Goal: Complete application form: Complete application form

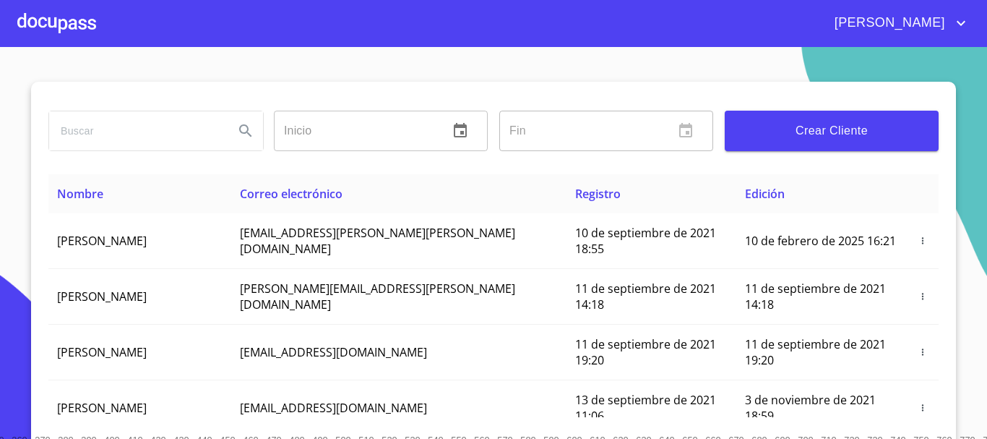
click at [49, 132] on input "search" at bounding box center [135, 130] width 173 height 39
click at [248, 131] on icon "Search" at bounding box center [245, 130] width 17 height 17
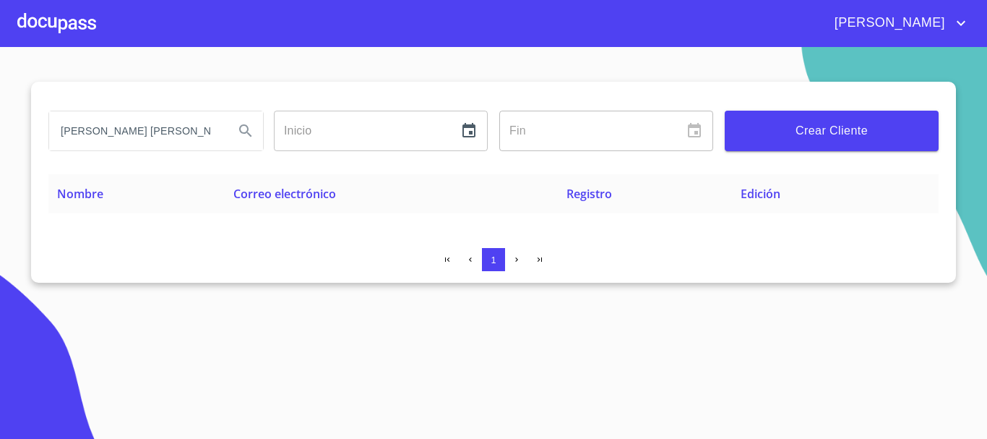
click at [216, 134] on input "[PERSON_NAME] [PERSON_NAME]" at bounding box center [135, 130] width 173 height 39
type input "M"
click at [120, 111] on input "search" at bounding box center [135, 130] width 173 height 39
click at [132, 117] on input "search" at bounding box center [135, 130] width 173 height 39
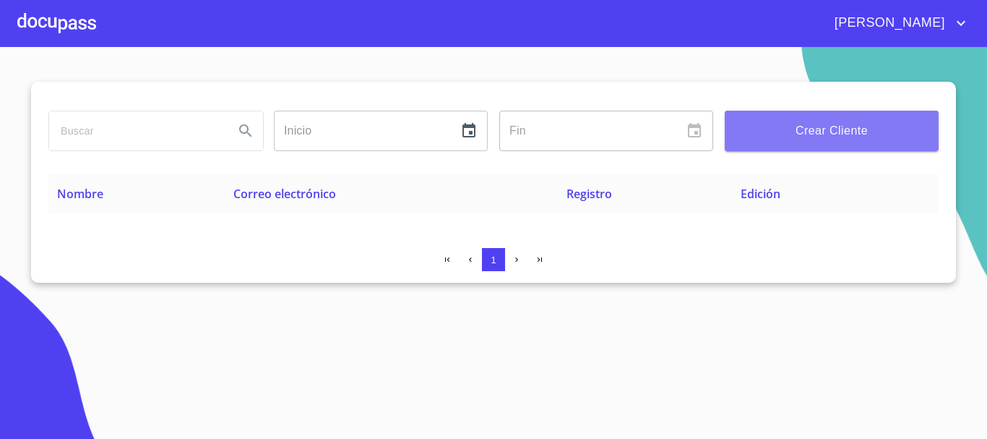
click at [810, 137] on span "Crear Cliente" at bounding box center [832, 131] width 191 height 20
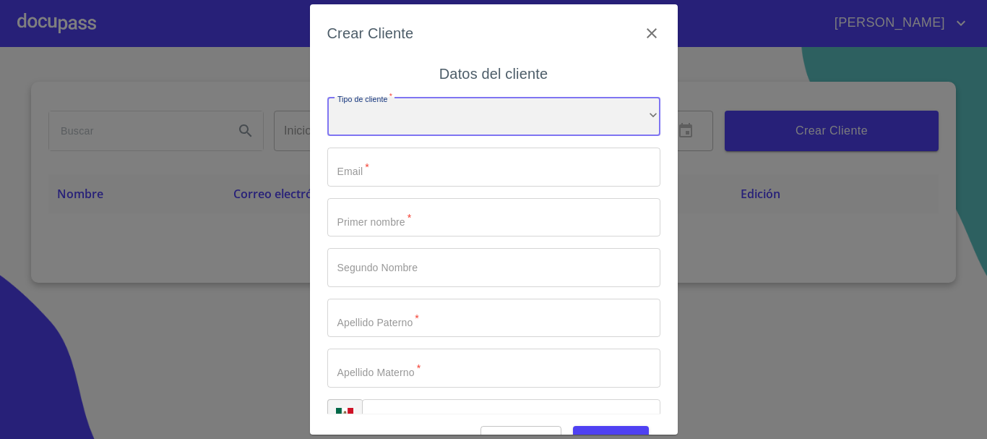
click at [393, 109] on div "​" at bounding box center [493, 116] width 333 height 39
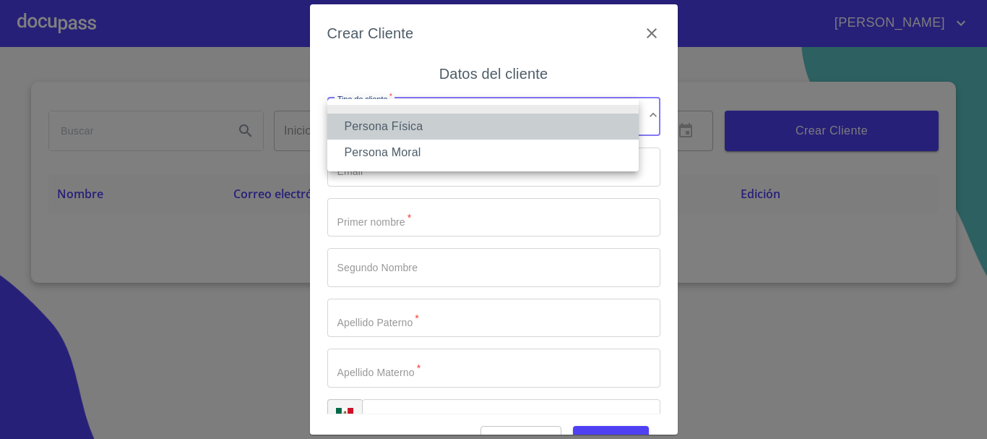
click at [400, 118] on li "Persona Física" at bounding box center [483, 126] width 312 height 26
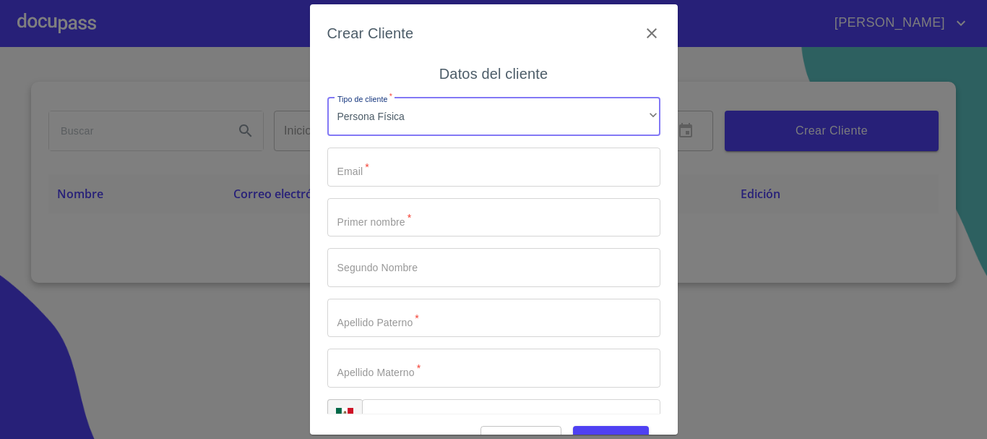
click at [384, 174] on input "Tipo de cliente   *" at bounding box center [493, 166] width 333 height 39
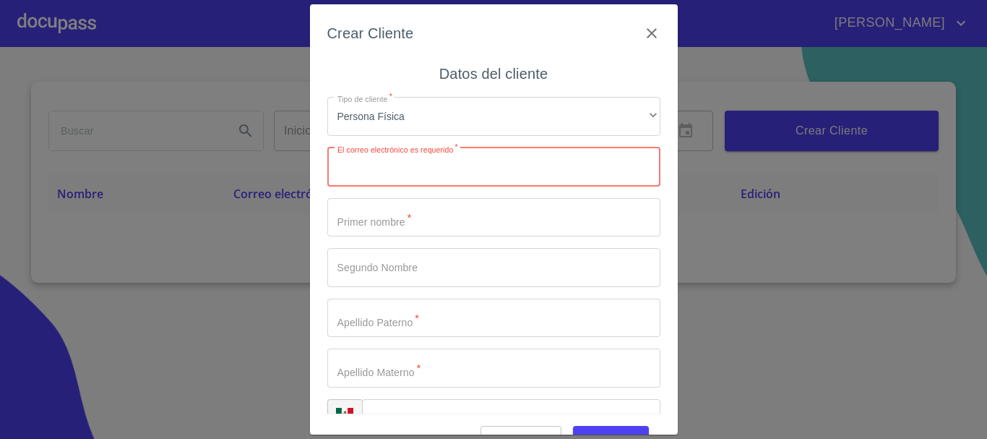
click at [424, 176] on input "Tipo de cliente   *" at bounding box center [493, 166] width 333 height 39
paste input "[EMAIL_ADDRESS][DOMAIN_NAME]"
type input "[EMAIL_ADDRESS][DOMAIN_NAME]"
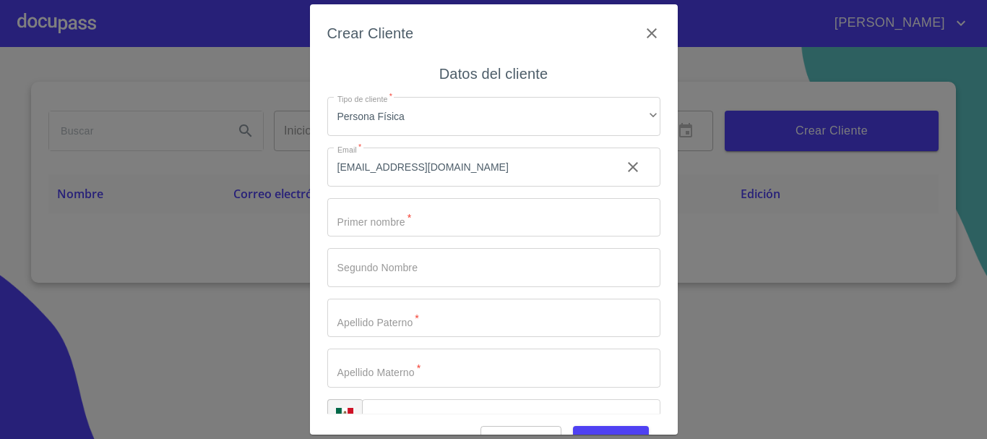
click at [423, 239] on div "Tipo de cliente   * Persona Física ​ Email   * [EMAIL_ADDRESS][DOMAIN_NAME] ​ P…" at bounding box center [493, 267] width 333 height 364
click at [428, 223] on input "Tipo de cliente   *" at bounding box center [493, 217] width 333 height 39
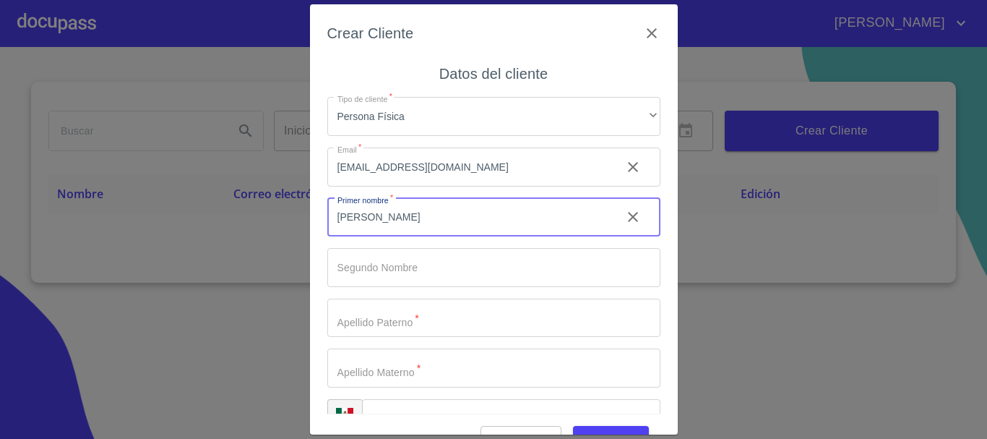
type input "[PERSON_NAME]"
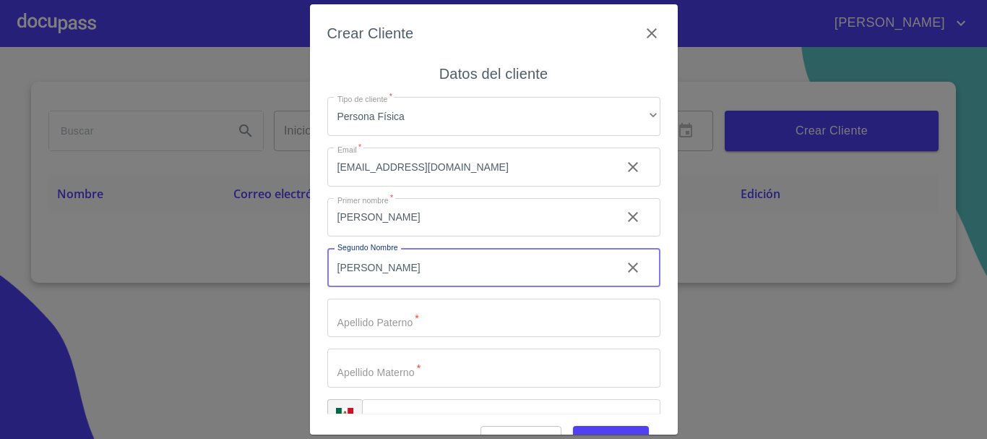
type input "[PERSON_NAME]"
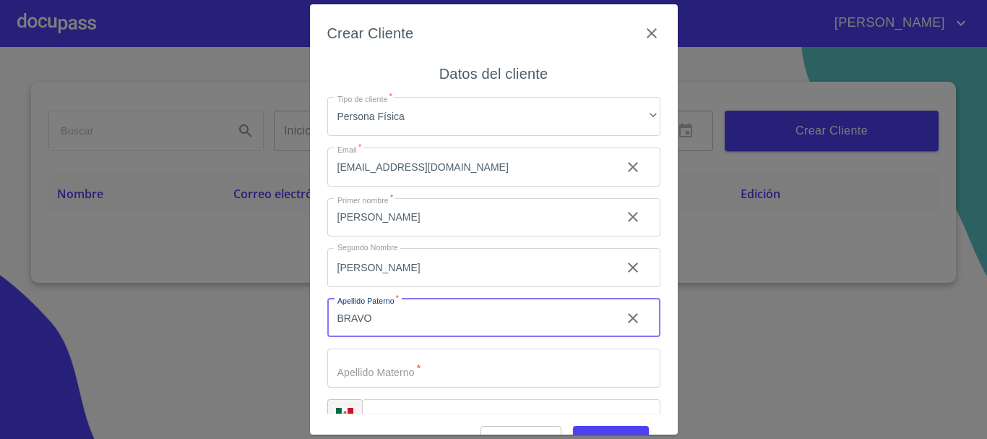
type input "BRAVO"
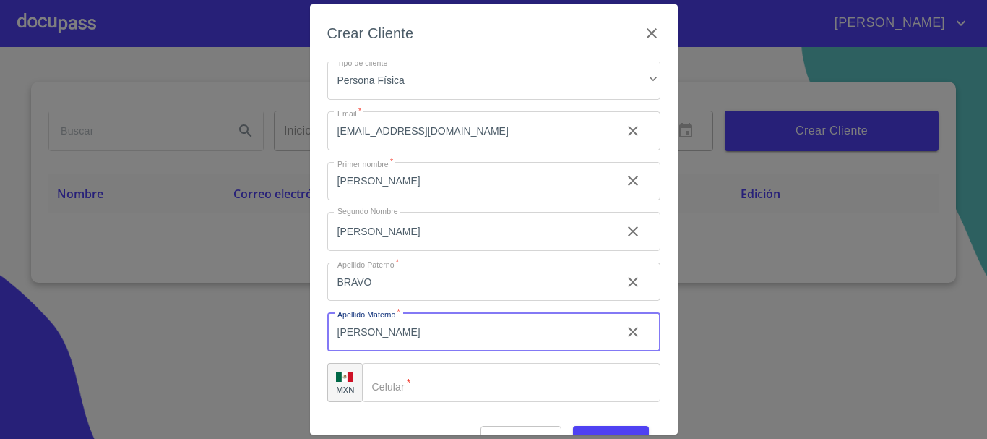
scroll to position [35, 0]
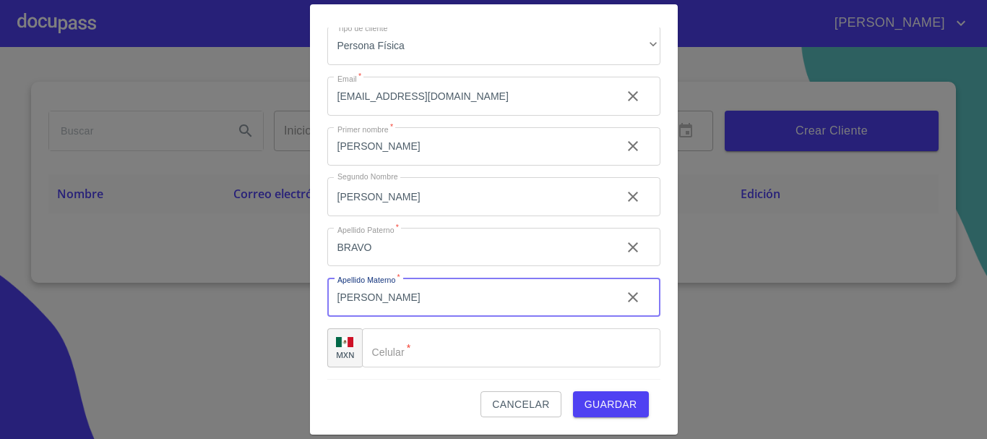
type input "[PERSON_NAME]"
click at [483, 345] on input "Tipo de cliente   *" at bounding box center [511, 347] width 299 height 39
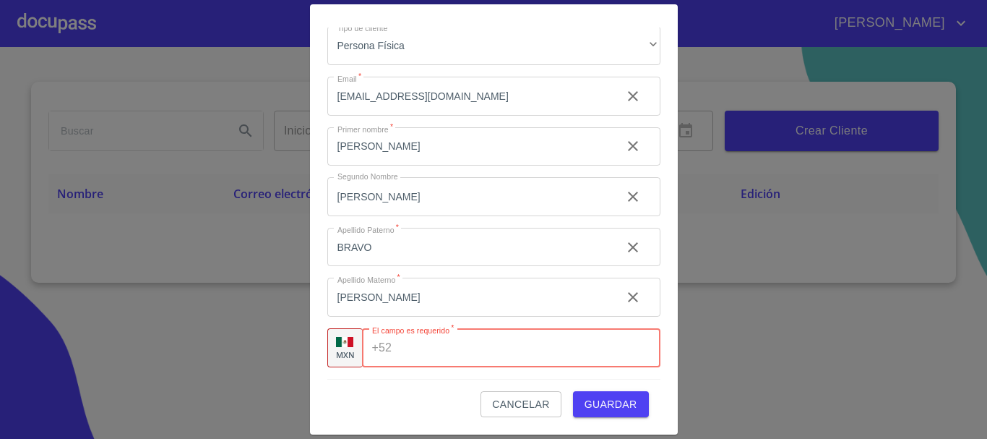
click at [458, 354] on input "Tipo de cliente   *" at bounding box center [529, 347] width 262 height 39
type input "[PHONE_NUMBER]"
click at [298, 322] on div "Crear Cliente Datos del cliente Tipo de cliente   * Persona Física ​ Email   * …" at bounding box center [493, 219] width 987 height 439
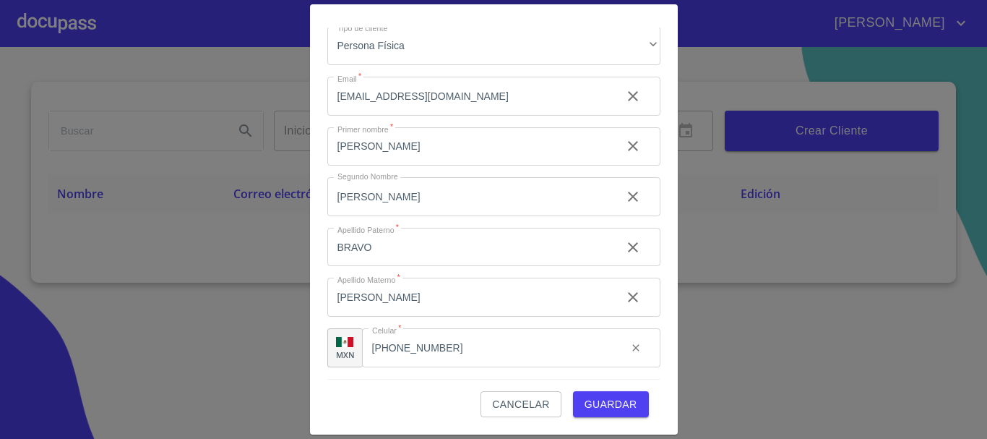
click at [601, 397] on span "Guardar" at bounding box center [611, 404] width 53 height 18
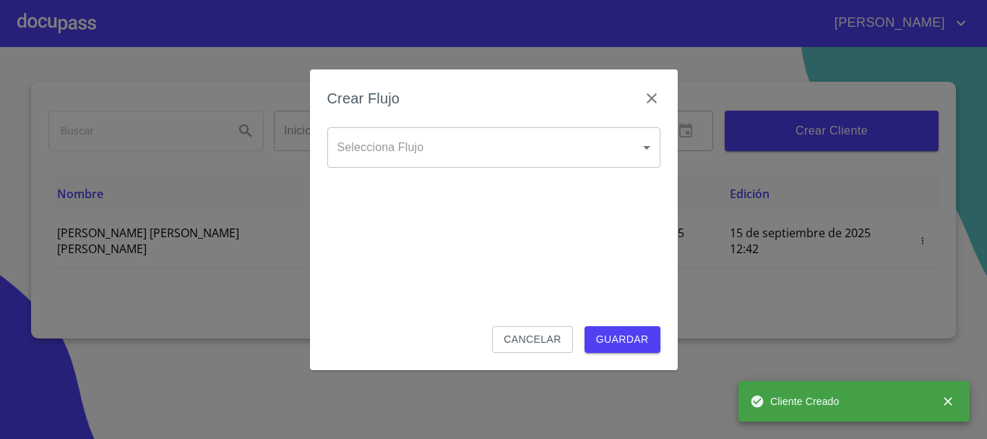
click at [417, 155] on body "[PERSON_NAME] ​ Fin ​ Crear Cliente Nombre Correo electrónico Registro Edición …" at bounding box center [493, 219] width 987 height 439
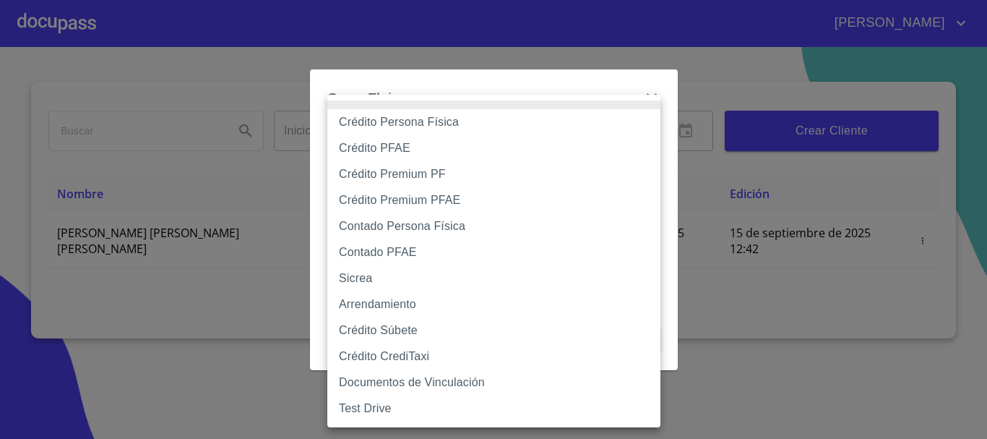
click at [427, 116] on li "Crédito Persona Física" at bounding box center [493, 122] width 333 height 26
type input "6009fb3c7d1714eb8809aa97"
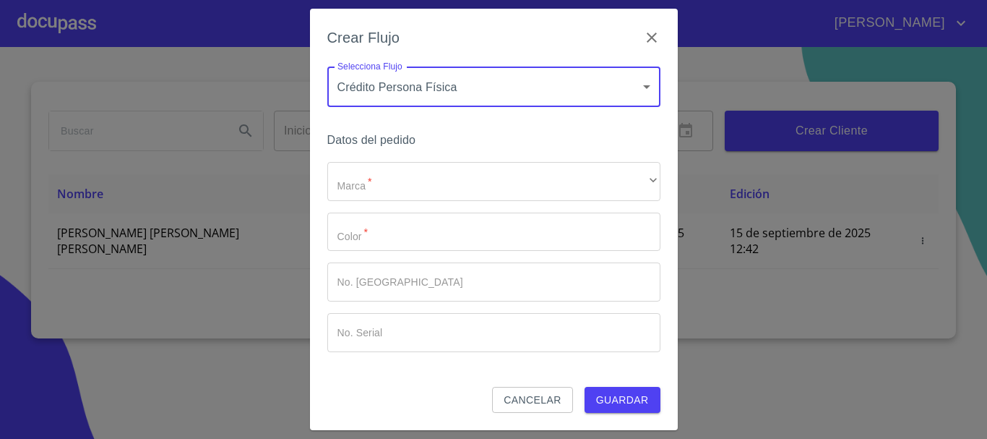
drag, startPoint x: 394, startPoint y: 206, endPoint x: 387, endPoint y: 195, distance: 13.0
click at [390, 203] on div "Marca   * ​ ​ Color   * ​ No. Pedido ​ No. Serial ​" at bounding box center [493, 257] width 333 height 190
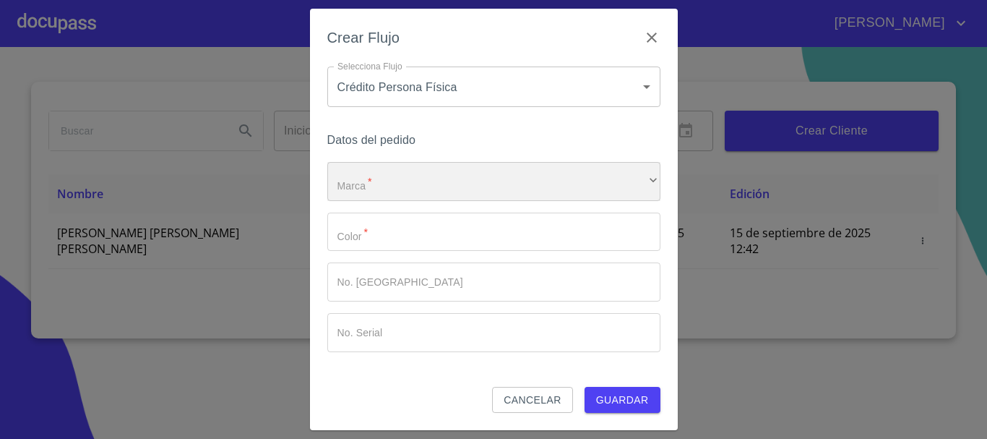
click at [390, 181] on div "​" at bounding box center [493, 181] width 333 height 39
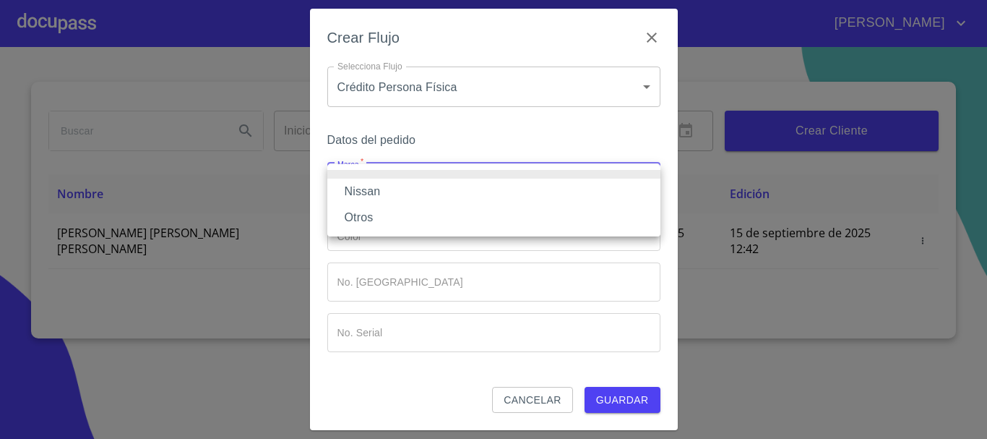
click at [389, 181] on li "Nissan" at bounding box center [493, 192] width 333 height 26
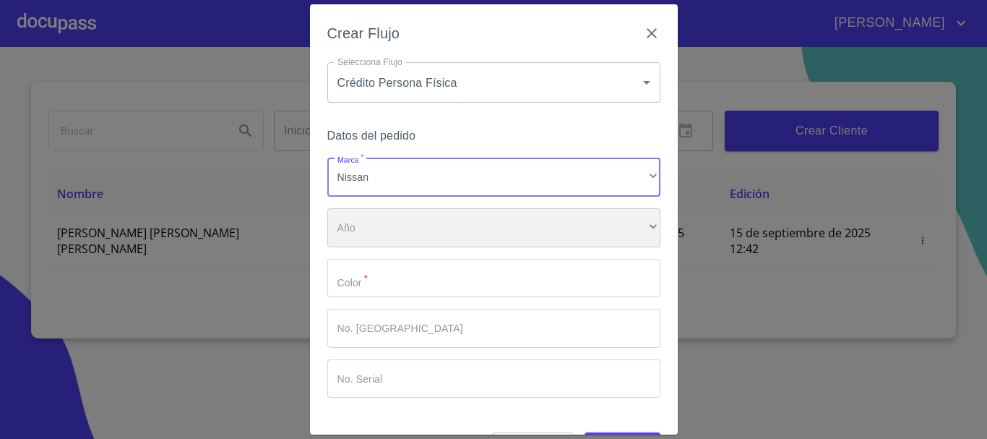
click at [385, 242] on div "​" at bounding box center [493, 227] width 333 height 39
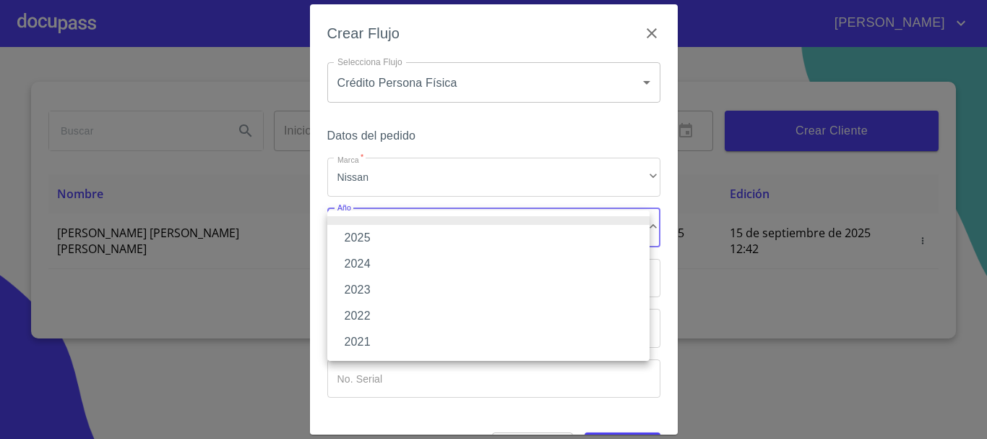
click at [385, 242] on li "2025" at bounding box center [488, 238] width 322 height 26
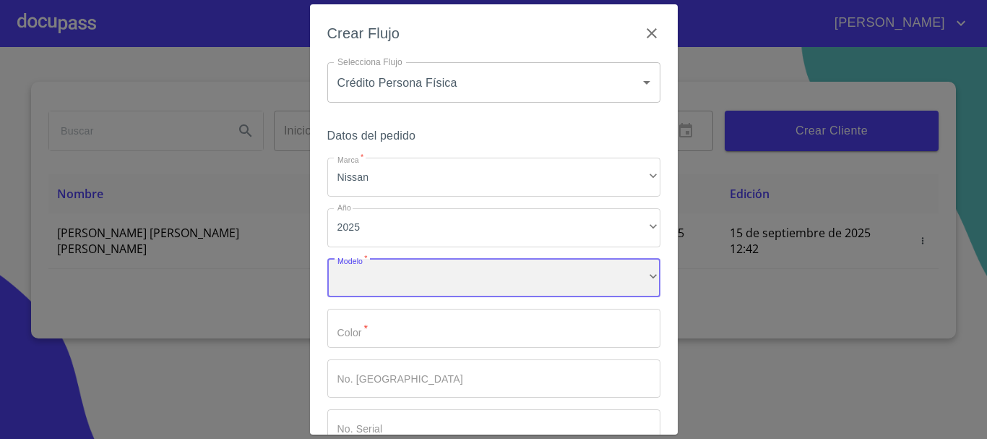
click at [400, 269] on div "​" at bounding box center [493, 278] width 333 height 39
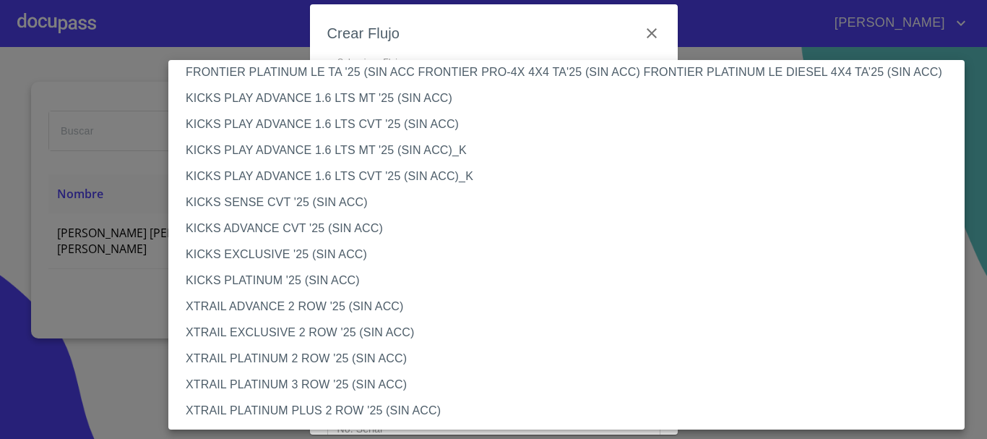
scroll to position [1140, 0]
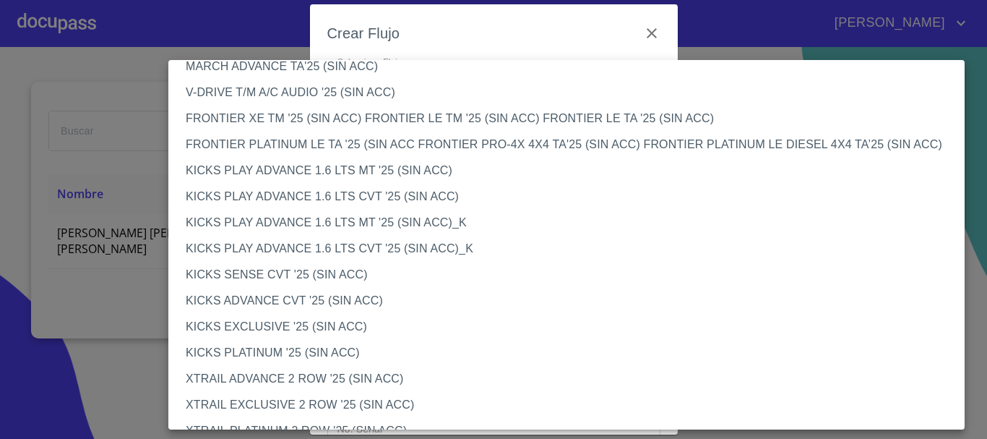
click at [398, 219] on li "KICKS PLAY ADVANCE 1.6 LTS MT '25 (SIN ACC)_K" at bounding box center [571, 223] width 807 height 26
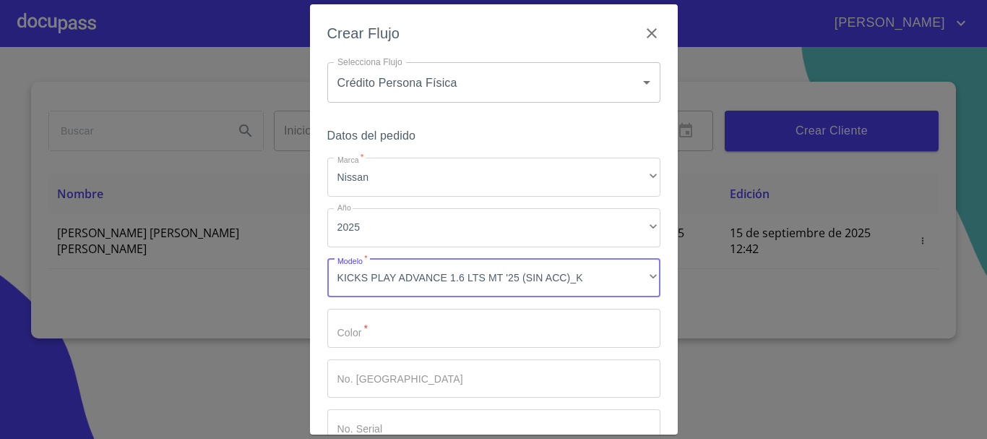
click at [401, 329] on input "Marca   *" at bounding box center [493, 328] width 333 height 39
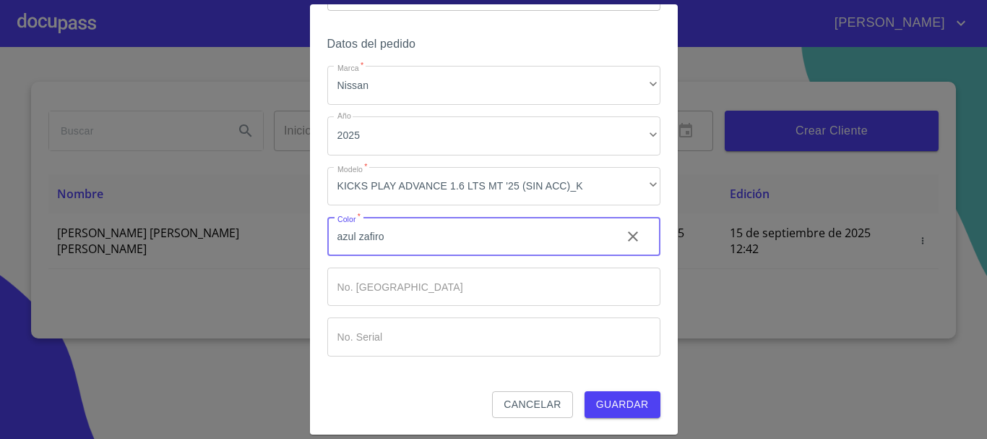
scroll to position [93, 0]
type input "azul zafiro"
click at [619, 402] on span "Guardar" at bounding box center [622, 404] width 53 height 18
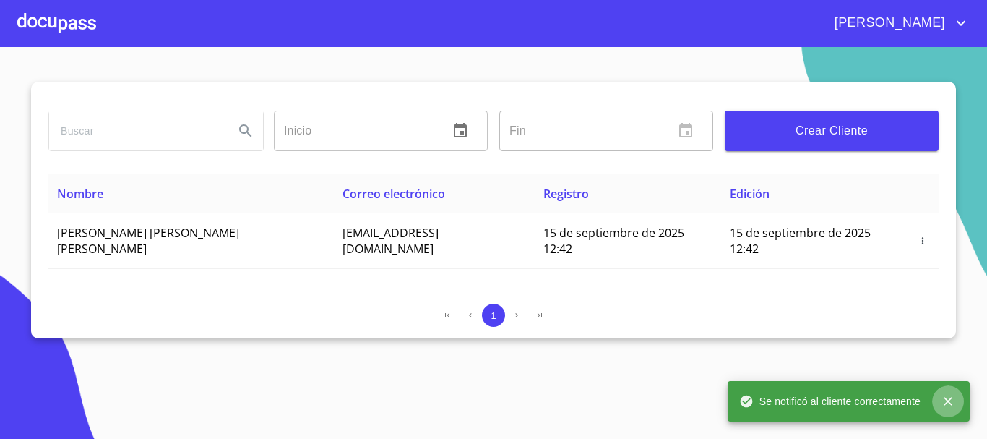
click at [948, 399] on icon "close" at bounding box center [948, 401] width 14 height 14
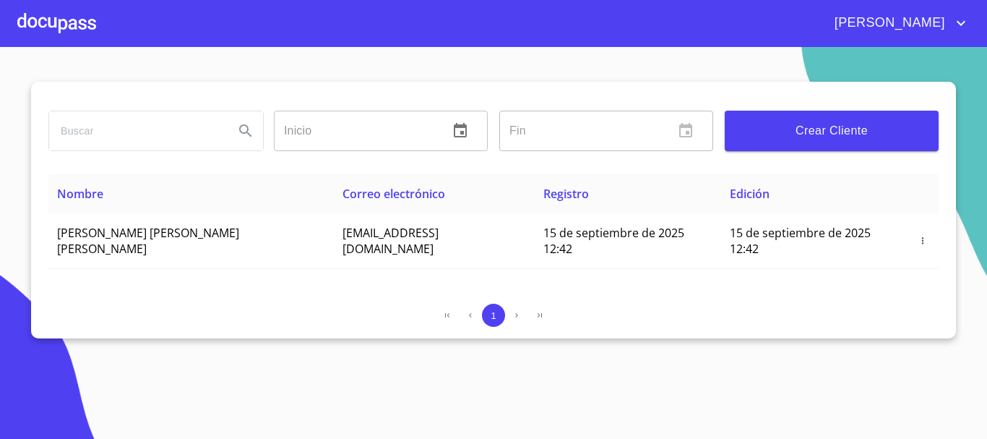
click at [49, 10] on div at bounding box center [56, 23] width 79 height 46
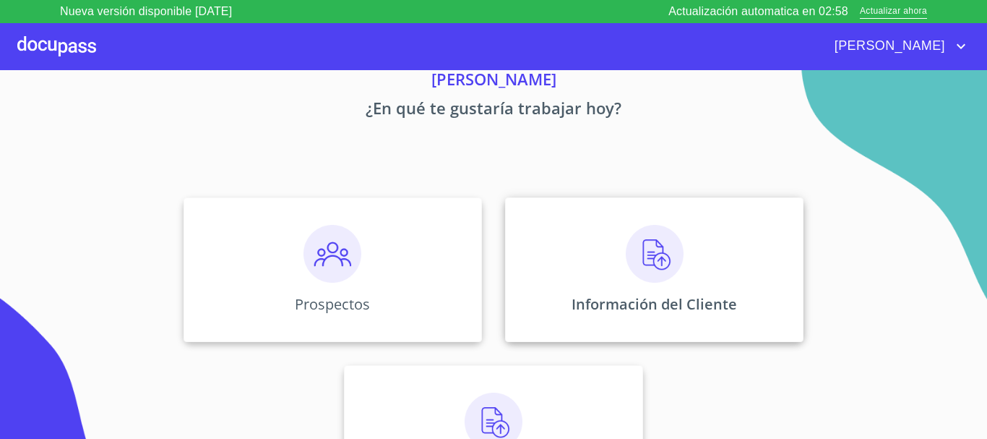
scroll to position [120, 0]
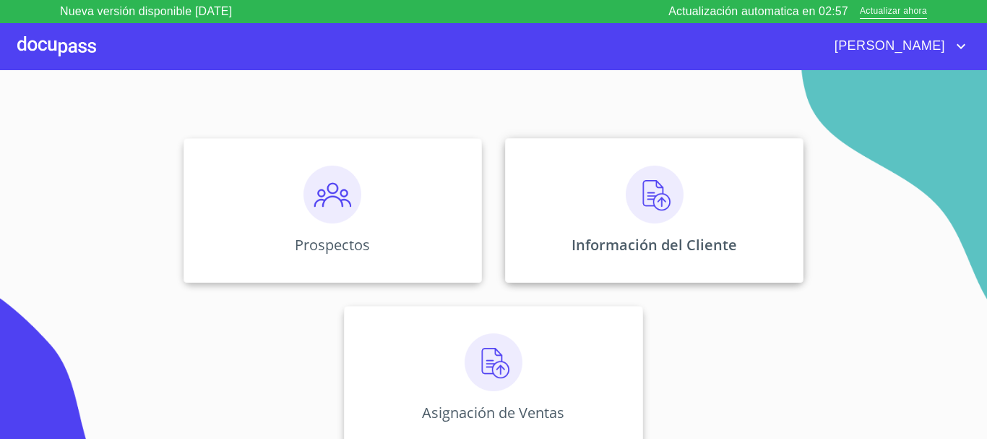
click at [632, 224] on div "Información del Cliente" at bounding box center [654, 210] width 299 height 145
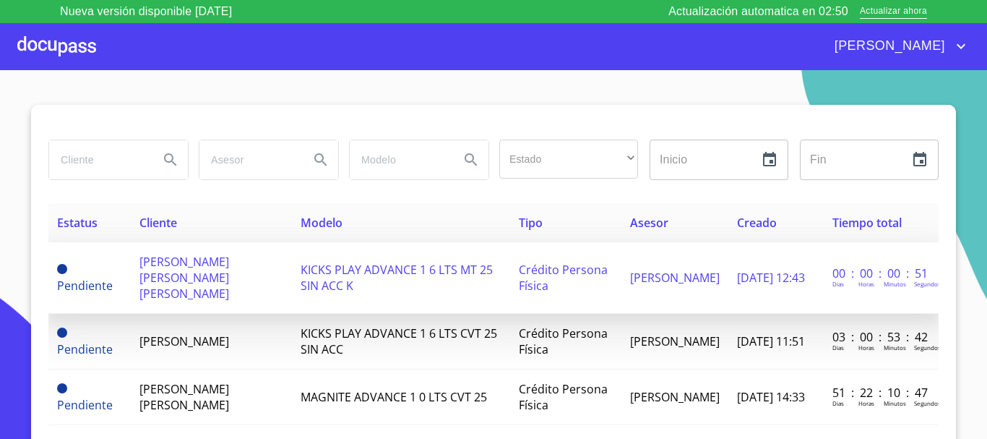
click at [166, 289] on span "[PERSON_NAME] [PERSON_NAME] [PERSON_NAME]" at bounding box center [184, 278] width 90 height 48
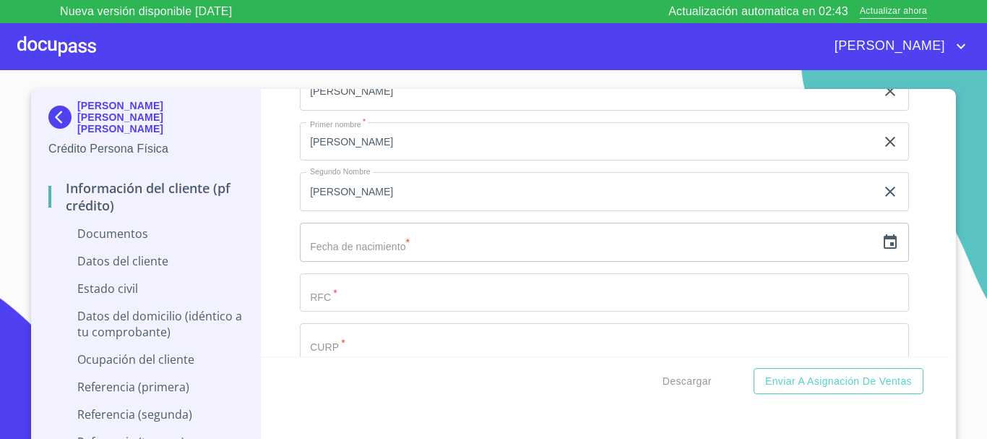
scroll to position [1879, 0]
click at [882, 243] on icon "button" at bounding box center [890, 240] width 17 height 17
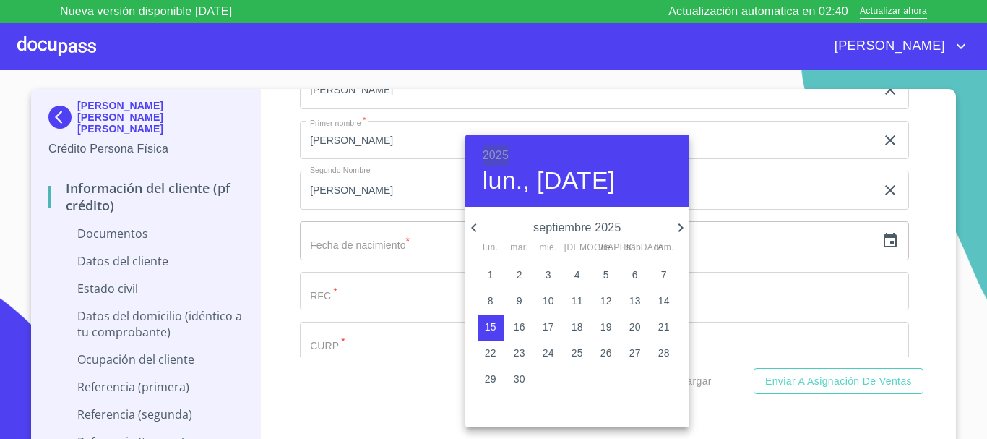
click at [491, 152] on h6 "2025" at bounding box center [496, 155] width 26 height 20
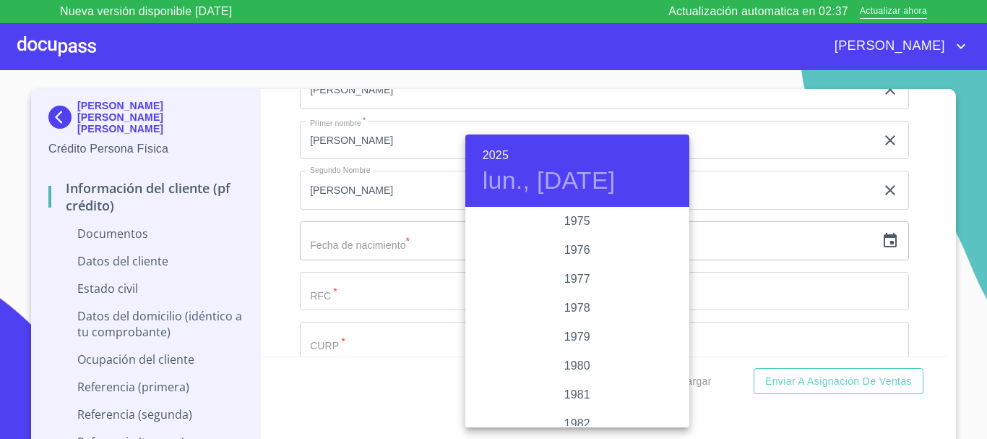
scroll to position [1576, 0]
click at [588, 409] on div "1986" at bounding box center [577, 411] width 224 height 29
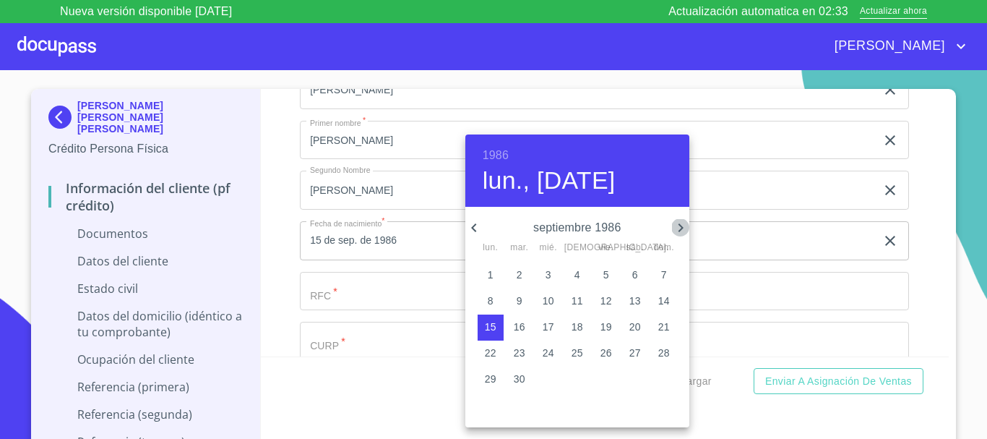
click at [677, 226] on icon "button" at bounding box center [680, 227] width 17 height 17
click at [577, 299] on p "11" at bounding box center [578, 300] width 12 height 14
type input "11 de dic. de 1986"
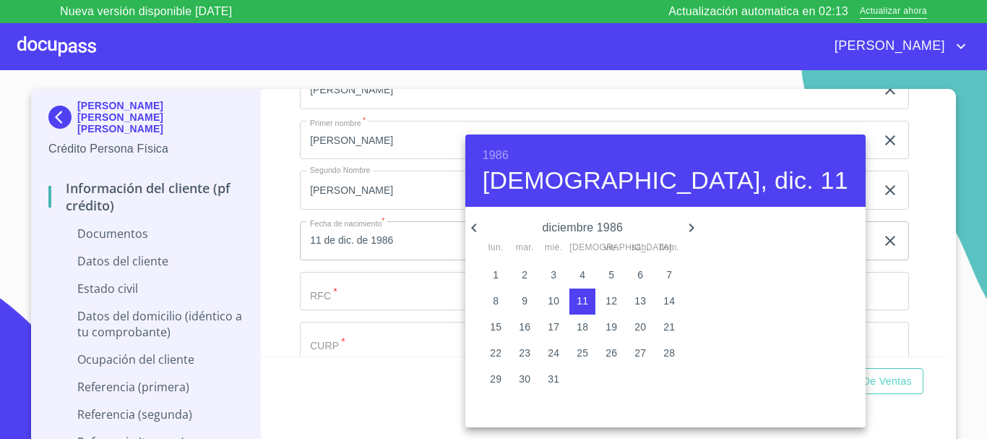
click at [379, 265] on div at bounding box center [493, 219] width 987 height 439
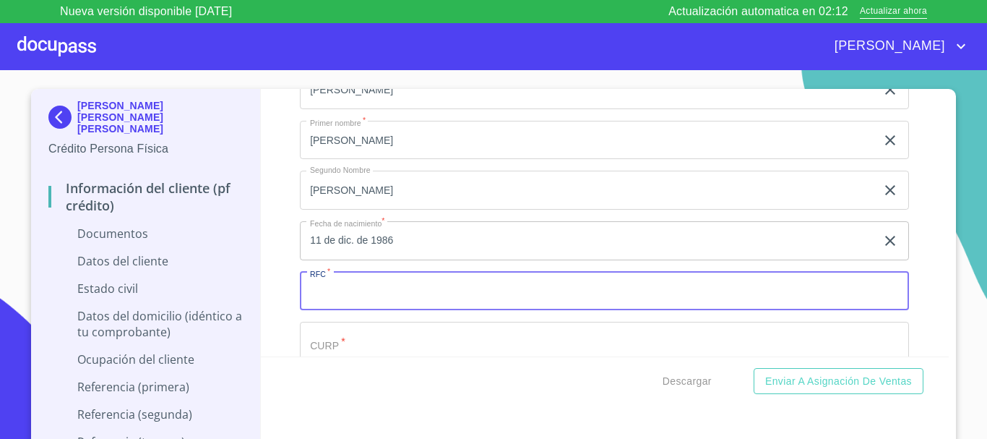
click at [359, 301] on input "Documento de identificación.   *" at bounding box center [604, 291] width 609 height 39
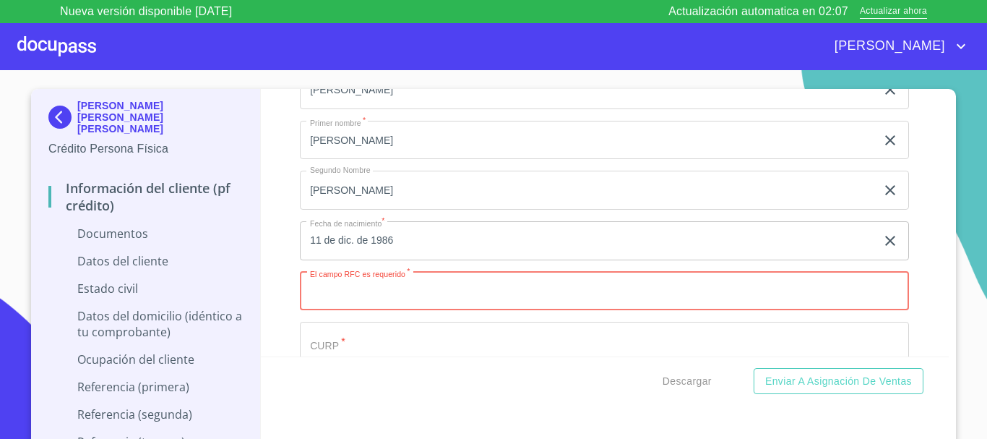
click at [408, 301] on input "Documento de identificación.   *" at bounding box center [604, 291] width 609 height 39
paste input "BALM861211"
type input "BALM861211FC4"
click at [332, 348] on input "Documento de identificación.   *" at bounding box center [604, 341] width 609 height 39
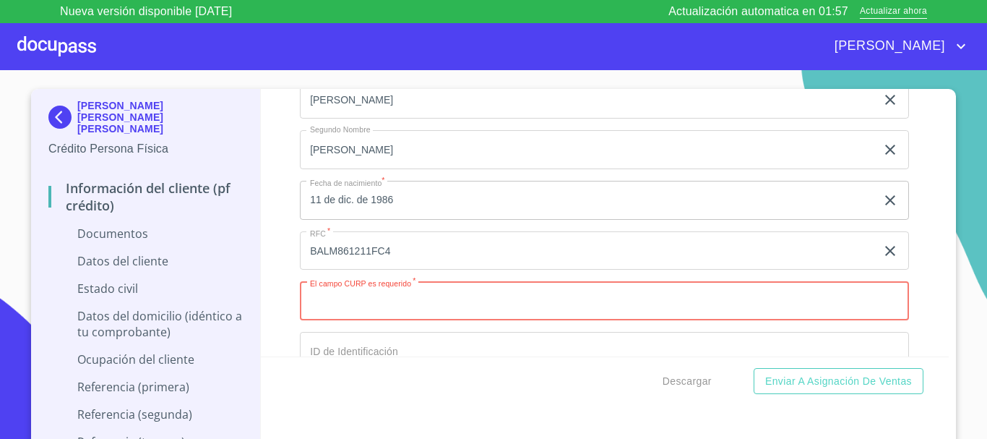
scroll to position [1951, 0]
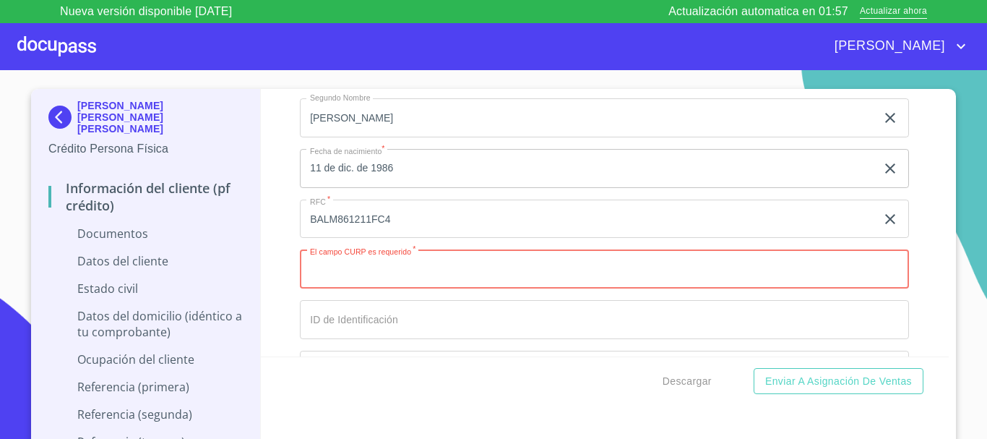
click at [360, 281] on input "Documento de identificación.   *" at bounding box center [604, 268] width 609 height 39
paste input "BALM861211HJCRZR04"
type input "BALM861211HJCRZR04"
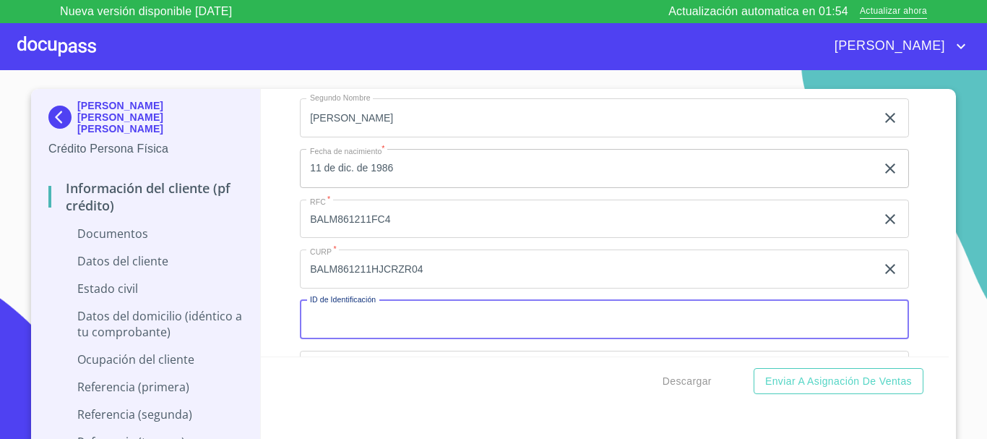
click at [361, 320] on input "Documento de identificación.   *" at bounding box center [604, 319] width 609 height 39
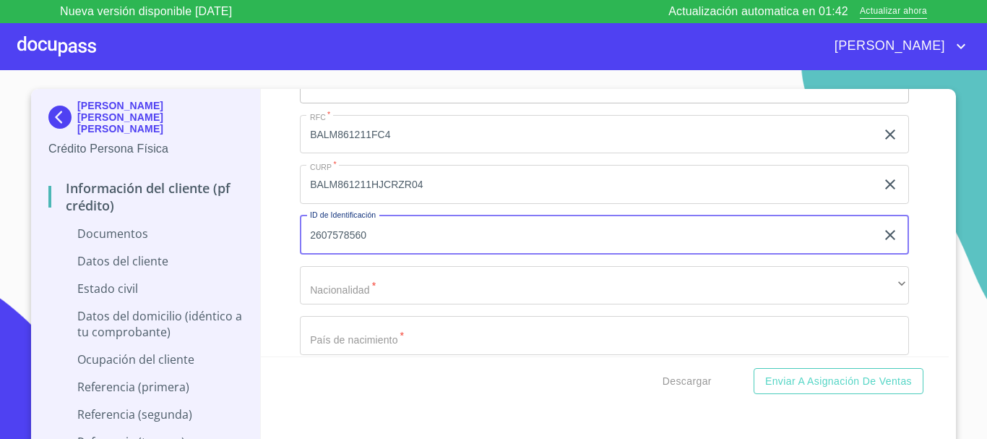
scroll to position [2168, 0]
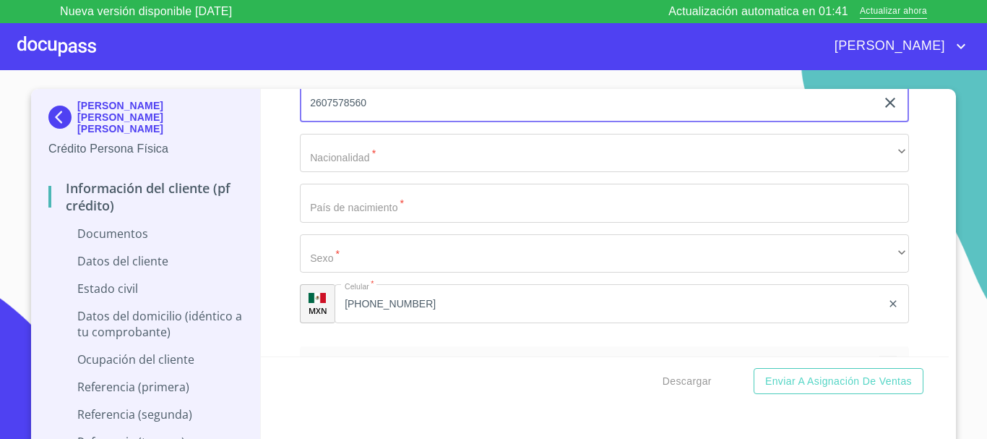
type input "2607578560"
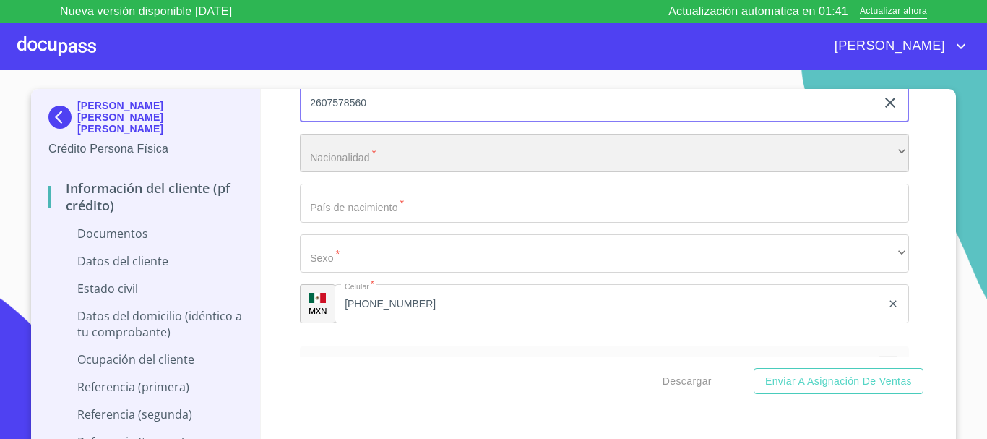
click at [372, 145] on div "​" at bounding box center [604, 153] width 609 height 39
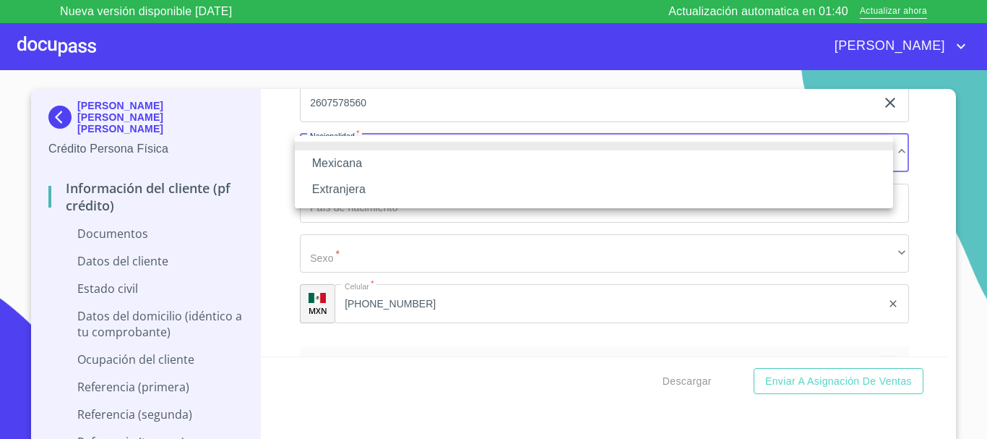
click at [376, 159] on li "Mexicana" at bounding box center [594, 163] width 598 height 26
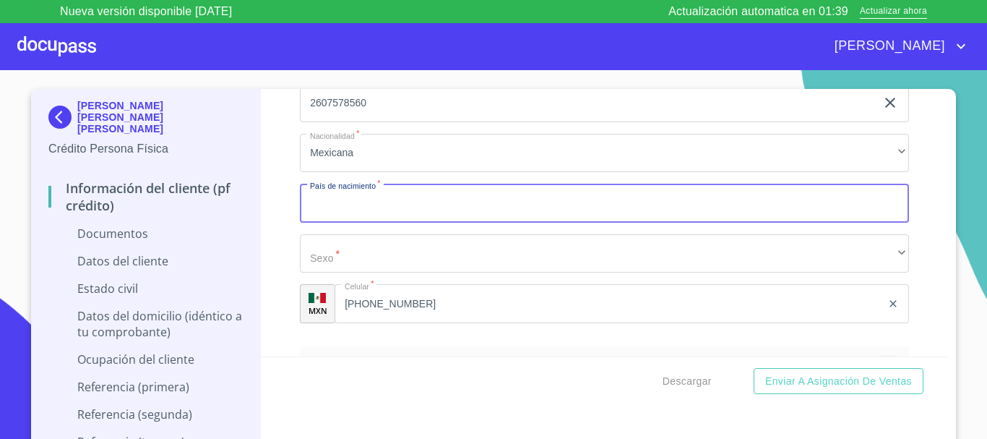
click at [379, 190] on input "Documento de identificación.   *" at bounding box center [604, 203] width 609 height 39
click at [383, 212] on input "Documento de identificación.   *" at bounding box center [604, 203] width 609 height 39
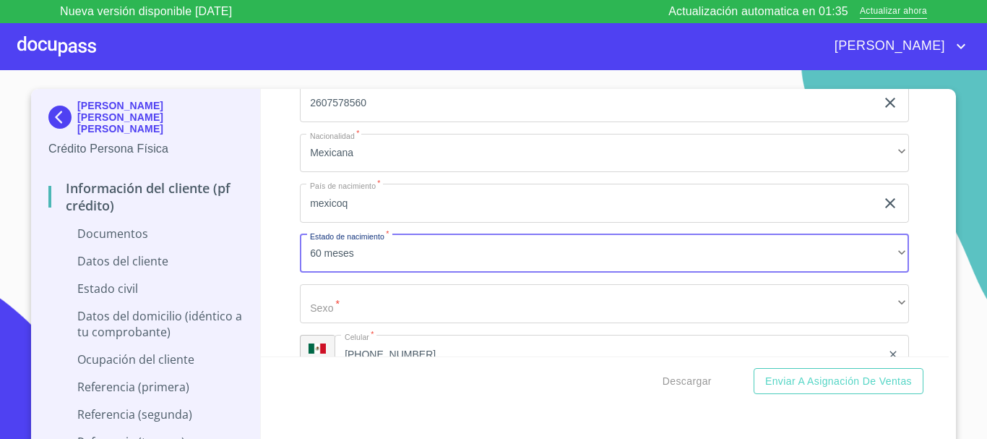
click at [383, 212] on input "mexicoq" at bounding box center [588, 203] width 576 height 39
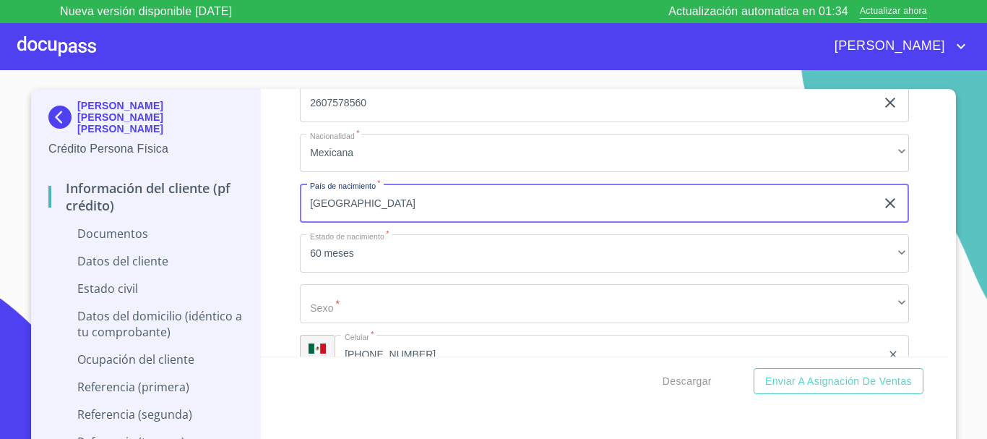
type input "[GEOGRAPHIC_DATA]"
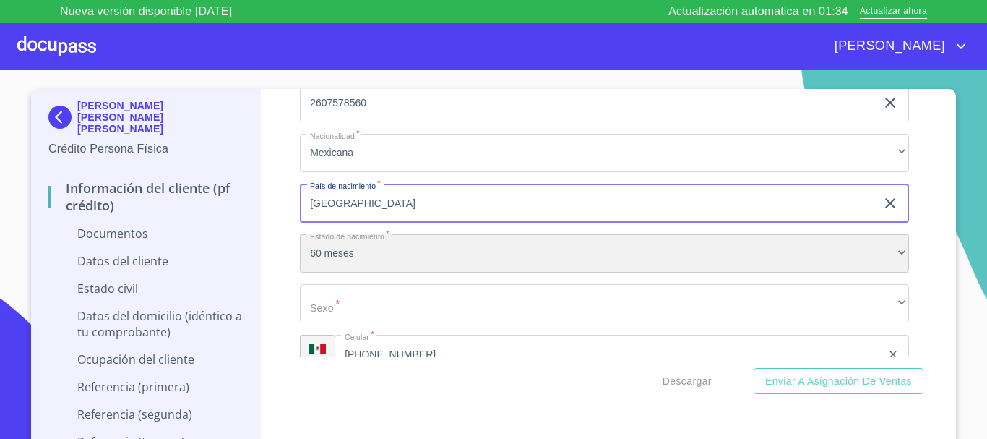
click at [338, 253] on div "60 meses" at bounding box center [604, 253] width 609 height 39
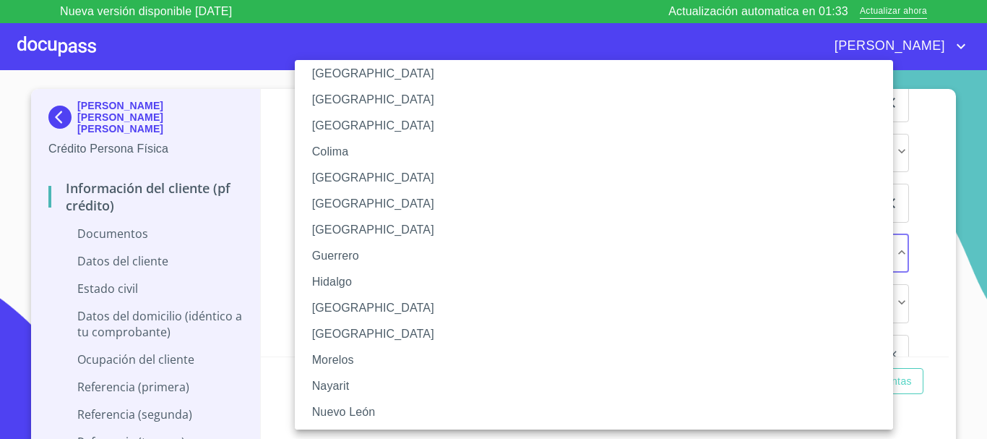
scroll to position [145, 0]
click at [358, 291] on li "Hidalgo" at bounding box center [599, 281] width 609 height 26
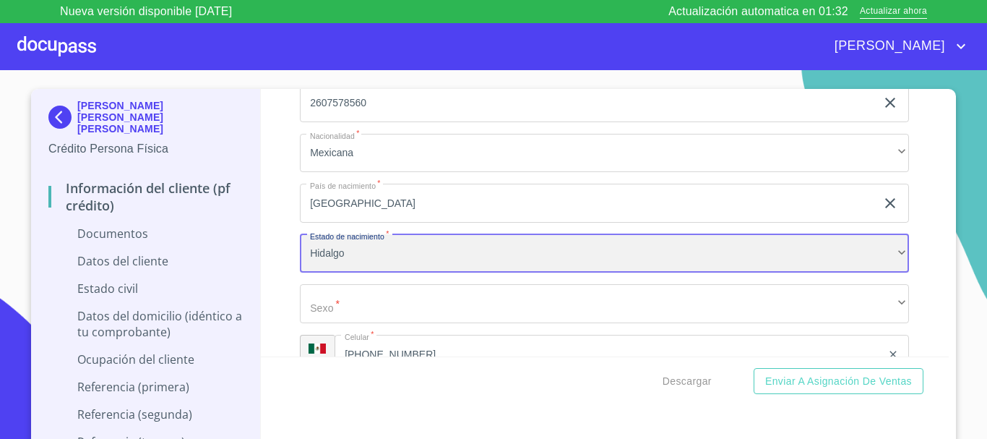
click at [362, 253] on div "Hidalgo" at bounding box center [604, 253] width 609 height 39
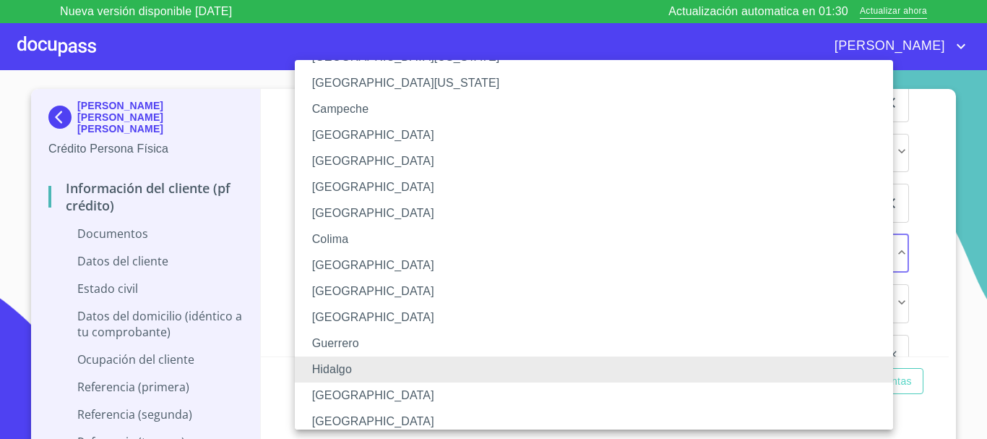
scroll to position [82, 0]
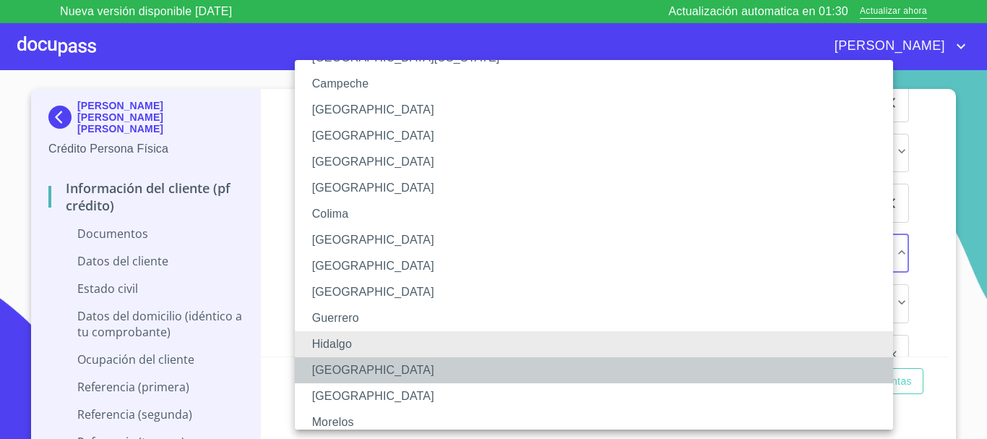
click at [330, 365] on li "[GEOGRAPHIC_DATA]" at bounding box center [599, 370] width 609 height 26
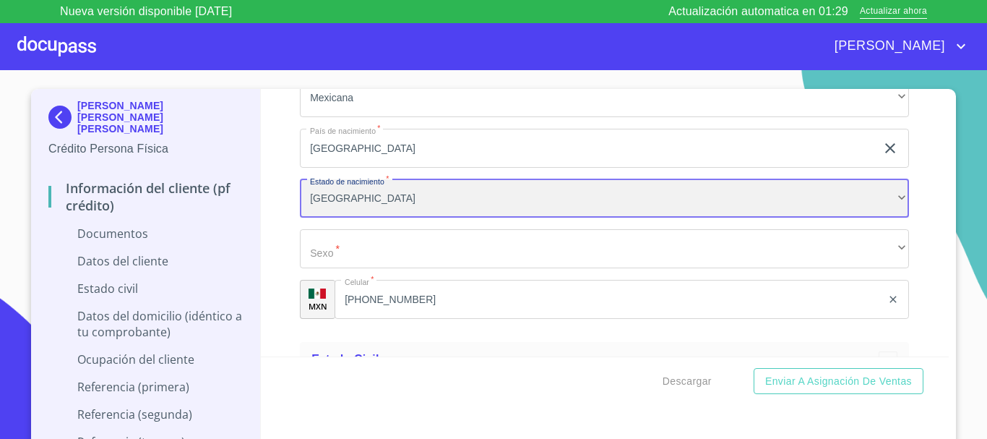
scroll to position [2313, 0]
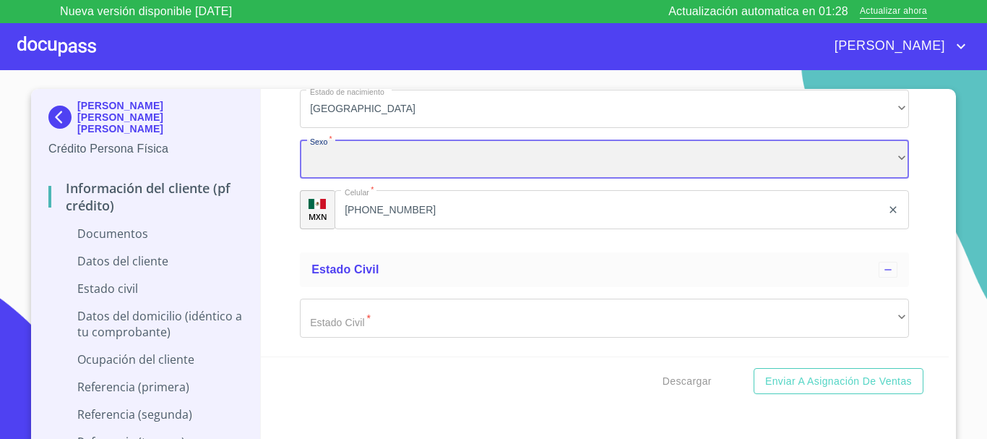
click at [340, 162] on div "​" at bounding box center [604, 158] width 609 height 39
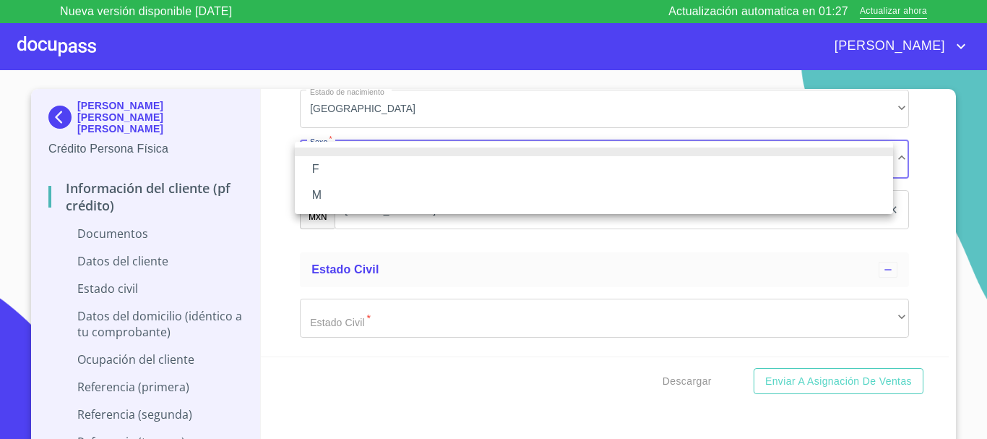
click at [327, 183] on li "M" at bounding box center [594, 195] width 598 height 26
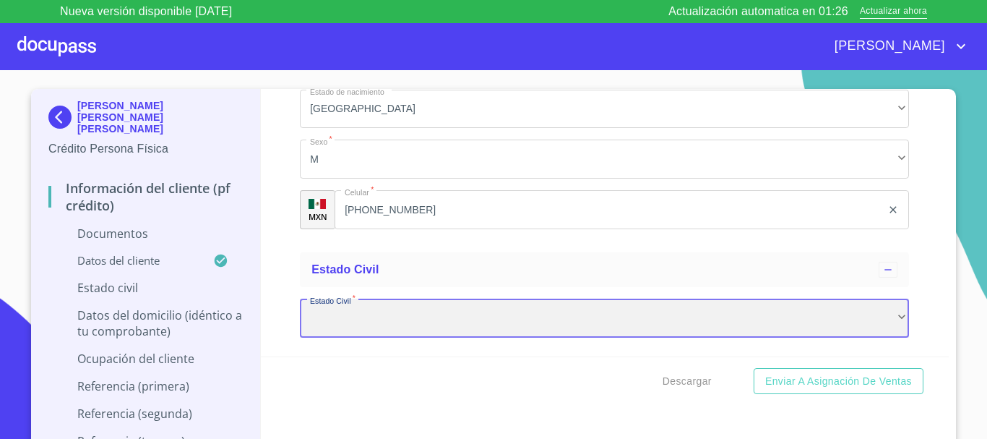
click at [381, 327] on div "​" at bounding box center [604, 318] width 609 height 39
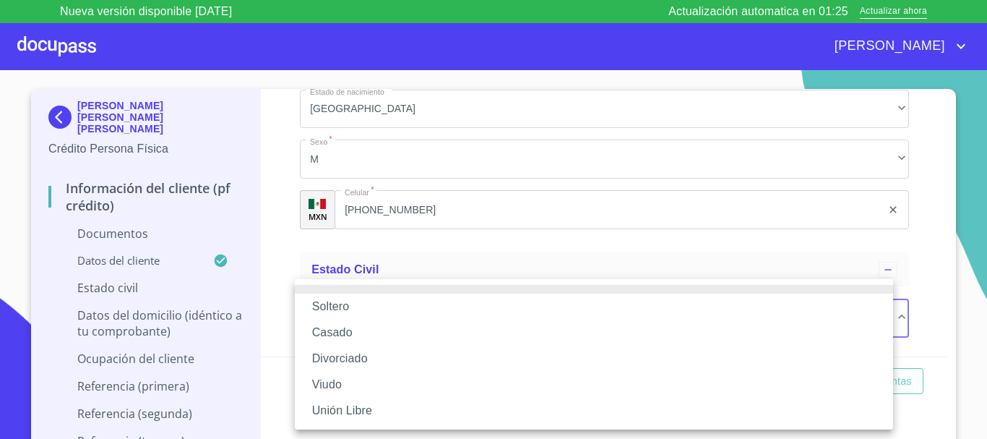
click at [353, 325] on li "Casado" at bounding box center [594, 332] width 598 height 26
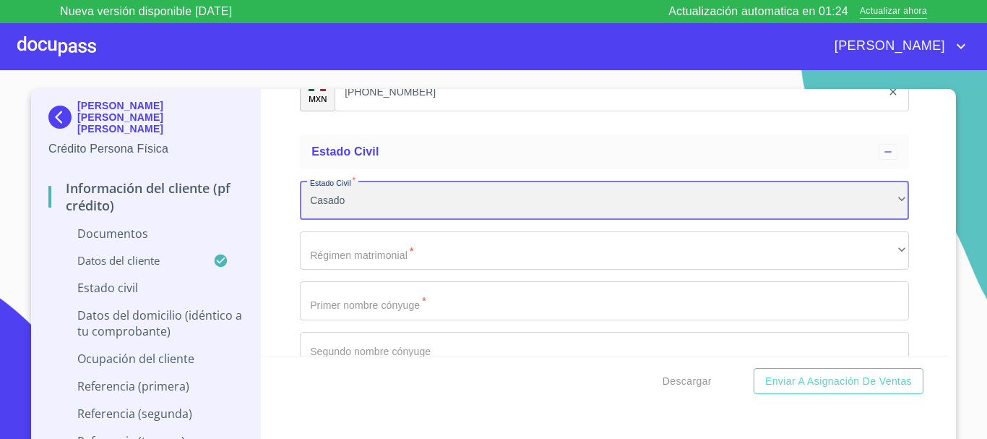
scroll to position [2457, 0]
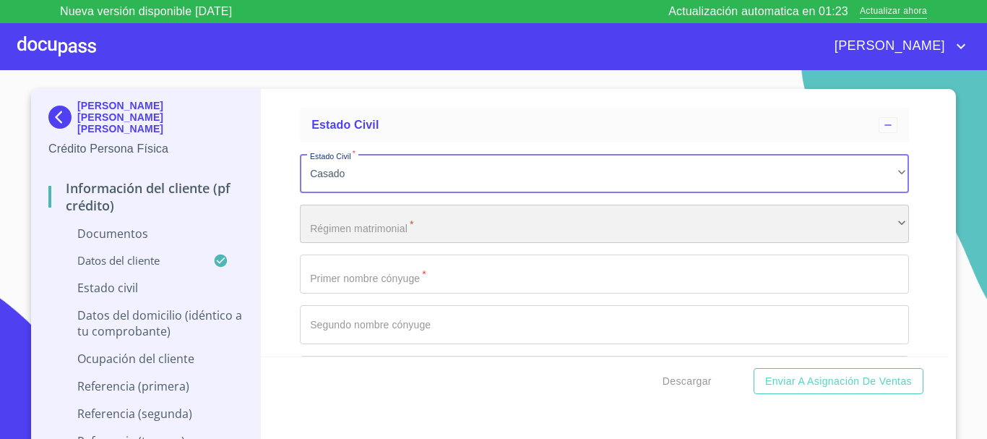
click at [403, 222] on div "​" at bounding box center [604, 224] width 609 height 39
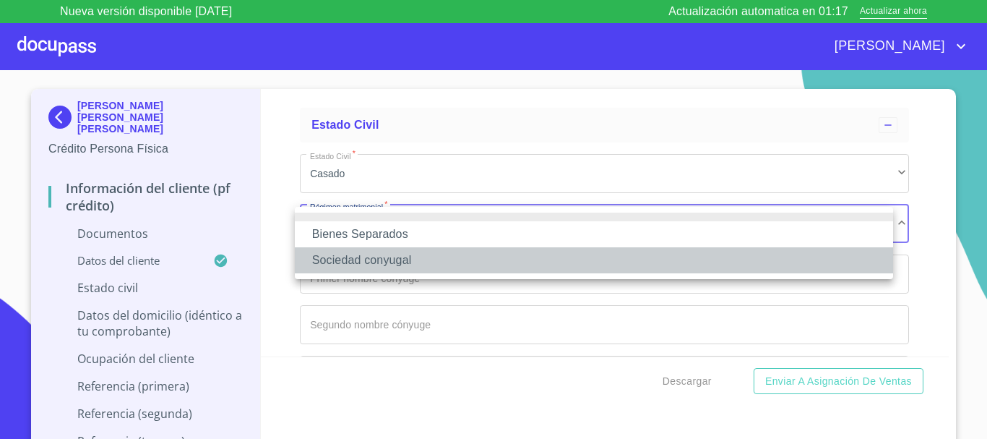
click at [409, 260] on li "Sociedad conyugal" at bounding box center [594, 260] width 598 height 26
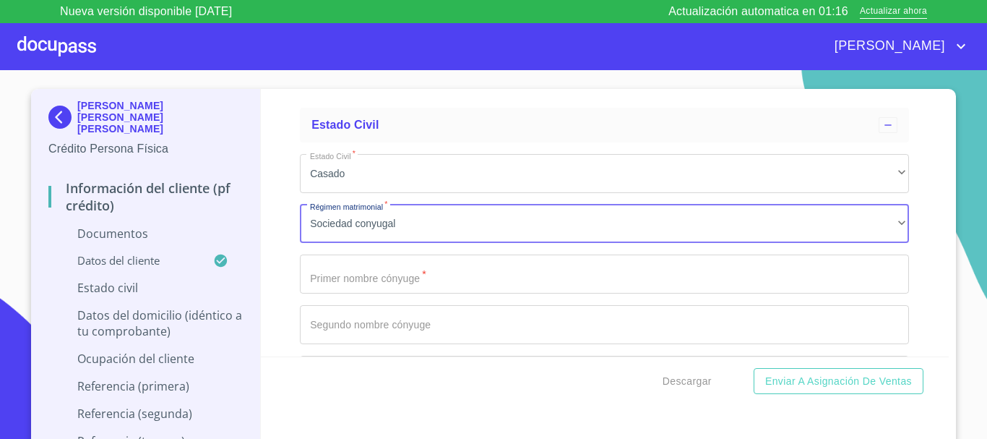
click at [352, 274] on input "Documento de identificación.   *" at bounding box center [604, 273] width 609 height 39
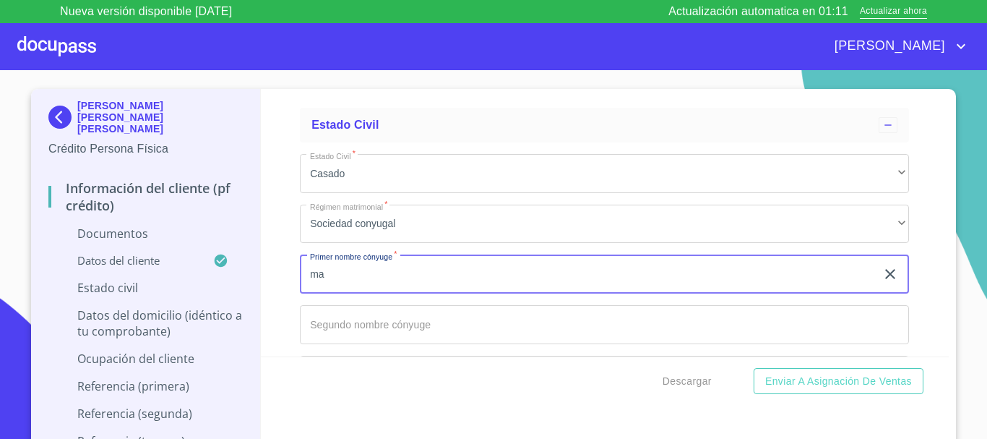
type input "m"
type input "[PERSON_NAME]"
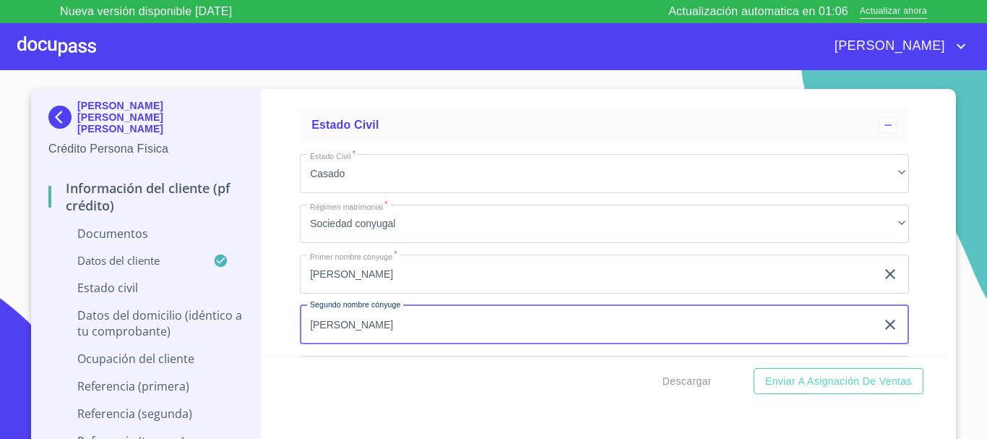
type input "[PERSON_NAME]"
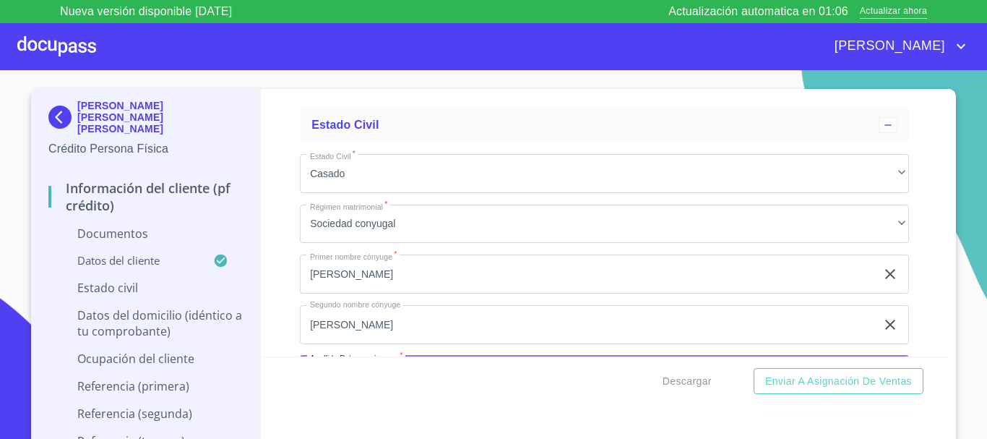
scroll to position [2496, 0]
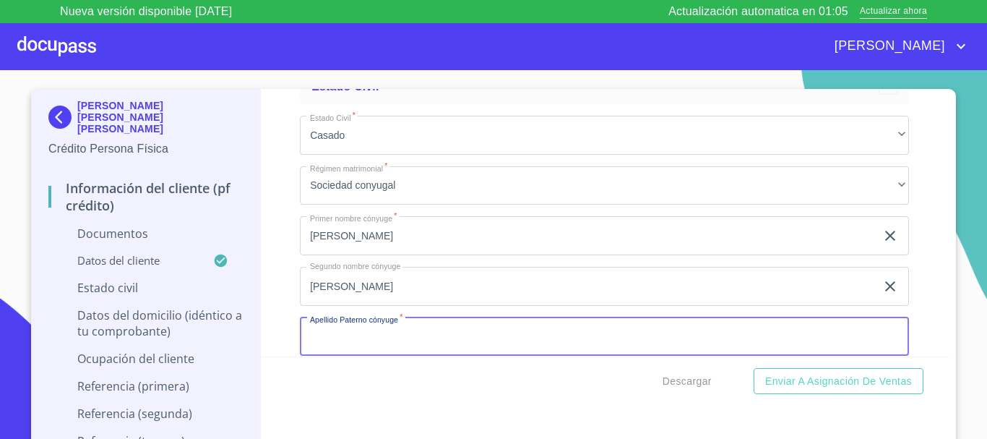
type input "C"
type input "RAMIREZ"
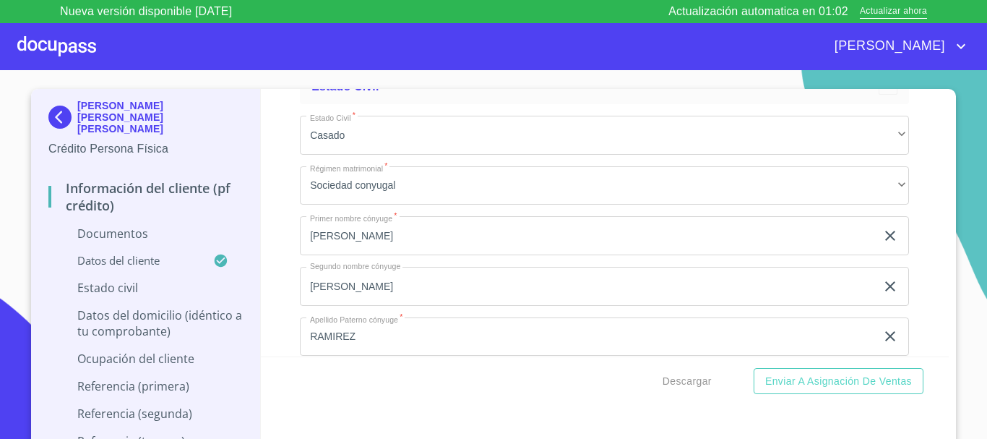
scroll to position [2660, 0]
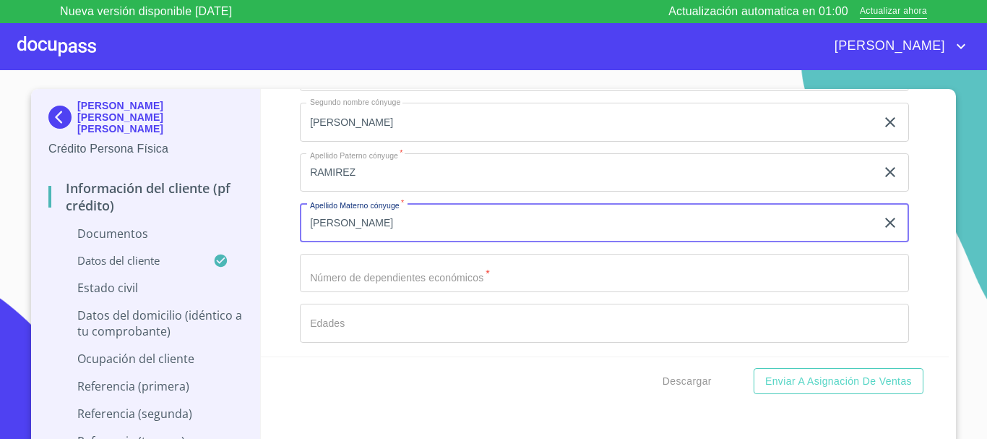
type input "[PERSON_NAME]"
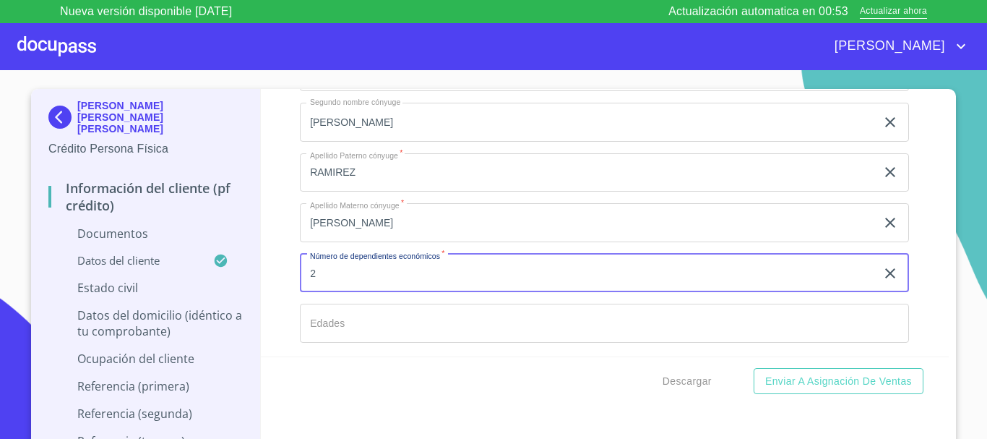
type input "2"
click at [411, 340] on input "Documento de identificación.   *" at bounding box center [604, 323] width 609 height 39
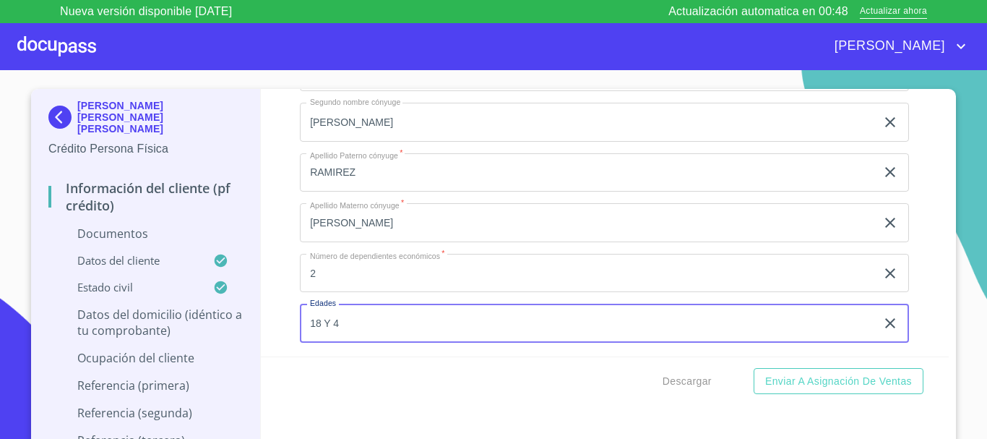
scroll to position [2877, 0]
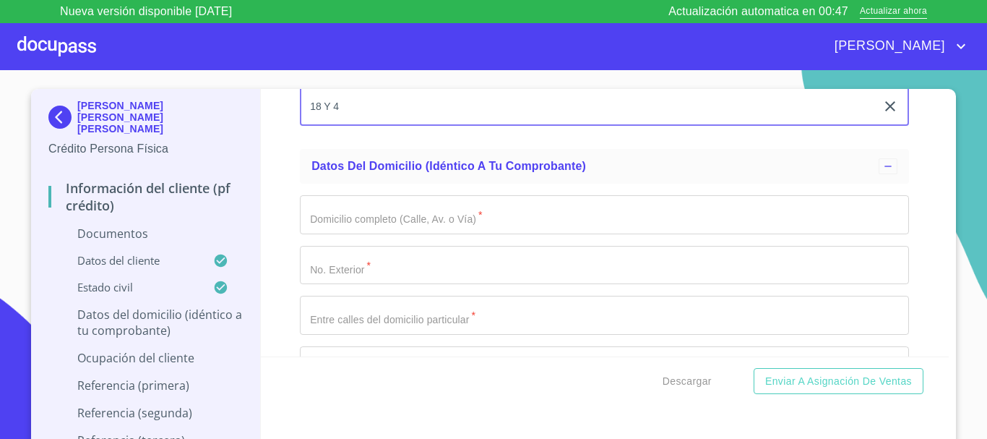
type input "18 Y 4"
click at [347, 218] on input "Documento de identificación.   *" at bounding box center [604, 214] width 609 height 39
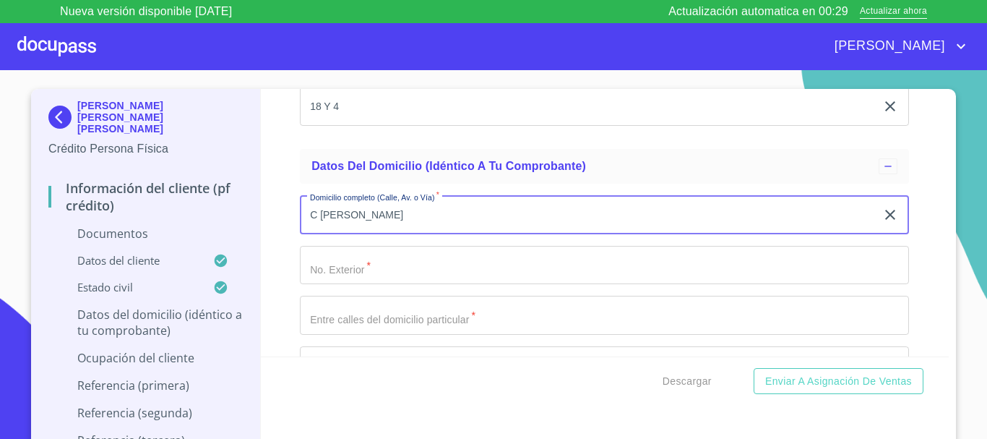
type input "C [PERSON_NAME]"
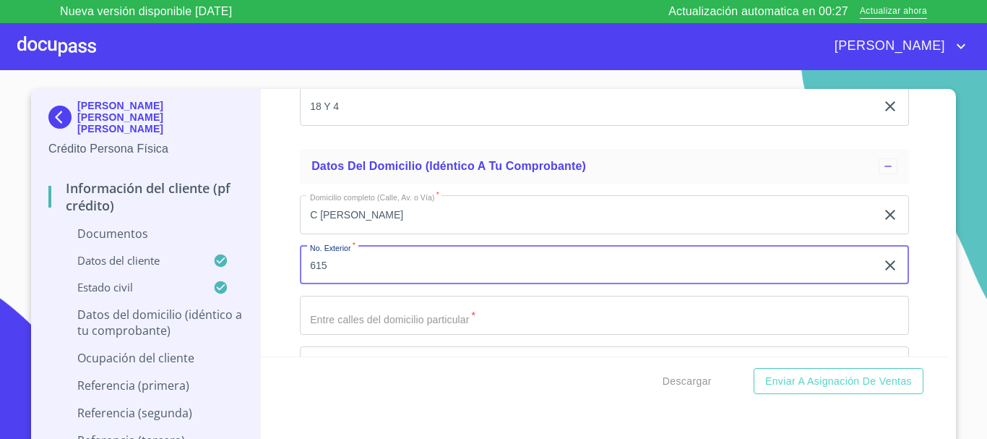
type input "615"
type input "|"
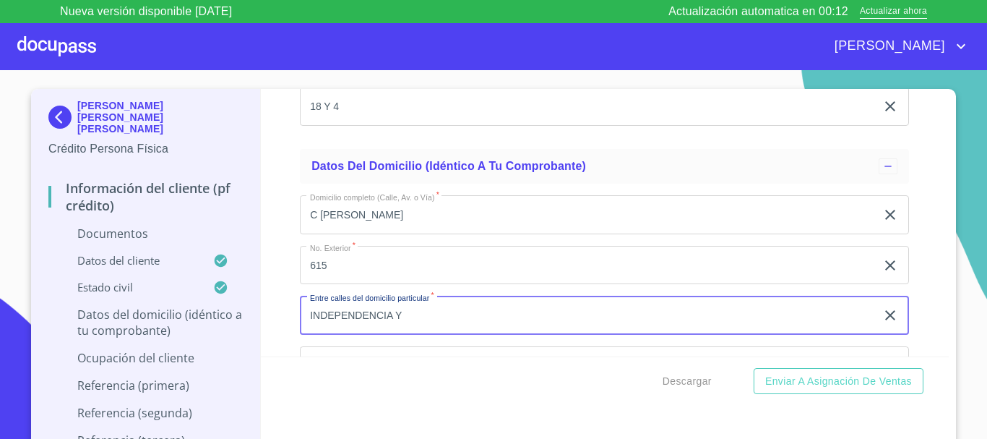
type input "INDEPENDENCIA Y"
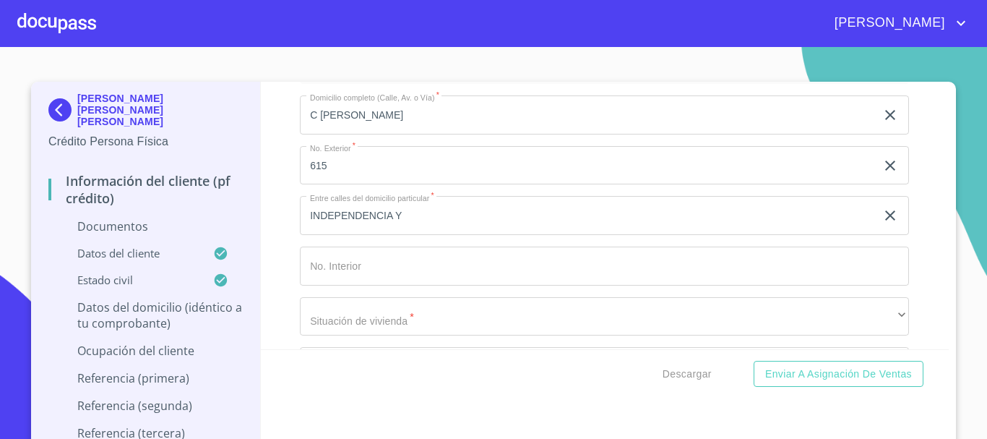
scroll to position [2963, 0]
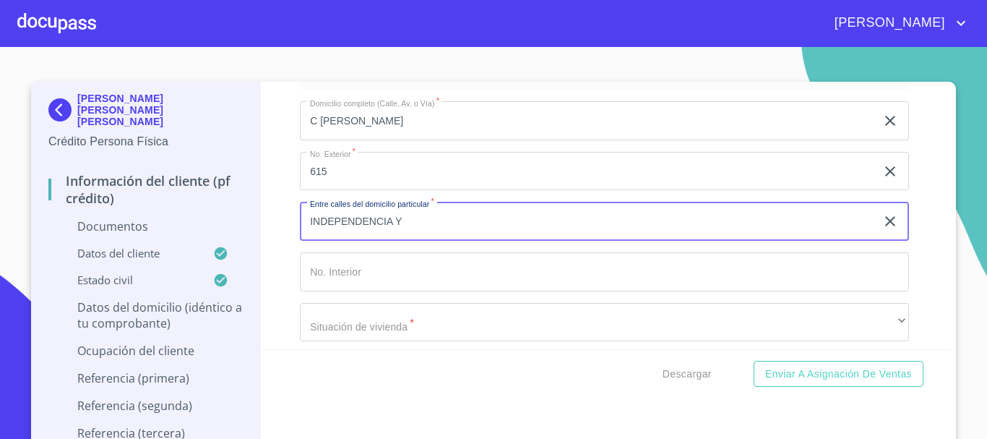
click at [444, 219] on input "INDEPENDENCIA Y" at bounding box center [588, 221] width 576 height 39
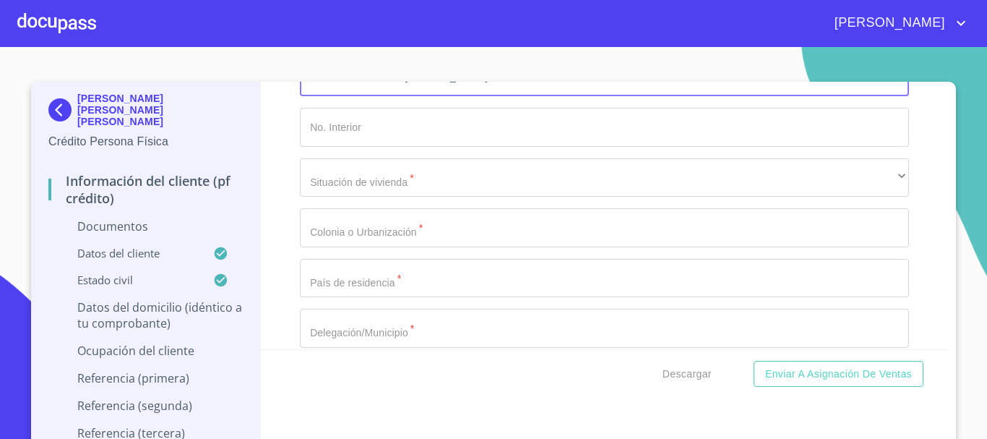
scroll to position [3036, 0]
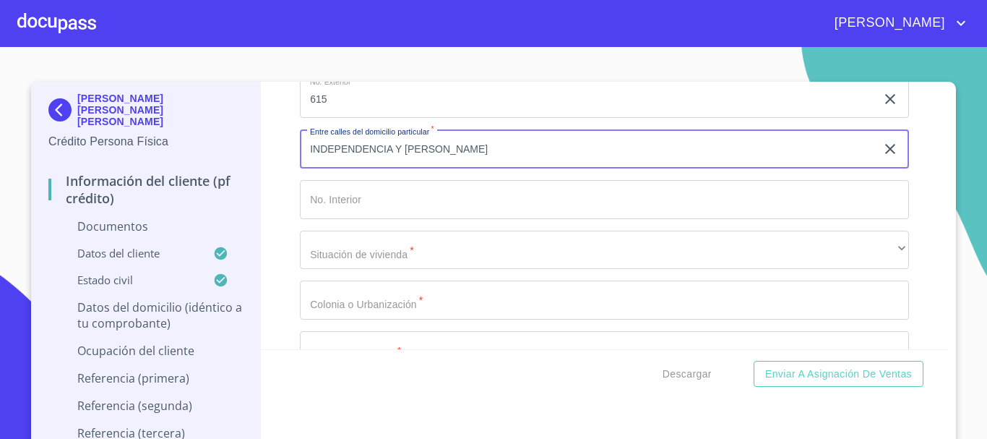
type input "INDEPENDENCIA Y [PERSON_NAME]"
click at [361, 197] on input "Documento de identificación.   *" at bounding box center [604, 199] width 609 height 39
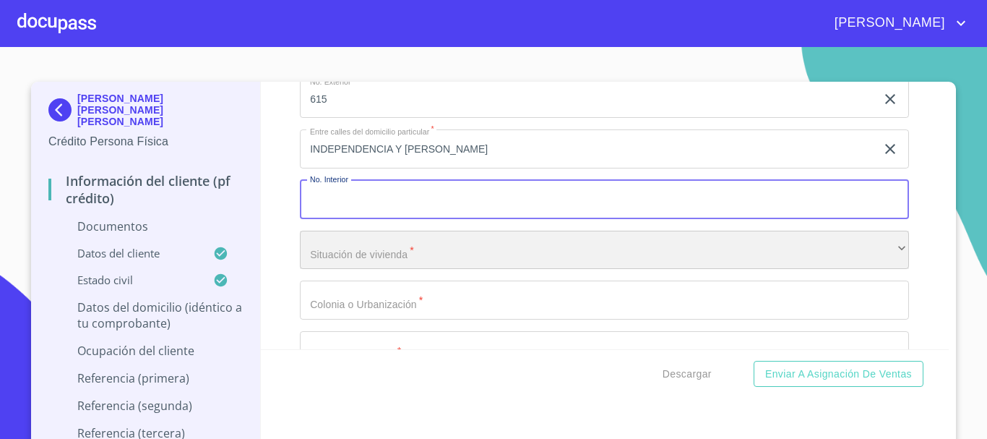
click at [377, 254] on div "​" at bounding box center [604, 250] width 609 height 39
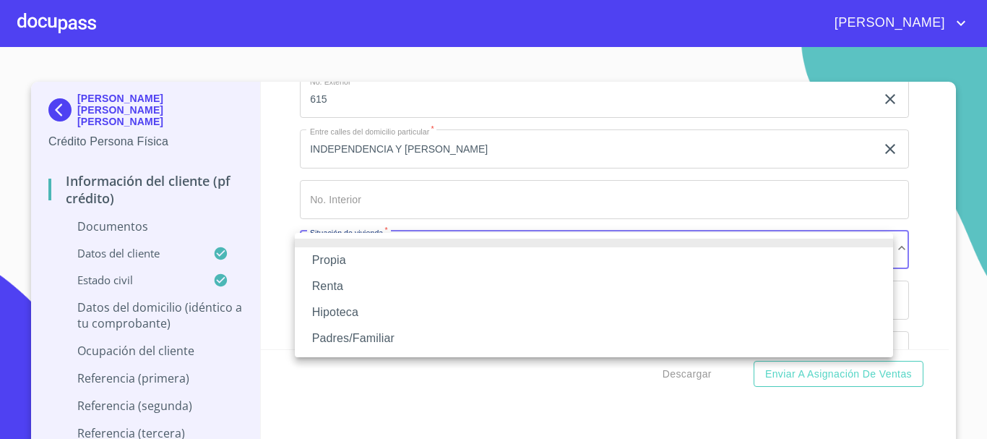
click at [343, 260] on li "Propia" at bounding box center [594, 260] width 598 height 26
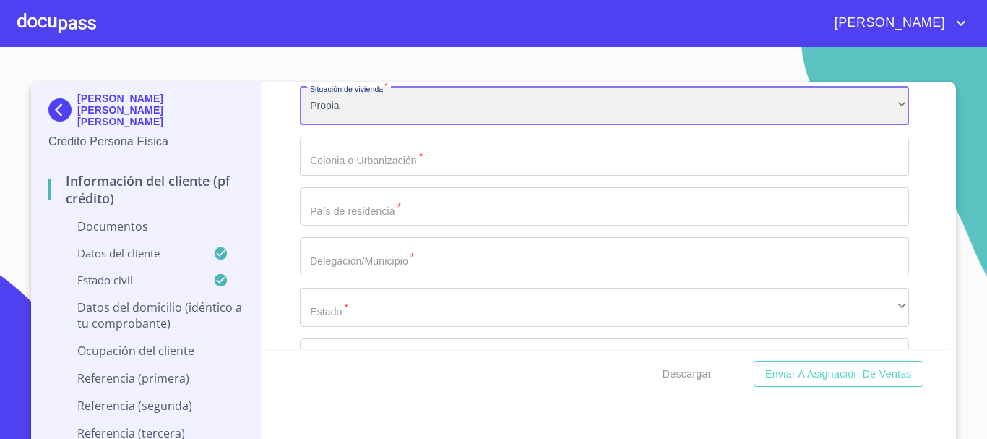
scroll to position [3180, 0]
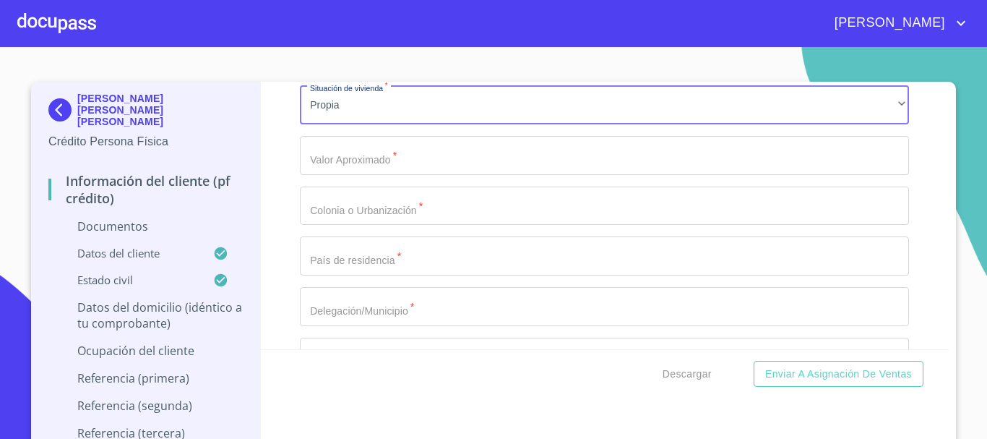
click at [354, 147] on input "Documento de identificación.   *" at bounding box center [604, 155] width 609 height 39
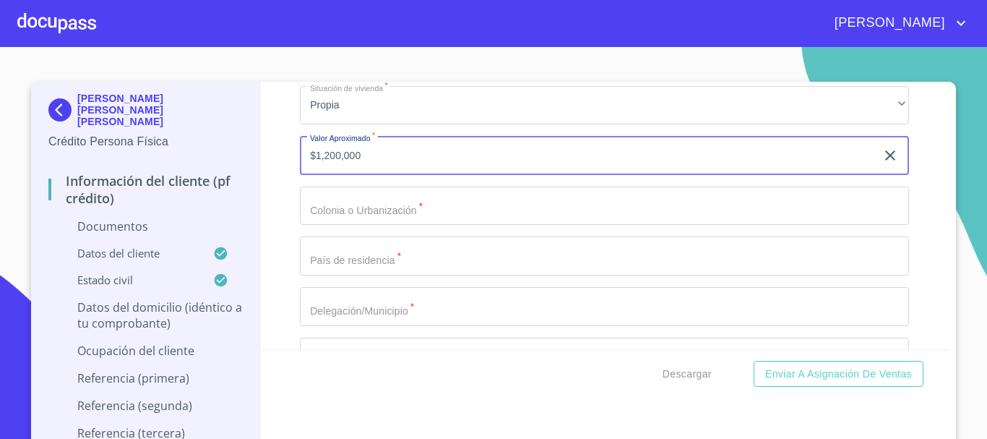
type input "$1,200,000"
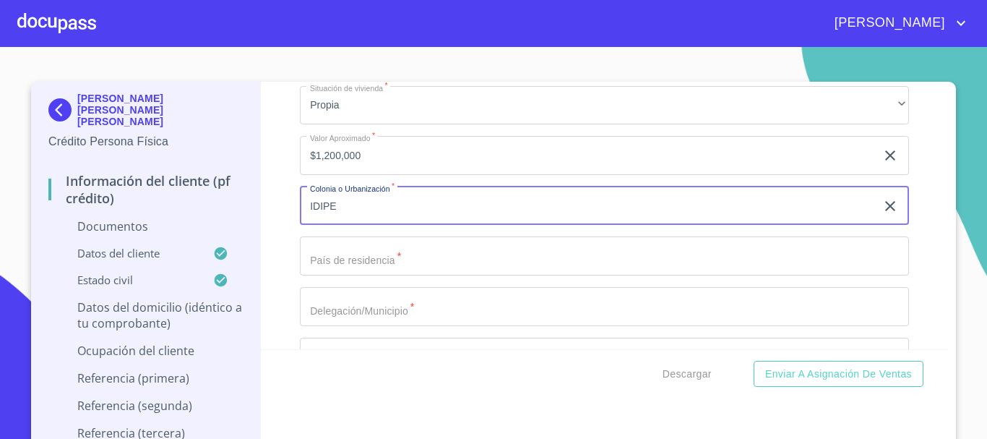
type input "IDIPE"
click at [316, 248] on input "Documento de identificación.   *" at bounding box center [604, 255] width 609 height 39
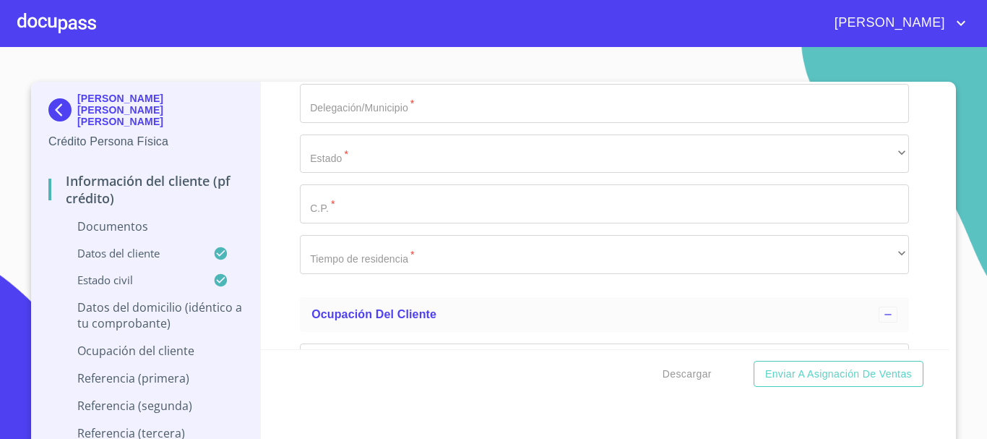
scroll to position [3397, 0]
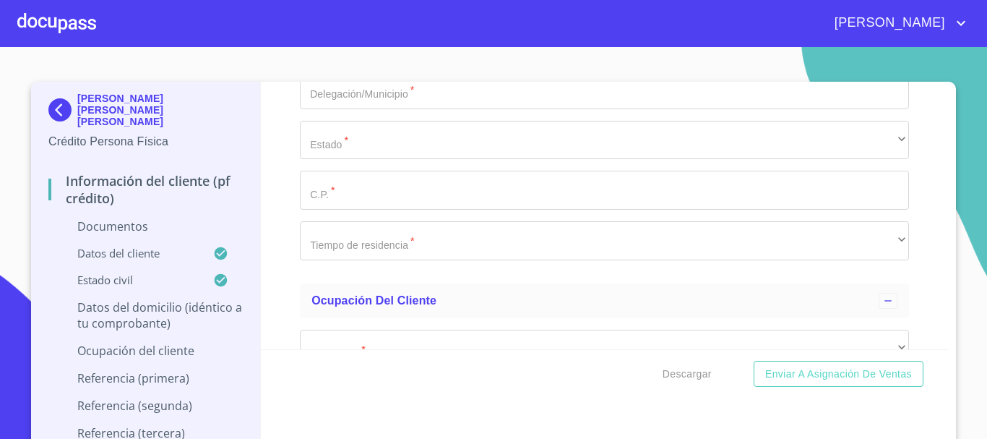
type input "MEXICO"
click at [380, 84] on input "Documento de identificación.   *" at bounding box center [604, 89] width 609 height 39
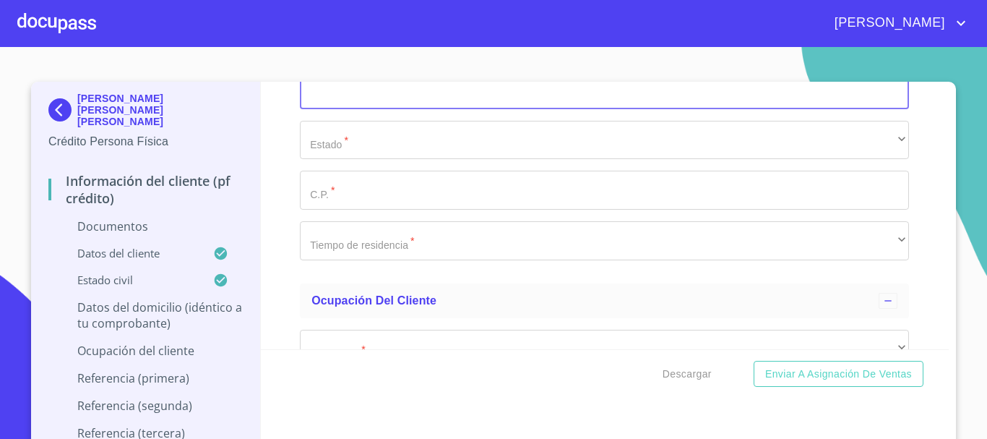
scroll to position [3325, 0]
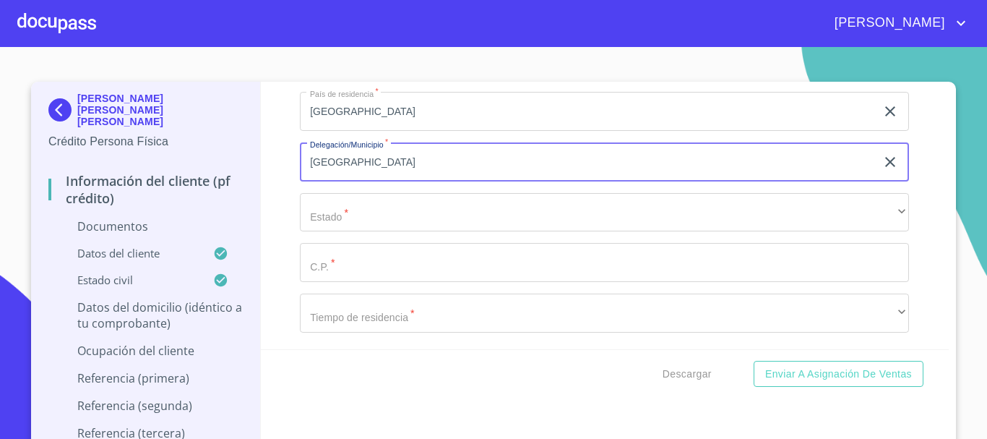
type input "PUERTO VALLARTA"
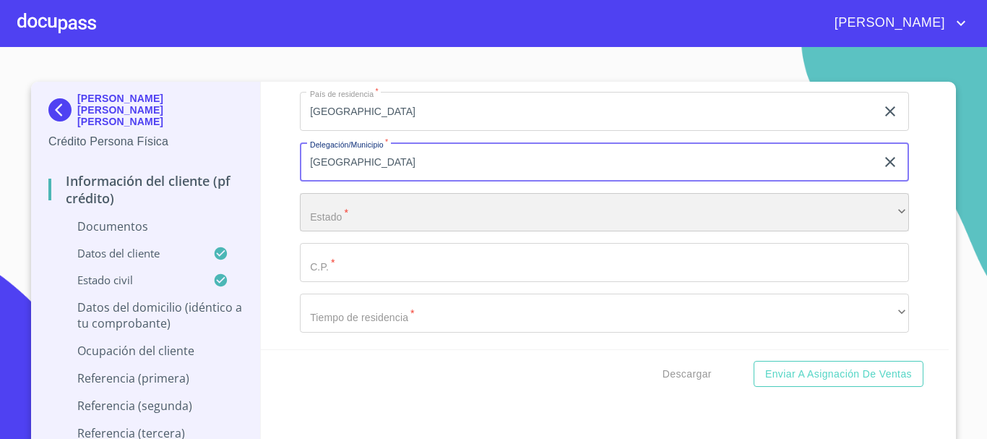
click at [300, 206] on div "​" at bounding box center [604, 212] width 609 height 39
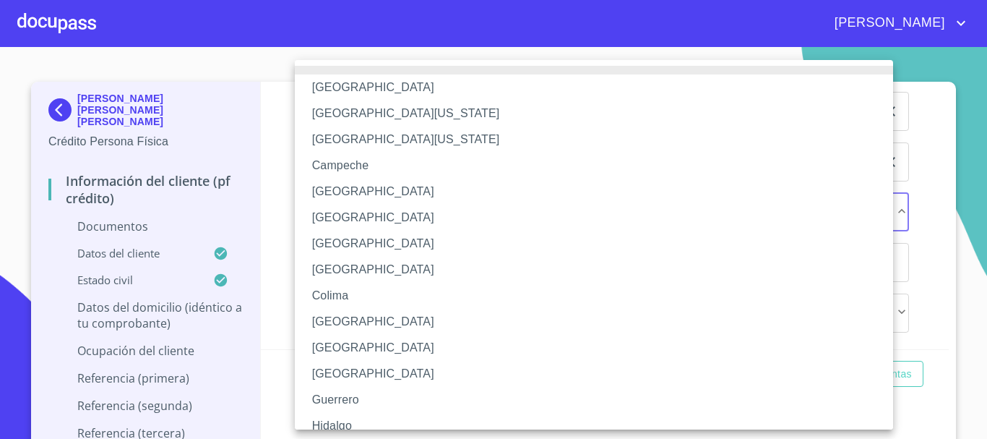
scroll to position [145, 0]
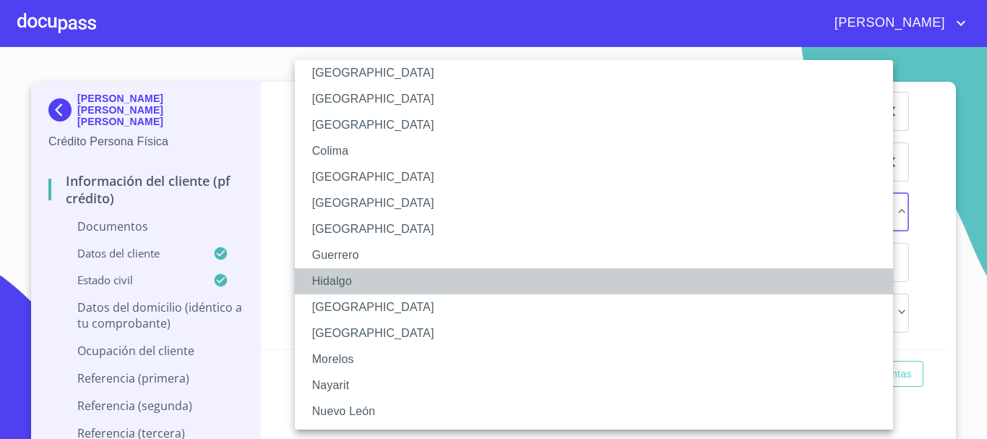
click at [309, 269] on li "Hidalgo" at bounding box center [599, 281] width 609 height 26
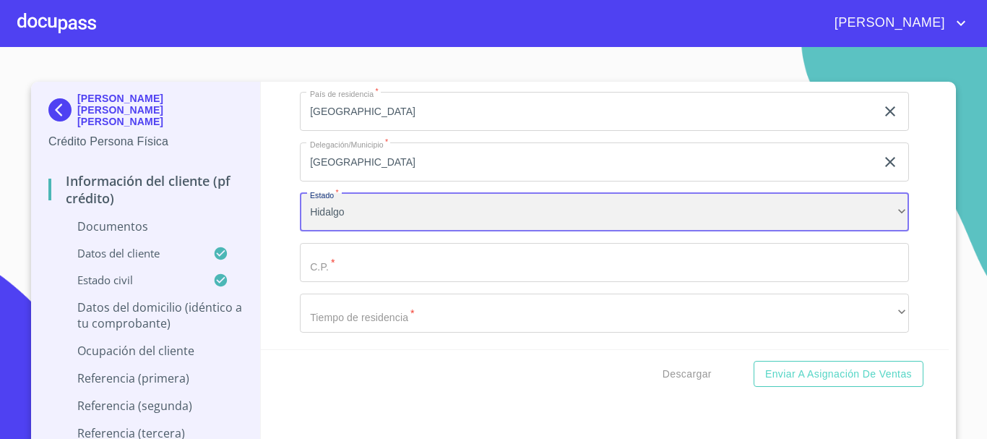
click at [326, 215] on div "Hidalgo" at bounding box center [604, 212] width 609 height 39
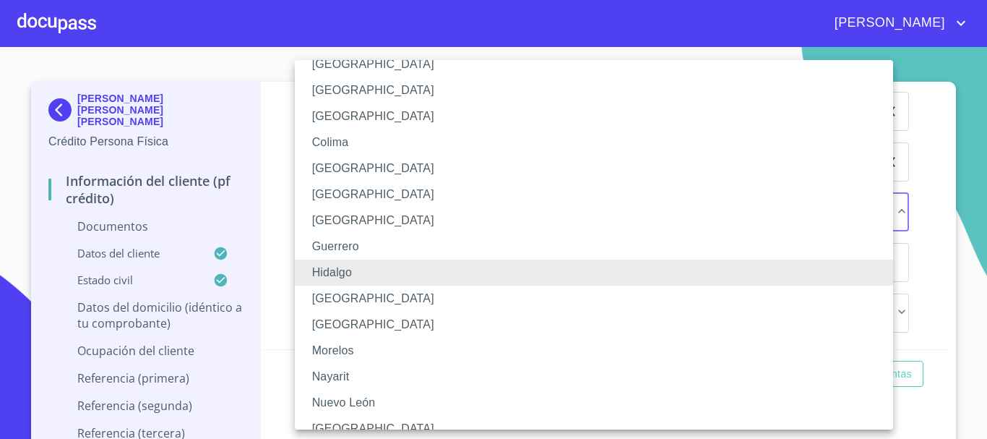
scroll to position [154, 0]
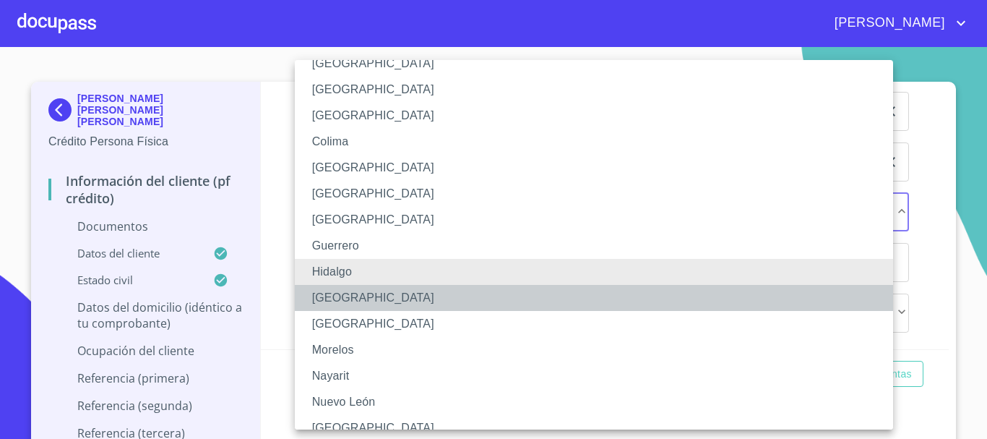
click at [327, 291] on li "[GEOGRAPHIC_DATA]" at bounding box center [599, 298] width 609 height 26
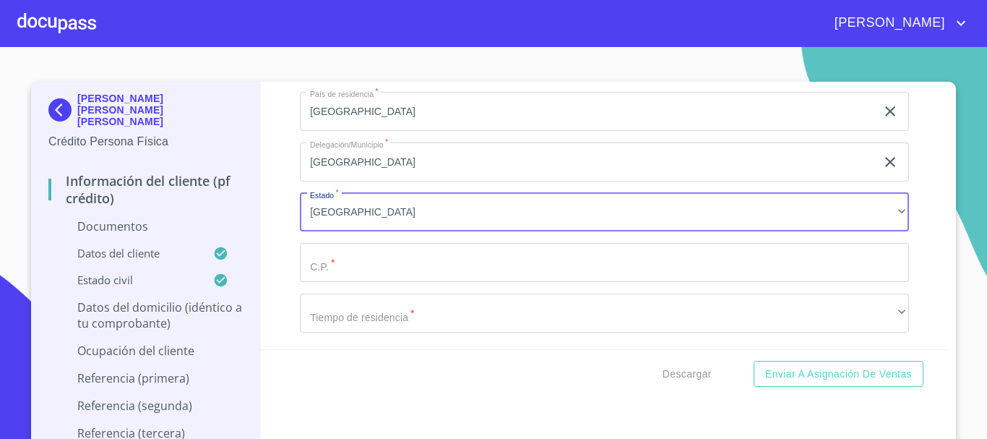
click at [333, 264] on input "Documento de identificación.   *" at bounding box center [604, 262] width 609 height 39
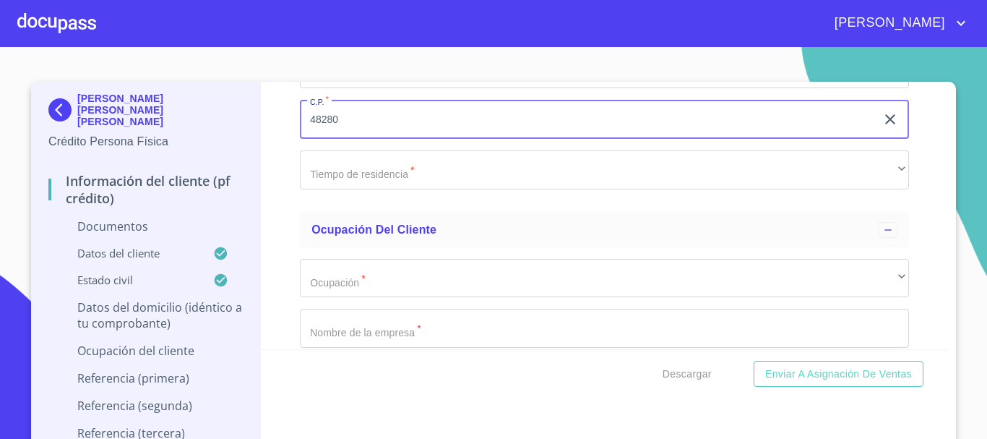
scroll to position [3469, 0]
type input "48280"
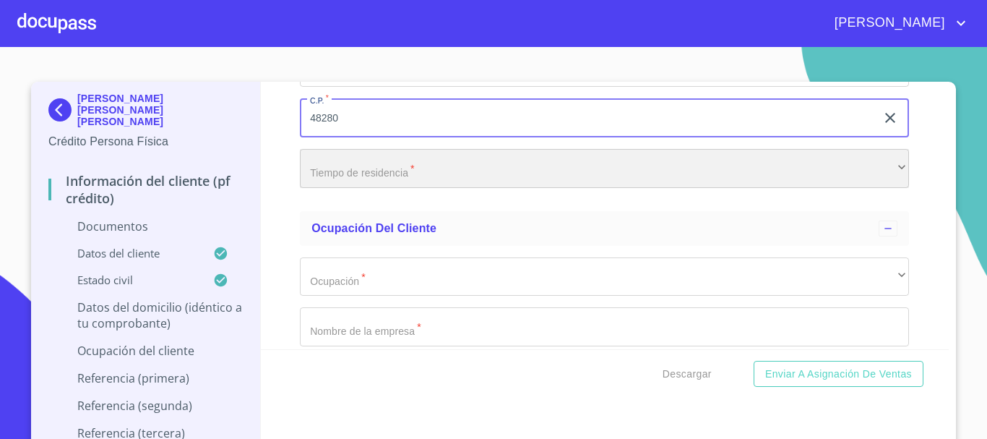
click at [358, 168] on div "​" at bounding box center [604, 168] width 609 height 39
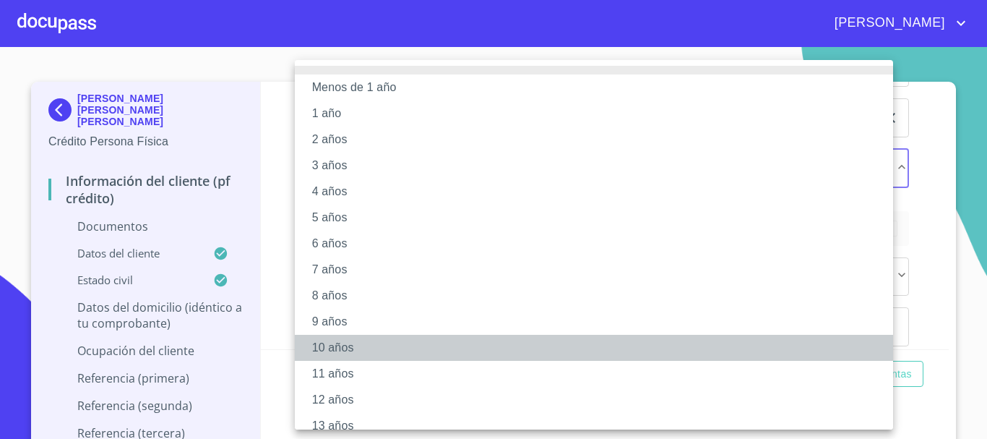
click at [361, 345] on li "10 años" at bounding box center [599, 348] width 609 height 26
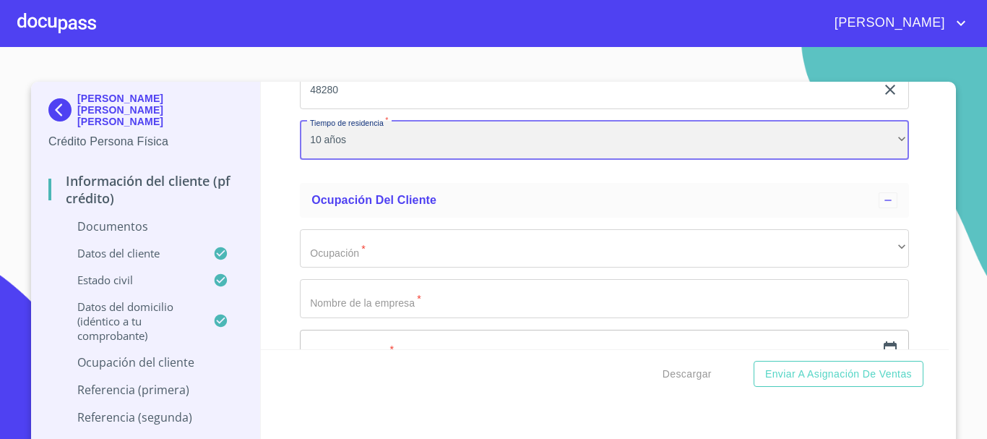
scroll to position [3614, 0]
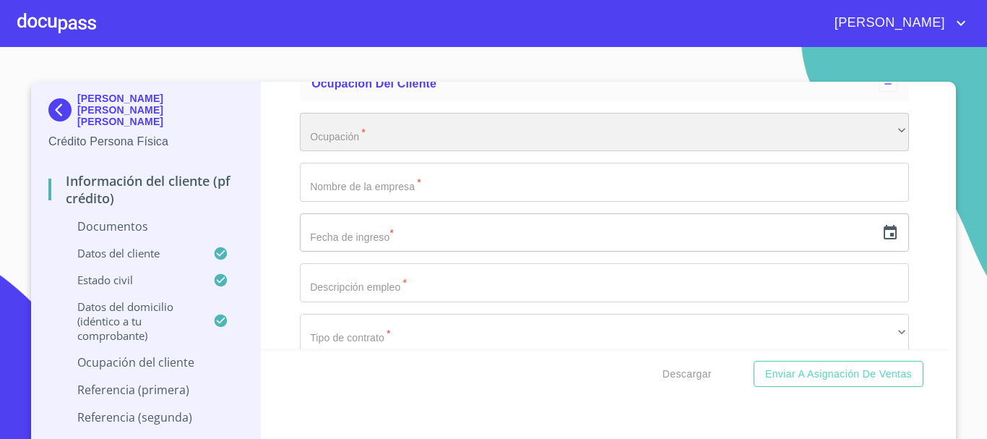
click at [378, 132] on div "​" at bounding box center [604, 132] width 609 height 39
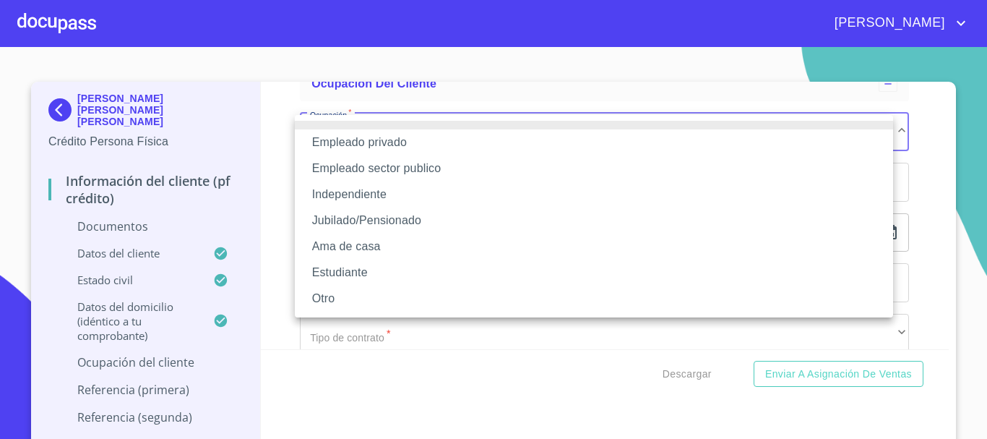
click at [385, 190] on li "Independiente" at bounding box center [594, 194] width 598 height 26
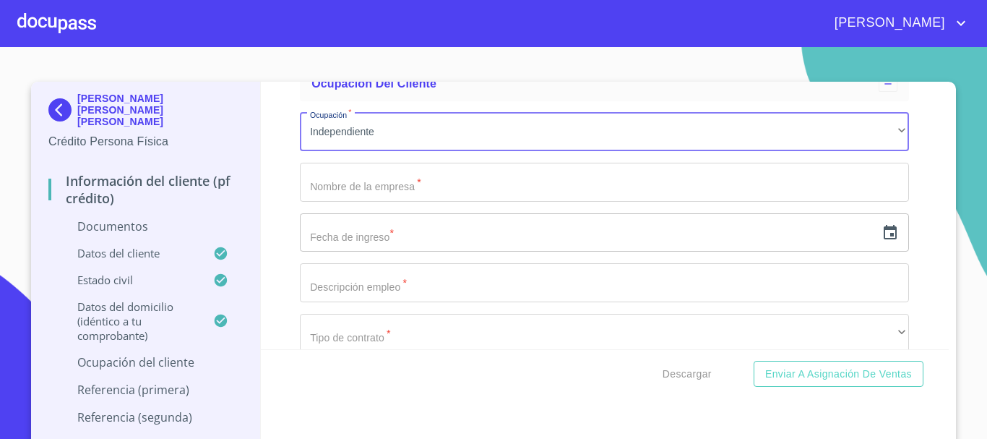
click at [357, 189] on input "Documento de identificación.   *" at bounding box center [604, 182] width 609 height 39
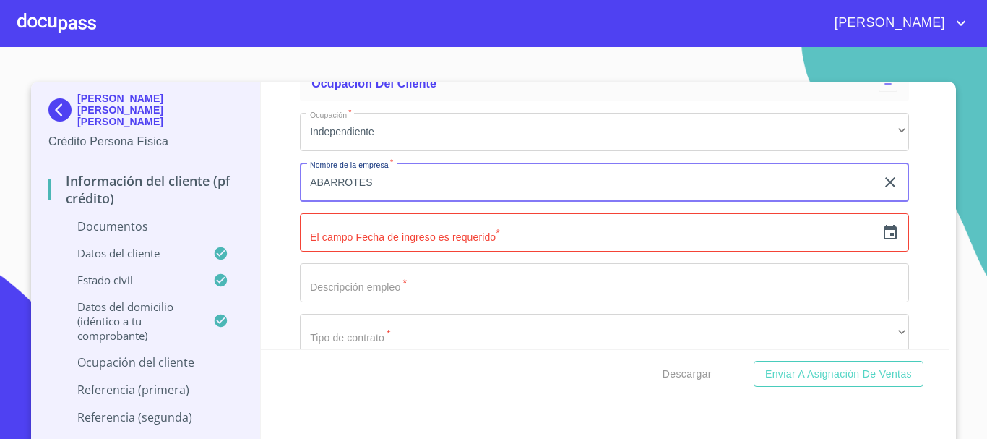
click at [413, 168] on input "ABARROTES" at bounding box center [588, 182] width 576 height 39
type input "ABARROTES SOFIA"
click at [884, 233] on icon "button" at bounding box center [890, 232] width 13 height 14
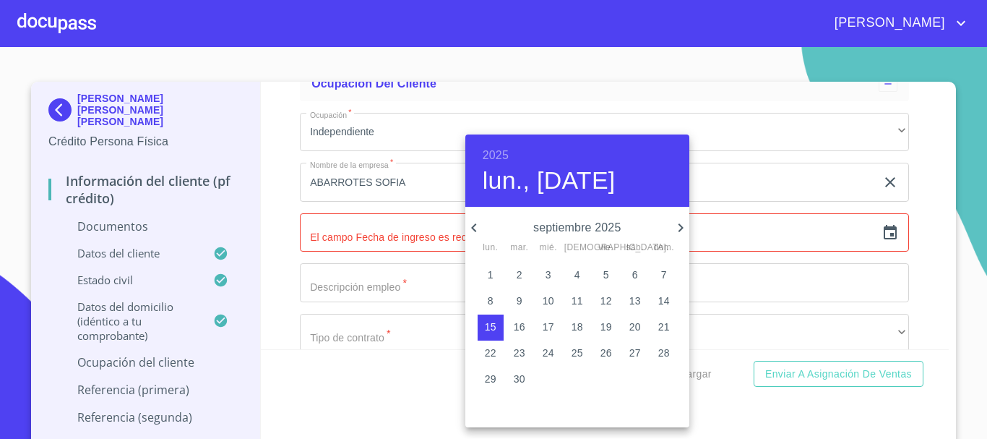
click at [497, 157] on h6 "2025" at bounding box center [496, 155] width 26 height 20
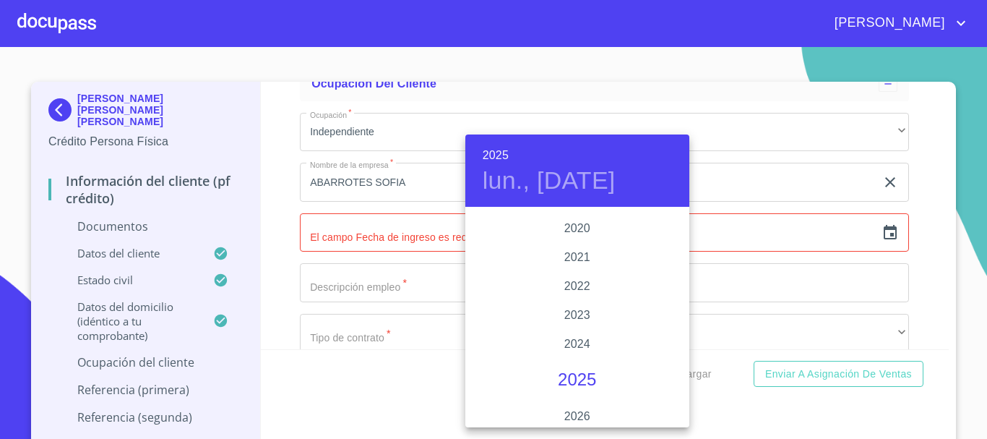
scroll to position [2660, 0]
click at [585, 311] on div "2020" at bounding box center [577, 310] width 224 height 29
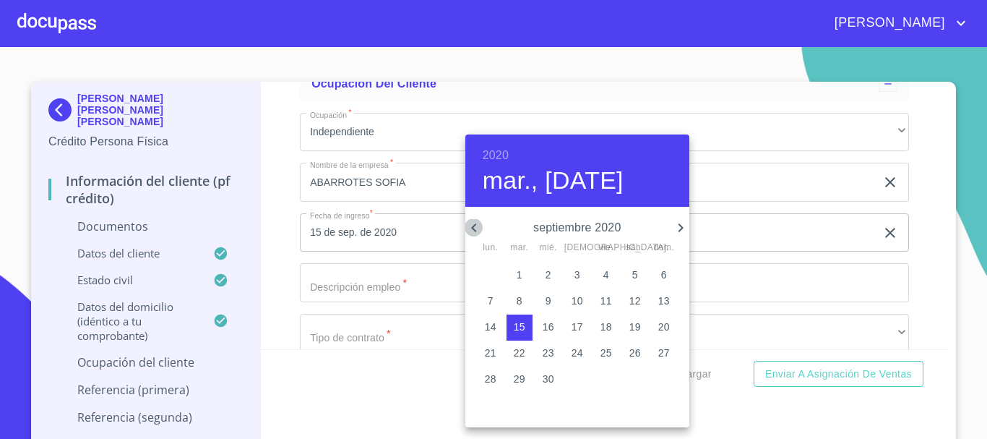
click at [467, 226] on icon "button" at bounding box center [473, 227] width 17 height 17
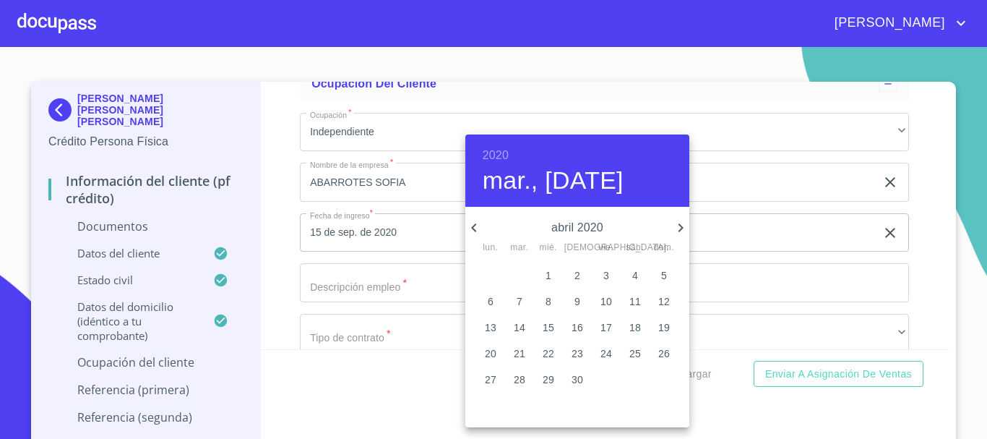
click at [467, 226] on icon "button" at bounding box center [473, 227] width 17 height 17
click at [547, 275] on p "1" at bounding box center [549, 274] width 6 height 14
type input "1 de ene. de 2020"
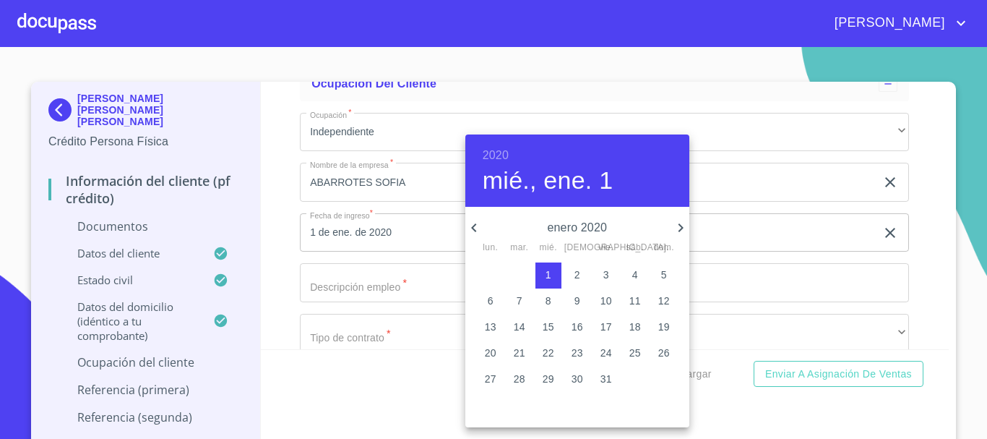
click at [418, 275] on div at bounding box center [493, 219] width 987 height 439
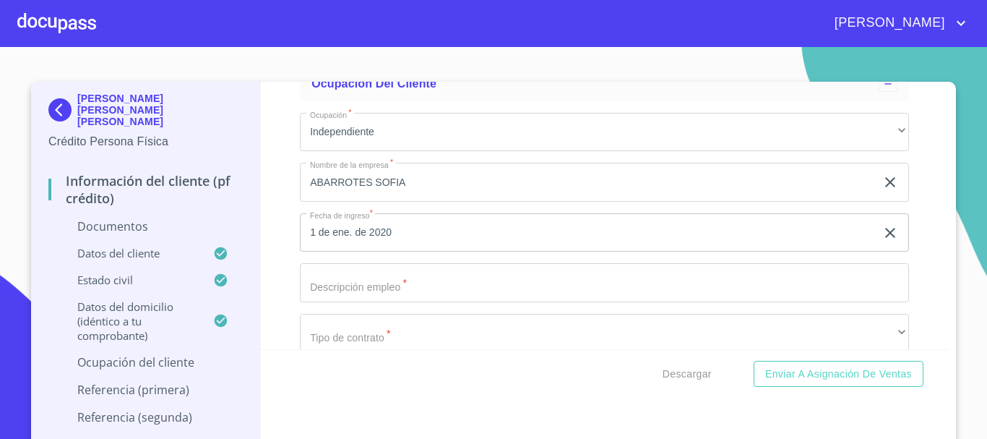
click at [418, 278] on input "Documento de identificación.   *" at bounding box center [604, 282] width 609 height 39
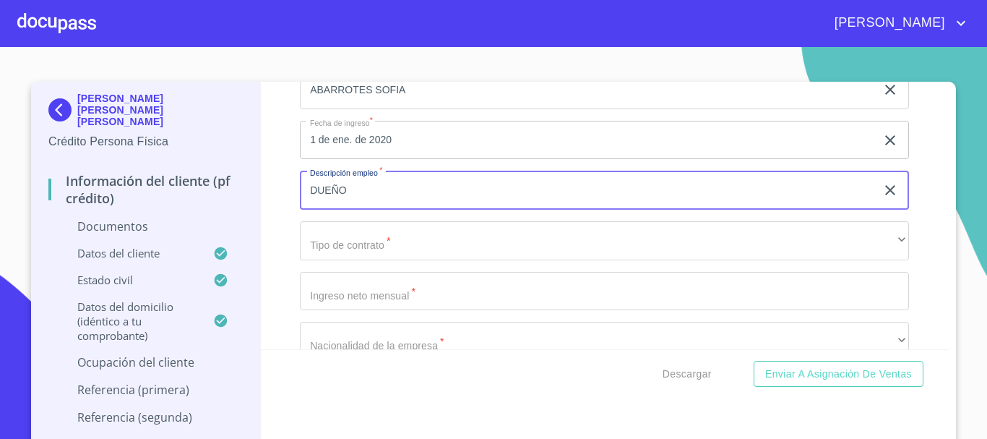
scroll to position [3686, 0]
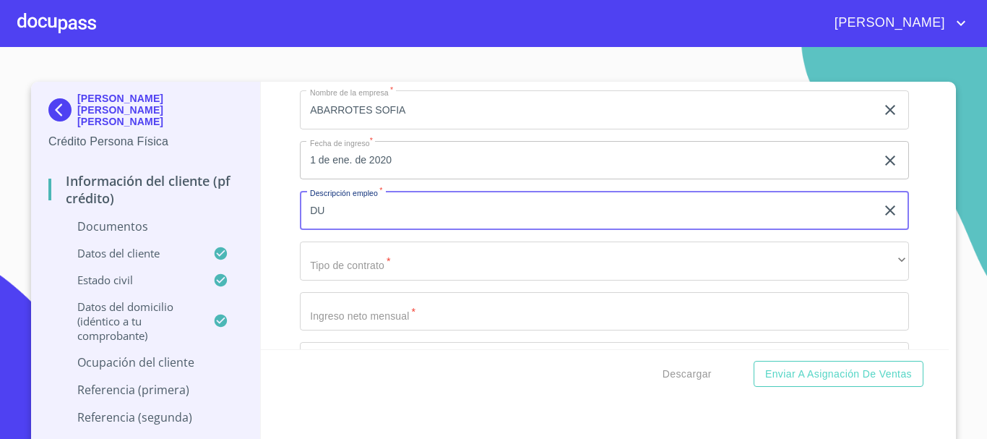
type input "D"
type input "VENTA DE ABARROTES Y MICELANEA"
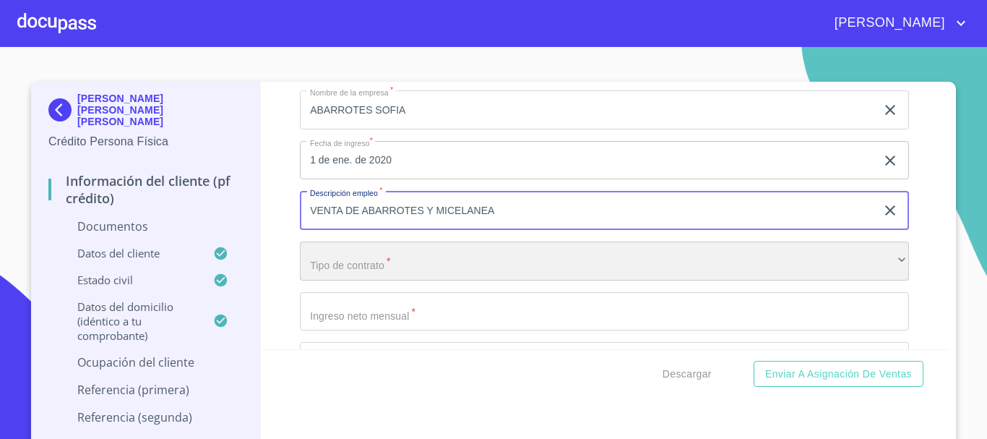
click at [369, 275] on div "​" at bounding box center [604, 260] width 609 height 39
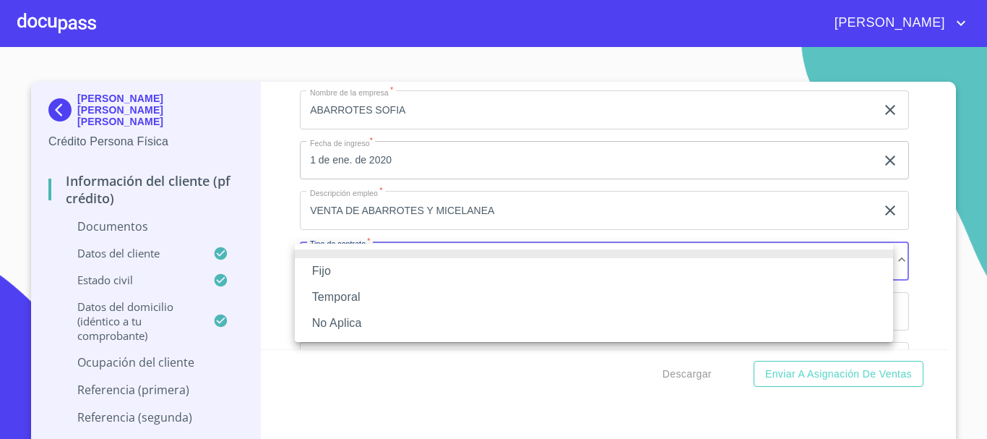
click at [350, 317] on li "No Aplica" at bounding box center [594, 323] width 598 height 26
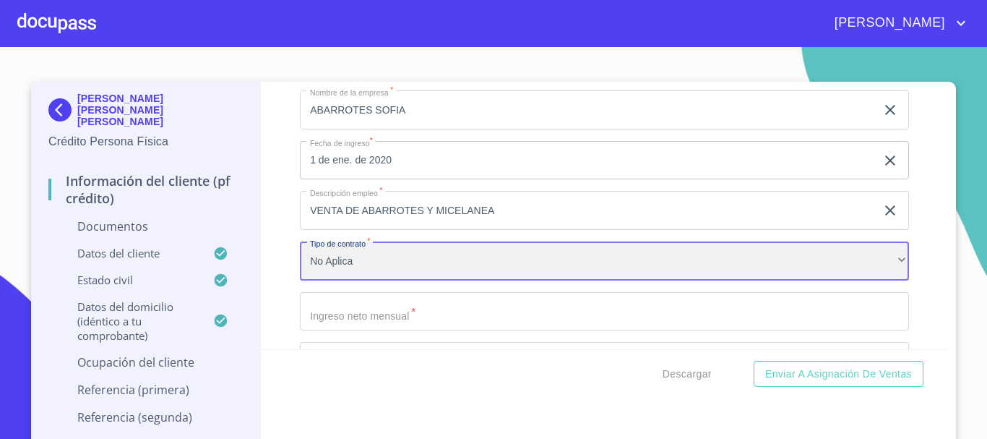
scroll to position [3831, 0]
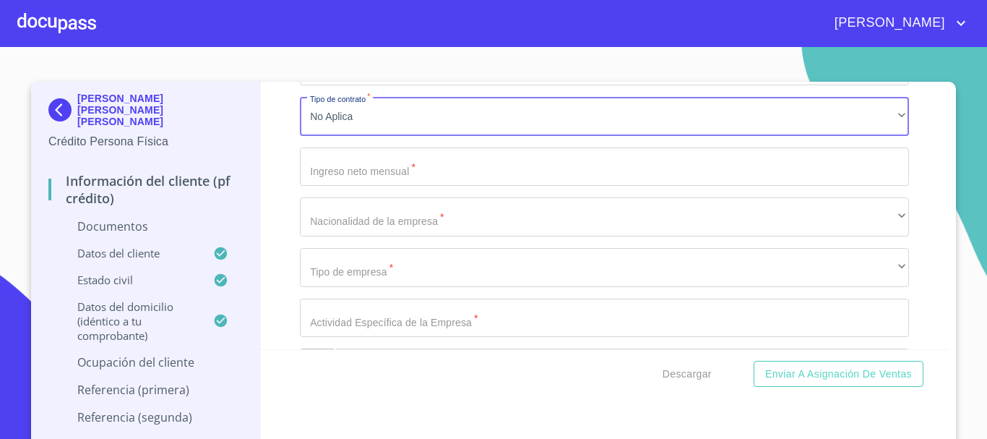
click at [369, 175] on input "Documento de identificación.   *" at bounding box center [604, 166] width 609 height 39
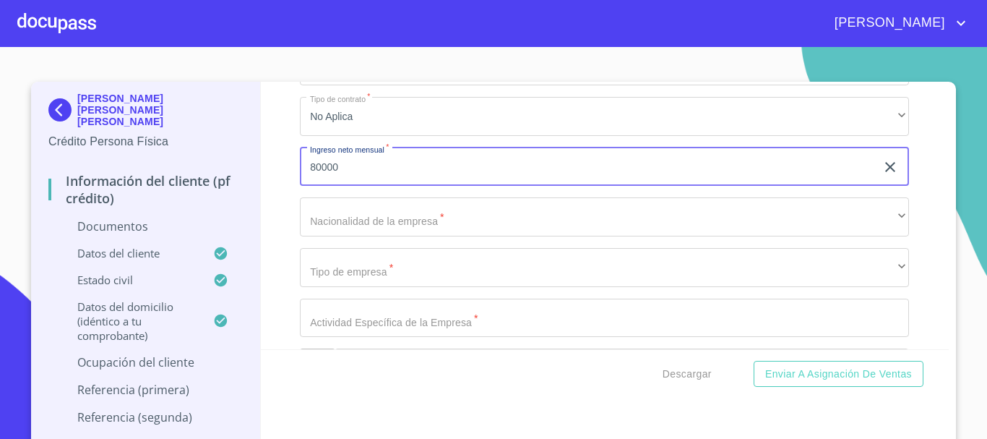
type input "80000"
click at [272, 213] on div "Información del cliente (PF crédito) Documentos Documento de identificación.   …" at bounding box center [605, 215] width 689 height 267
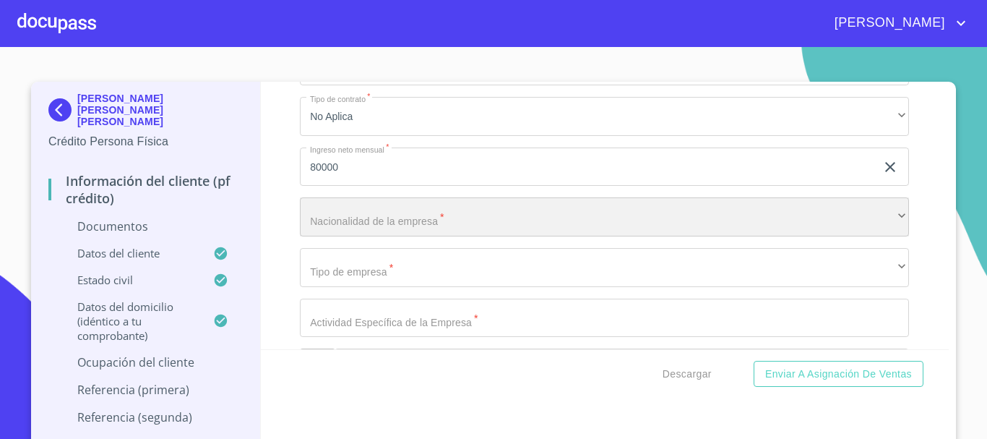
click at [343, 215] on div "​" at bounding box center [604, 216] width 609 height 39
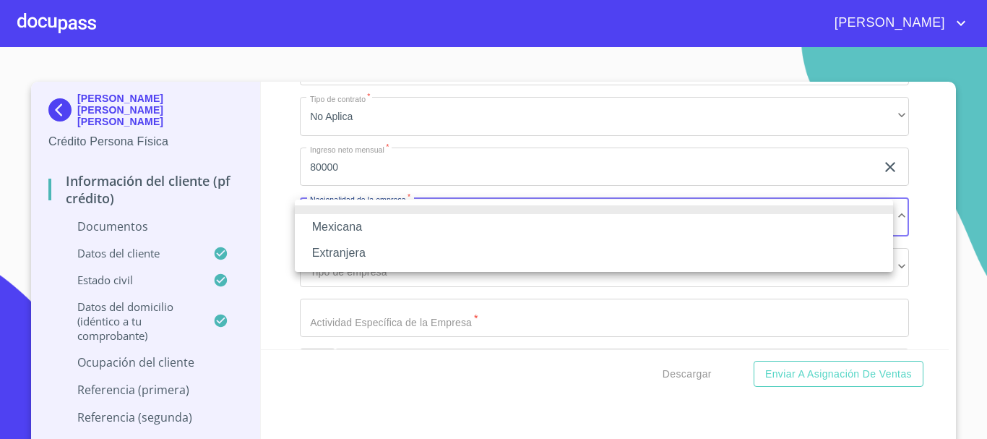
click at [345, 215] on li "Mexicana" at bounding box center [594, 227] width 598 height 26
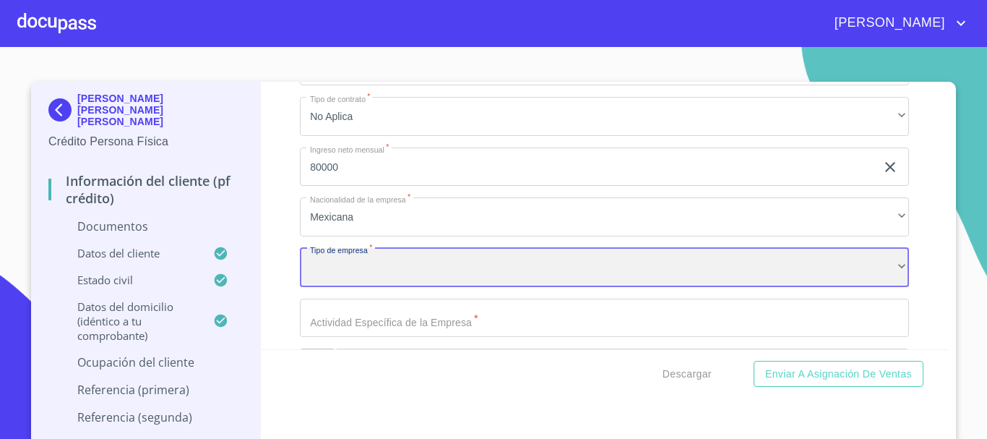
click at [361, 267] on div "​" at bounding box center [604, 267] width 609 height 39
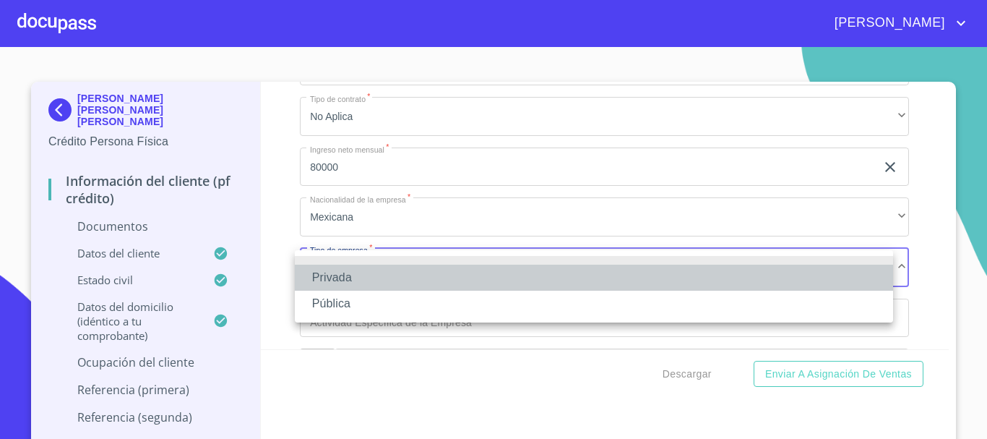
click at [361, 267] on li "Privada" at bounding box center [594, 278] width 598 height 26
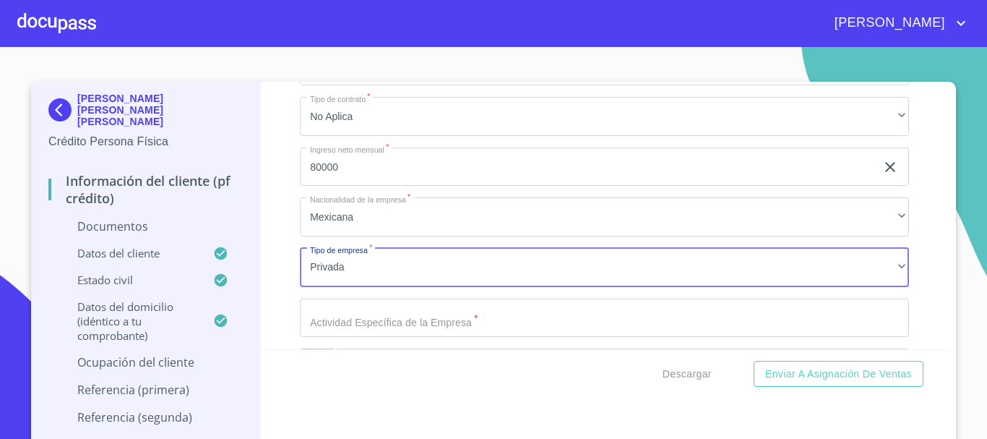
click at [275, 210] on div "Información del cliente (PF crédito) Documentos Documento de identificación.   …" at bounding box center [605, 215] width 689 height 267
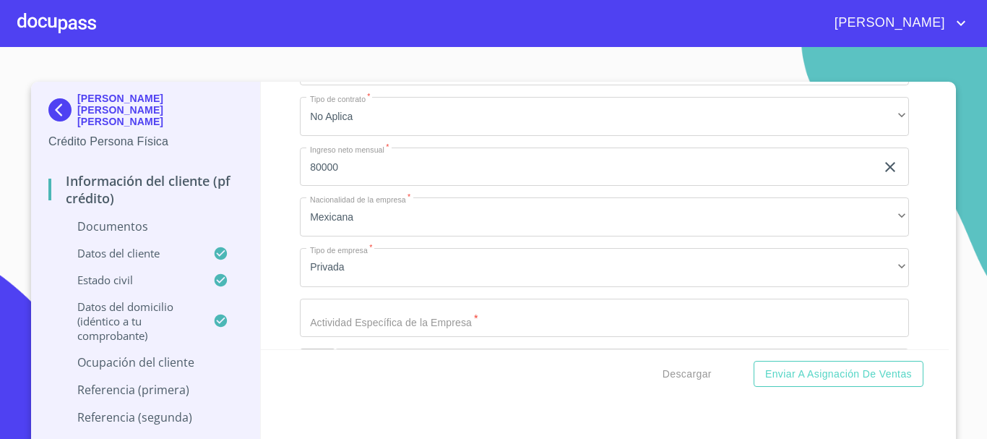
click at [447, 324] on input "Documento de identificación.   *" at bounding box center [604, 318] width 609 height 39
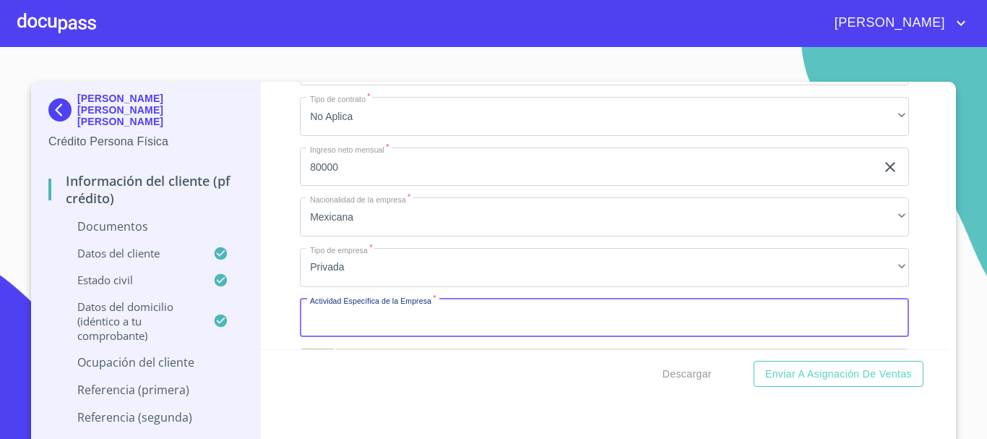
click at [340, 325] on input "Documento de identificación.   *" at bounding box center [604, 318] width 609 height 39
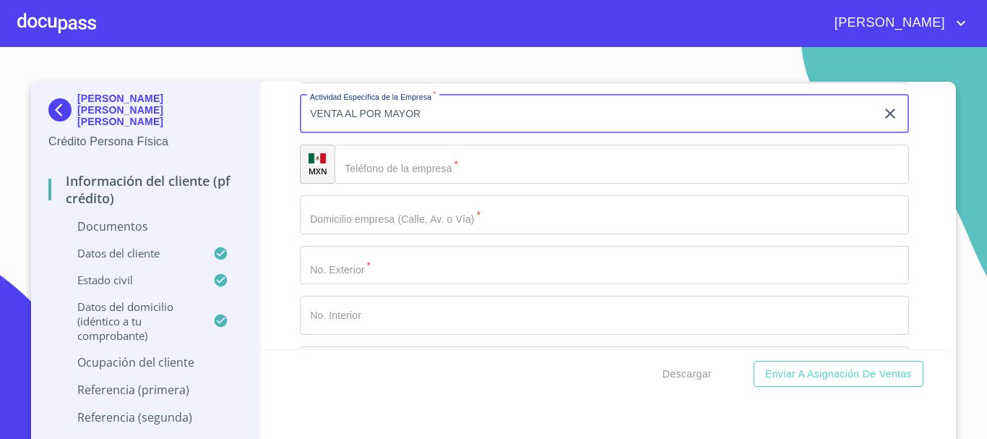
scroll to position [4048, 0]
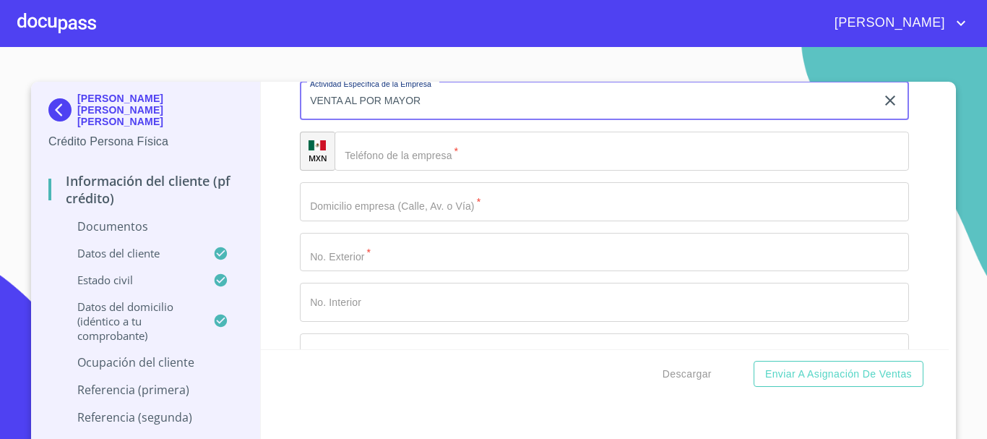
type input "VENTA AL POR MAYOR"
click at [416, 162] on input "Documento de identificación.   *" at bounding box center [622, 151] width 575 height 39
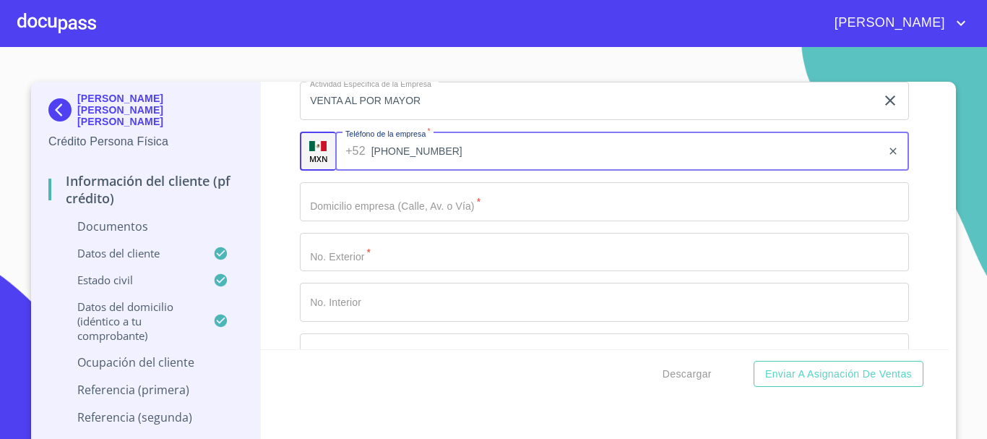
type input "[PHONE_NUMBER]"
click at [394, 205] on input "Documento de identificación.   *" at bounding box center [604, 201] width 609 height 39
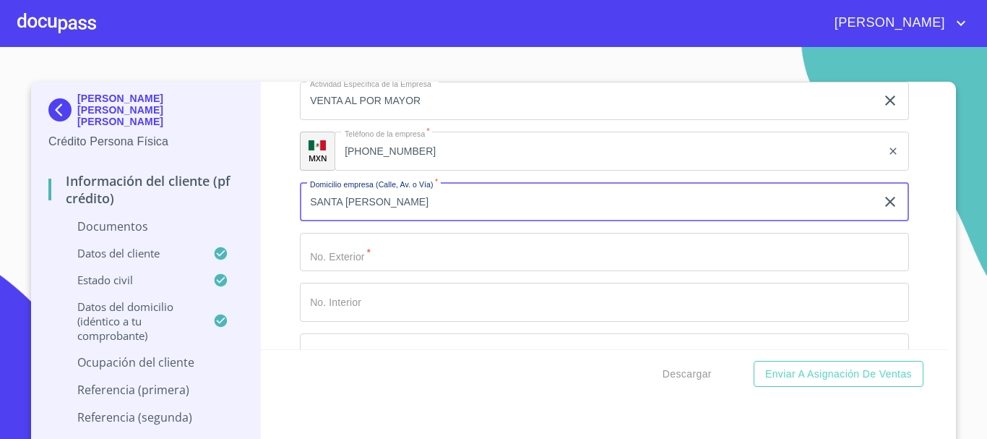
type input "SANTA BARBARA"
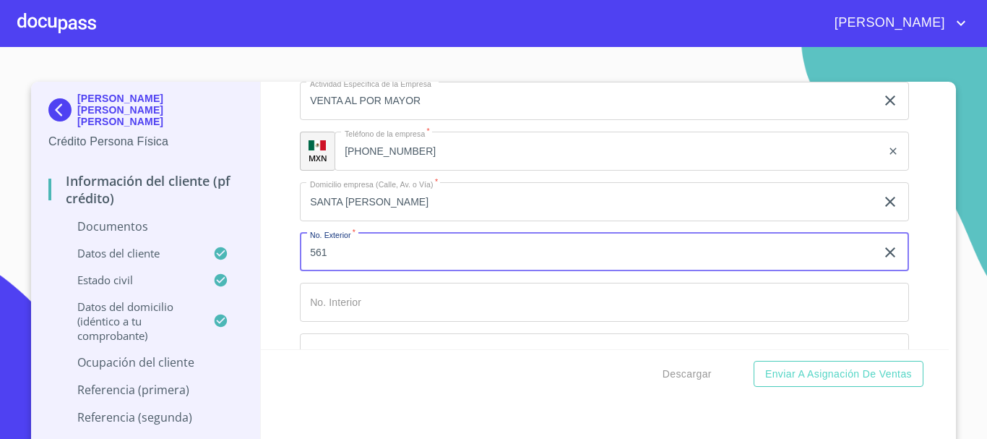
type input "561"
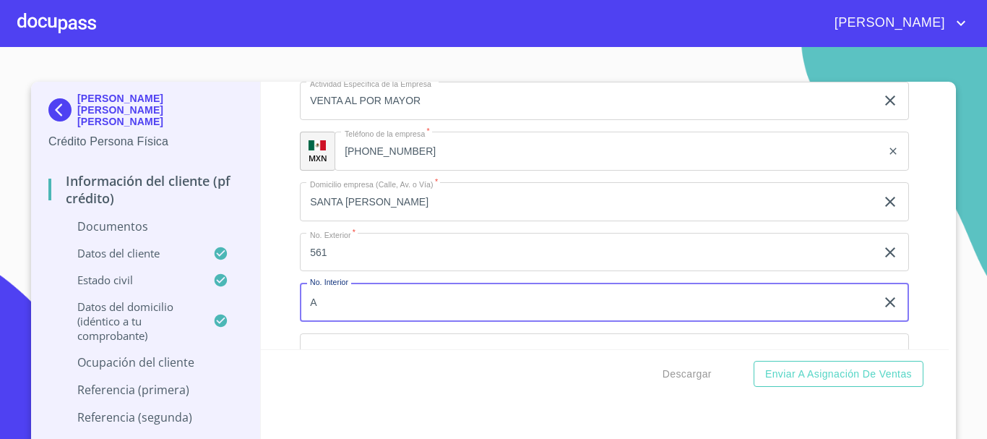
type input "A"
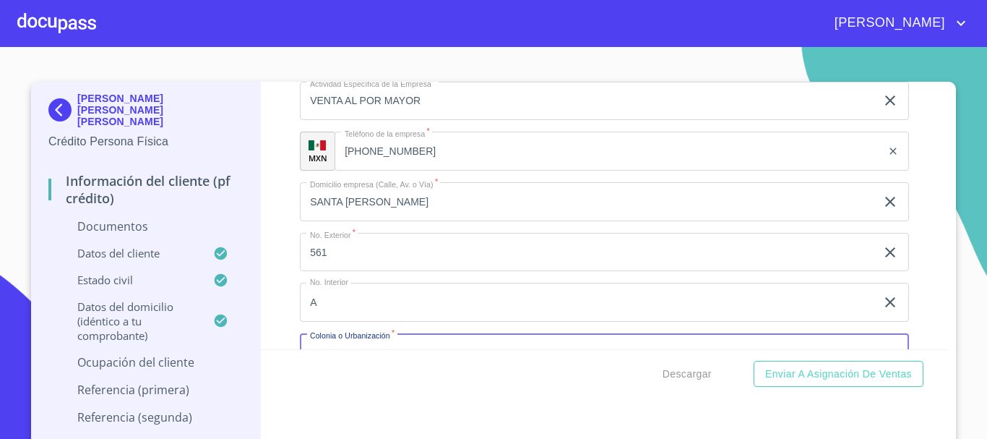
scroll to position [4071, 0]
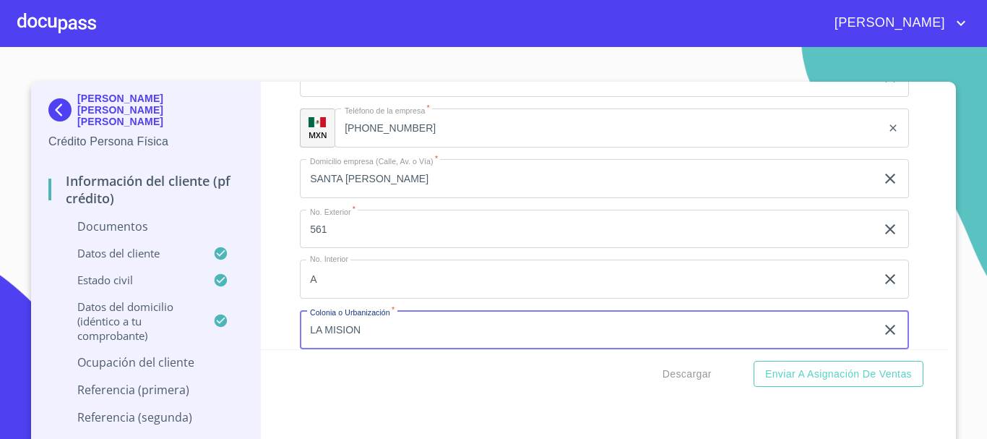
type input "LA MISION"
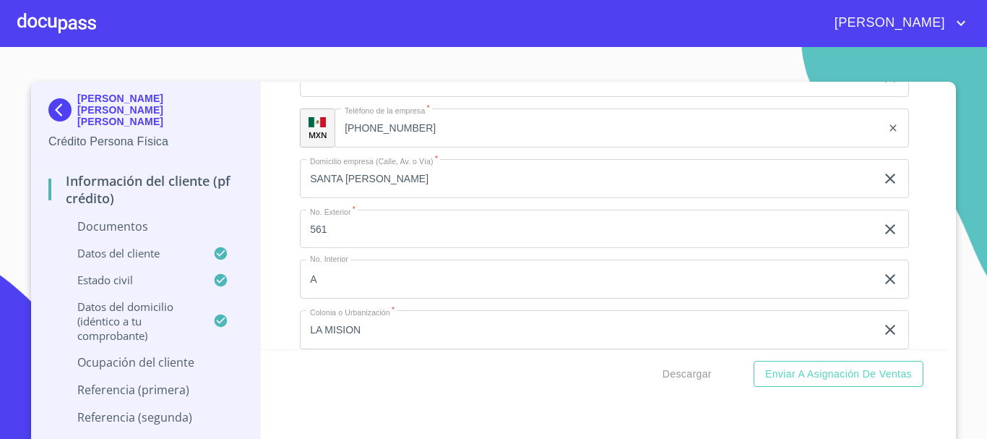
scroll to position [4235, 0]
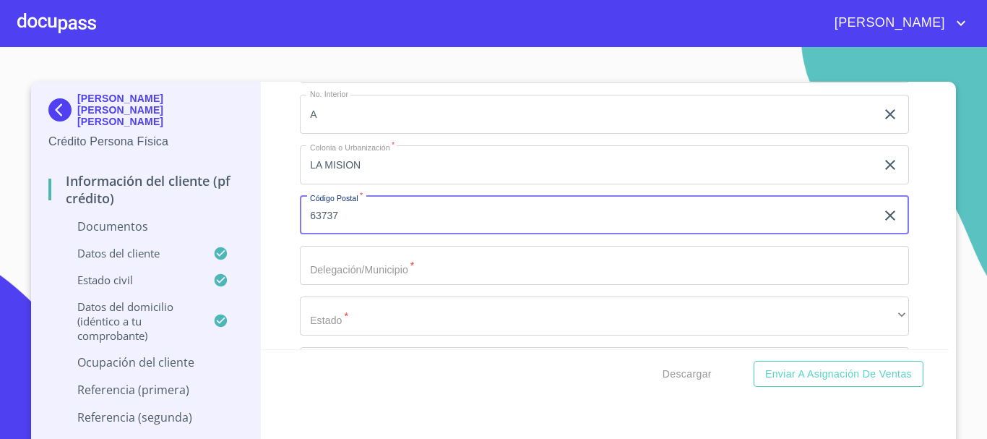
type input "63737"
click at [405, 262] on input "Documento de identificación.   *" at bounding box center [604, 265] width 609 height 39
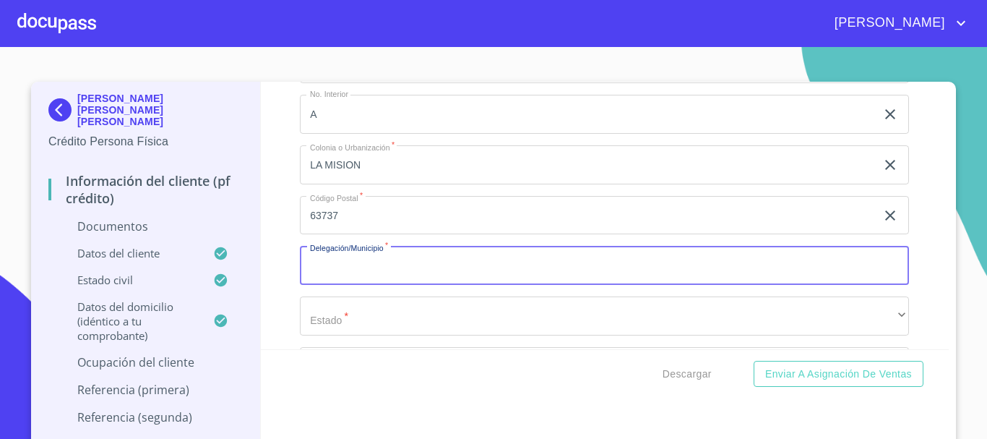
type input "P"
type input "V"
type input "BAHIA DE BANDERAS"
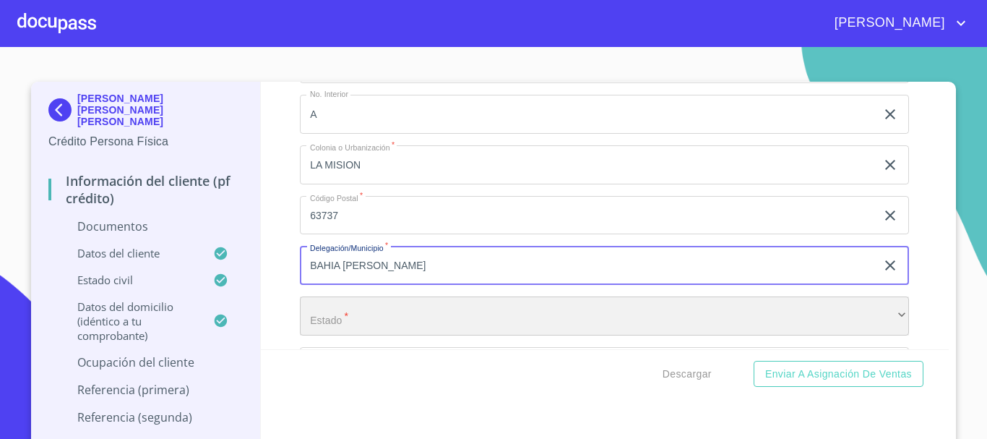
click at [395, 312] on div "​" at bounding box center [604, 315] width 609 height 39
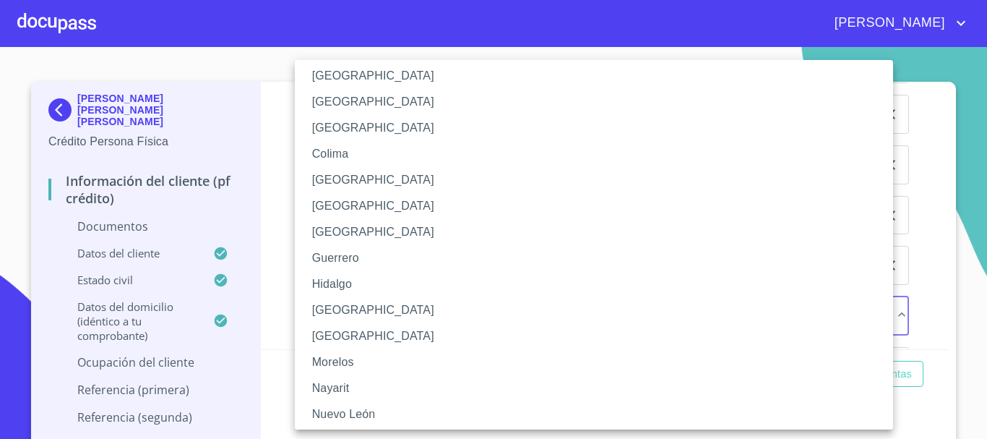
scroll to position [217, 0]
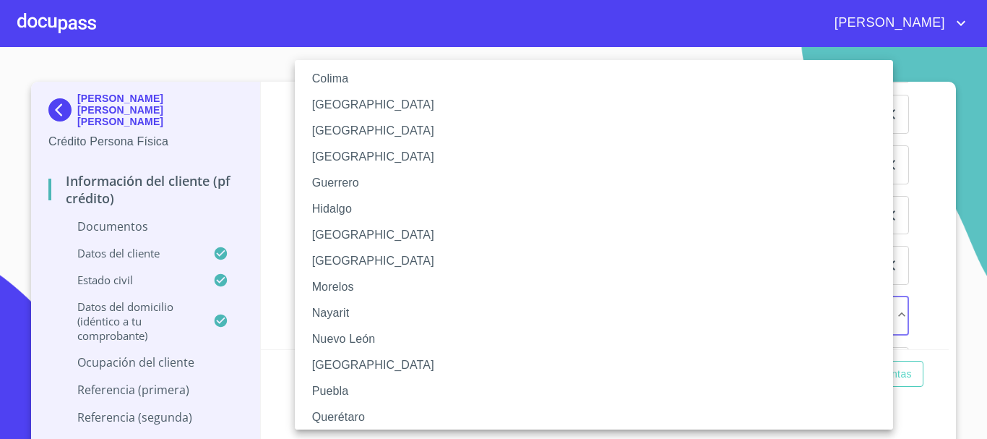
click at [351, 319] on li "Nayarit" at bounding box center [599, 313] width 609 height 26
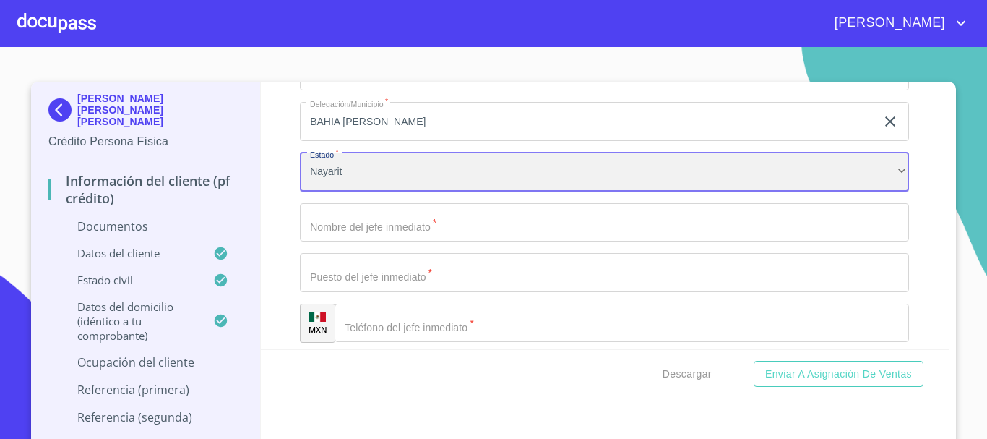
scroll to position [4380, 0]
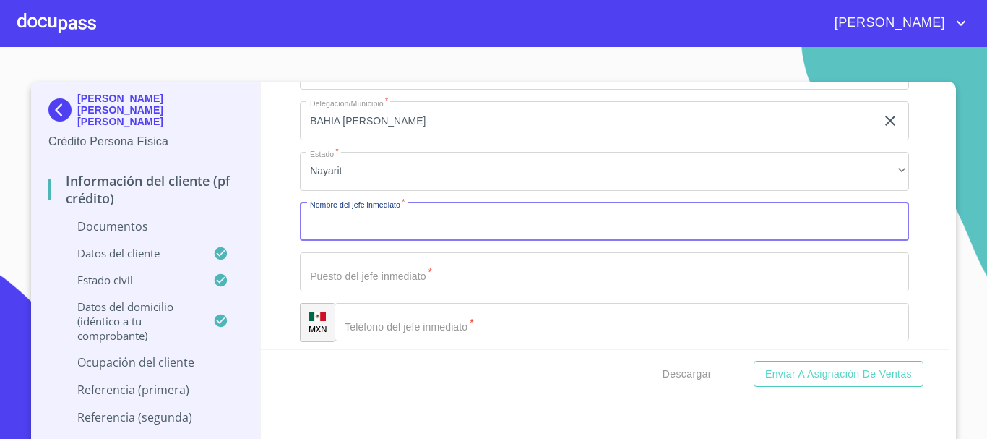
click at [360, 219] on input "Documento de identificación.   *" at bounding box center [604, 221] width 609 height 39
type input "[PERSON_NAME] [PERSON_NAME] [PERSON_NAME]"
click at [366, 273] on input "Documento de identificación.   *" at bounding box center [604, 271] width 609 height 39
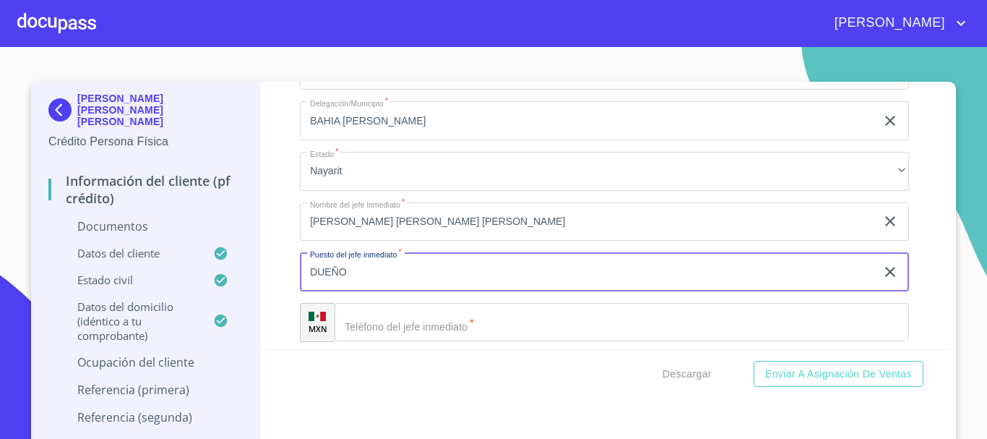
type input "DUEÑO"
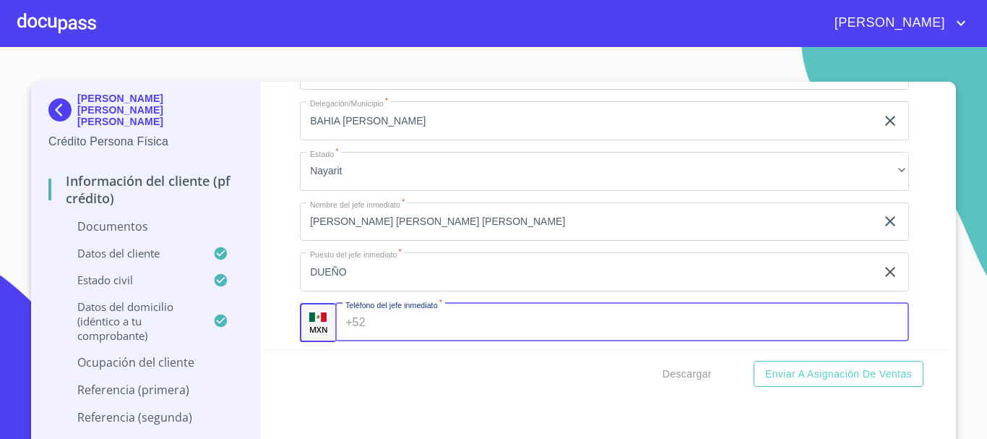
scroll to position [4091, 0]
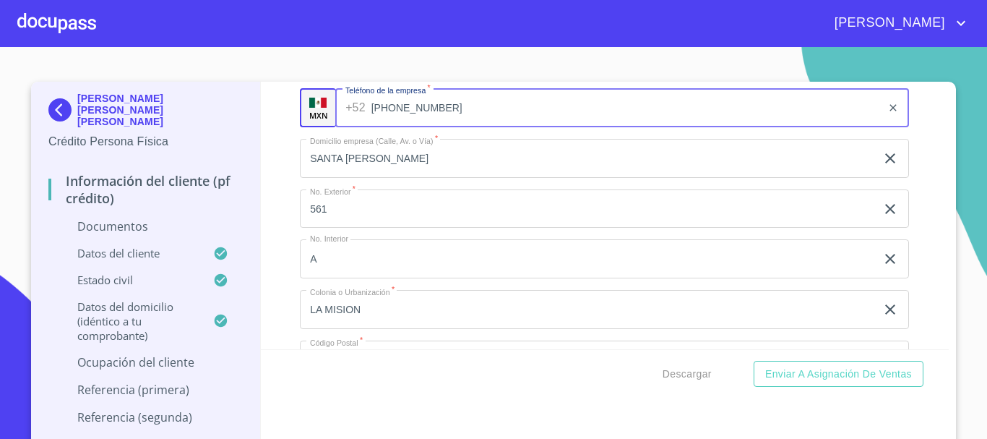
drag, startPoint x: 426, startPoint y: 103, endPoint x: 351, endPoint y: 119, distance: 76.3
click at [351, 119] on div "+52 (32)24433011 ​" at bounding box center [622, 107] width 574 height 39
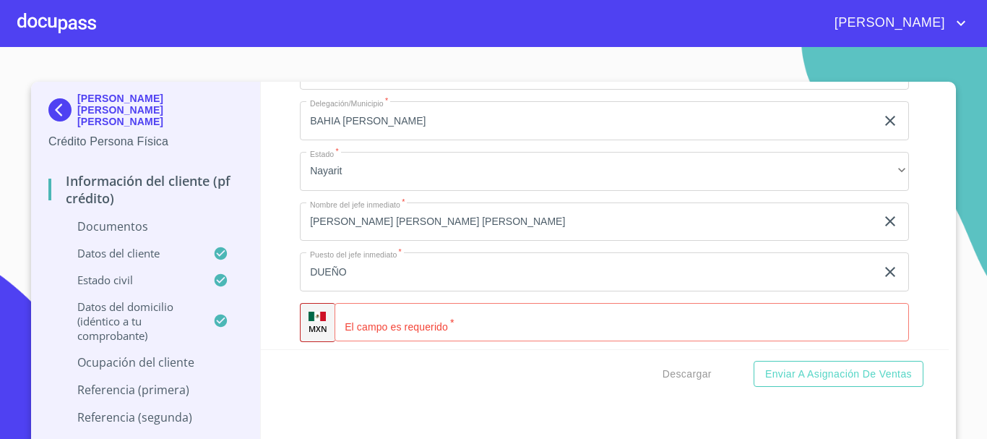
scroll to position [4452, 0]
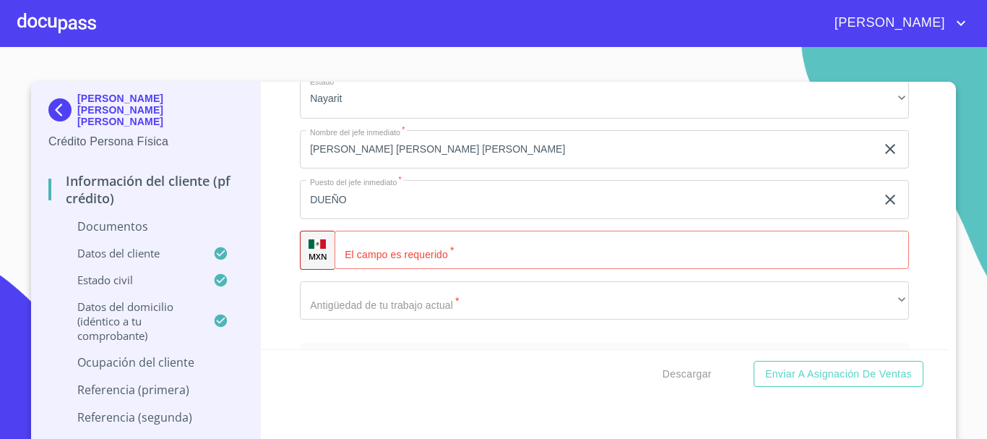
click at [379, 255] on input "Documento de identificación.   *" at bounding box center [622, 250] width 575 height 39
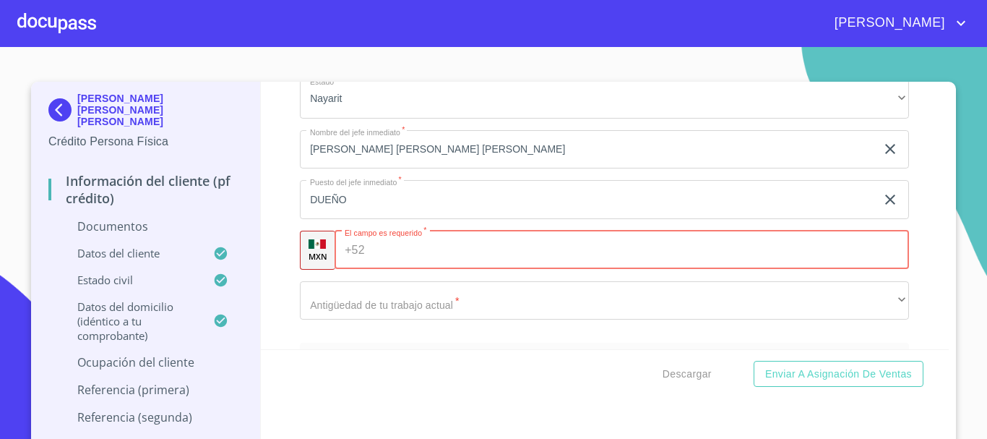
paste input "[PHONE_NUMBER]"
type input "[PHONE_NUMBER]"
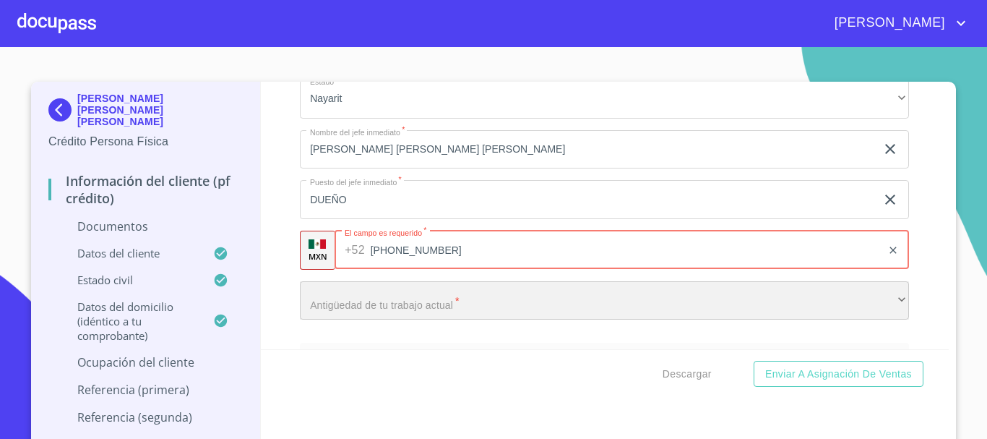
click at [386, 299] on div "​" at bounding box center [604, 300] width 609 height 39
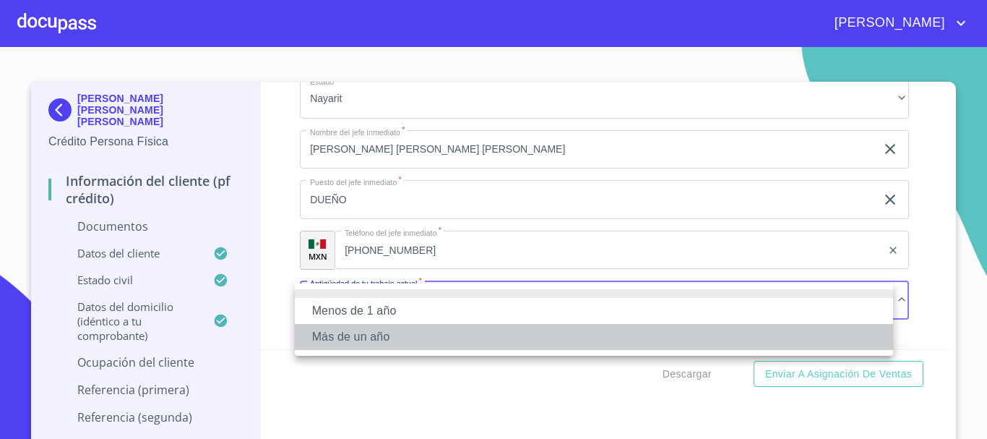
click at [380, 332] on li "Más de un año" at bounding box center [594, 337] width 598 height 26
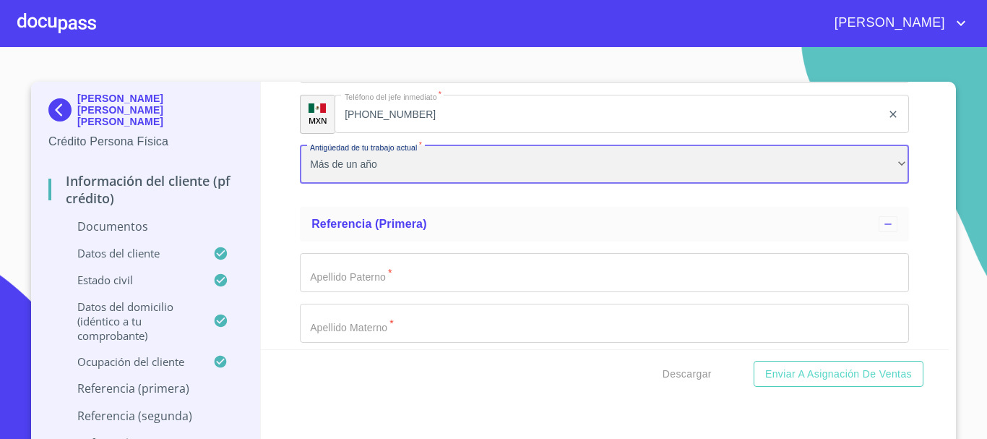
scroll to position [4597, 0]
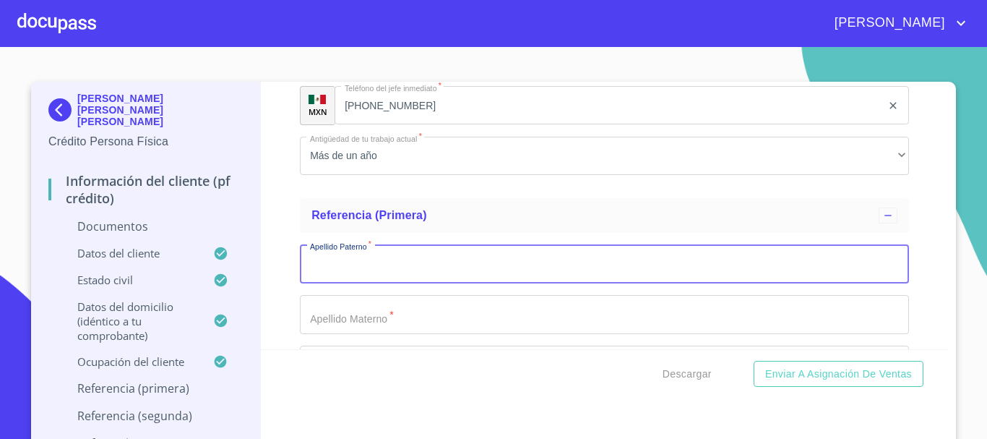
click at [385, 265] on input "Documento de identificación.   *" at bounding box center [604, 263] width 609 height 39
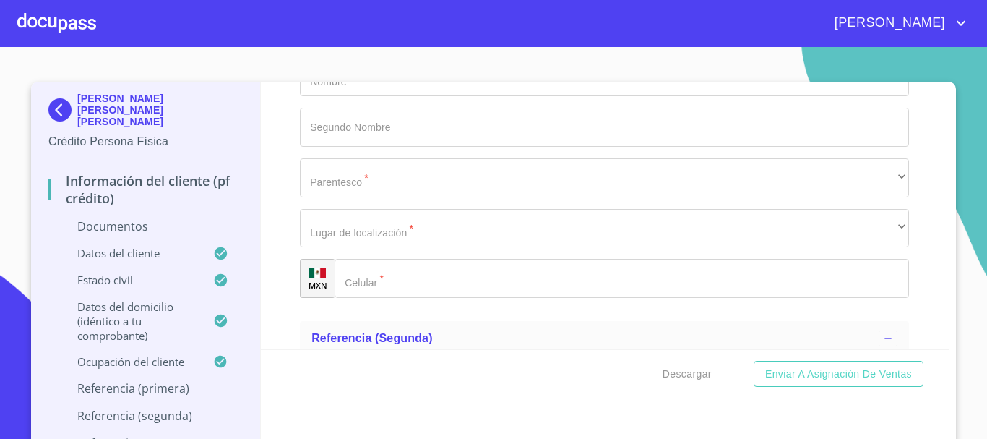
scroll to position [4886, 0]
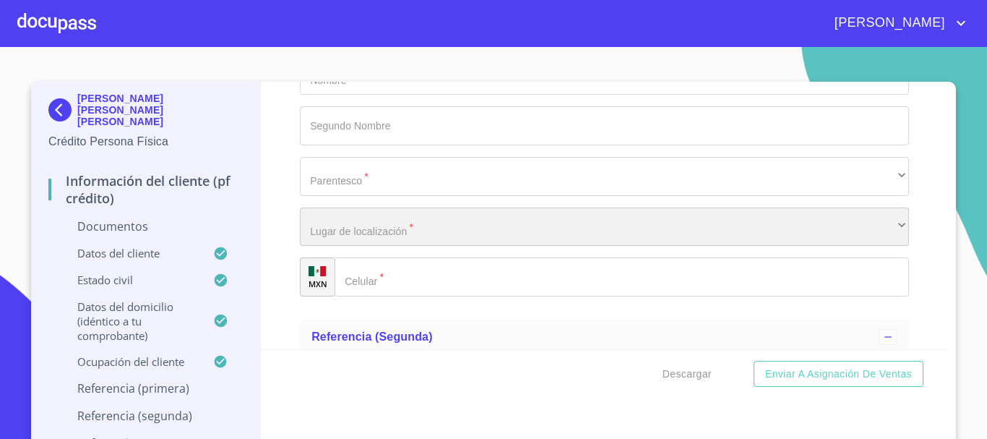
click at [360, 226] on div "​" at bounding box center [604, 226] width 609 height 39
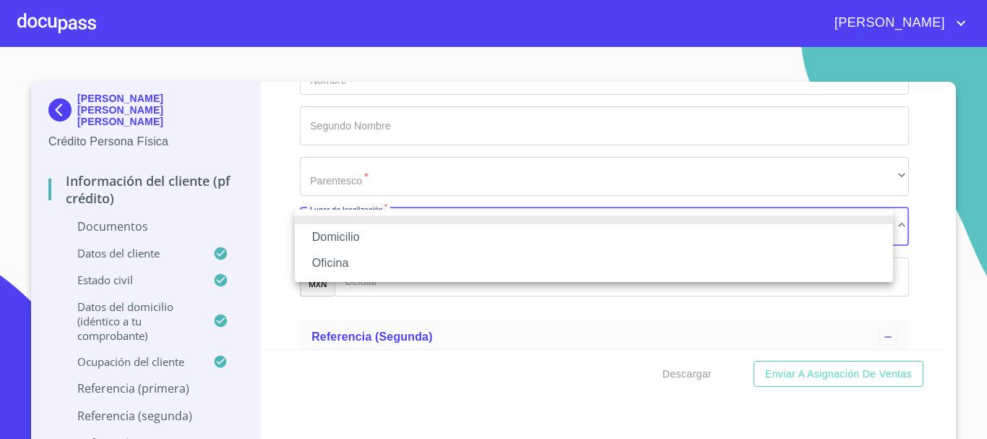
click at [361, 233] on li "Domicilio" at bounding box center [594, 237] width 598 height 26
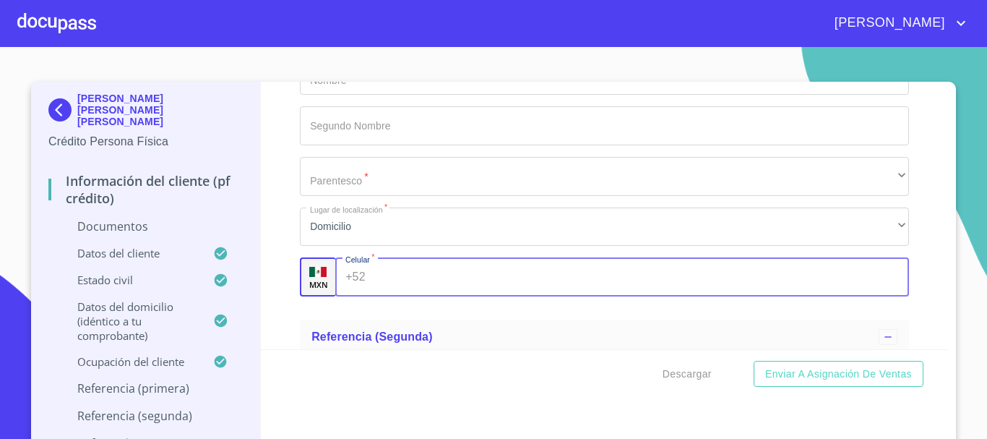
click at [391, 287] on input "Documento de identificación.   *" at bounding box center [641, 276] width 538 height 39
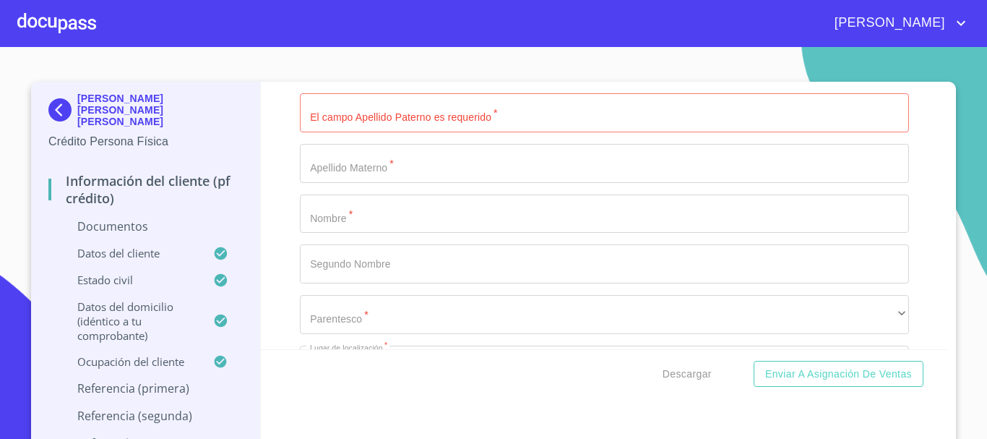
scroll to position [4741, 0]
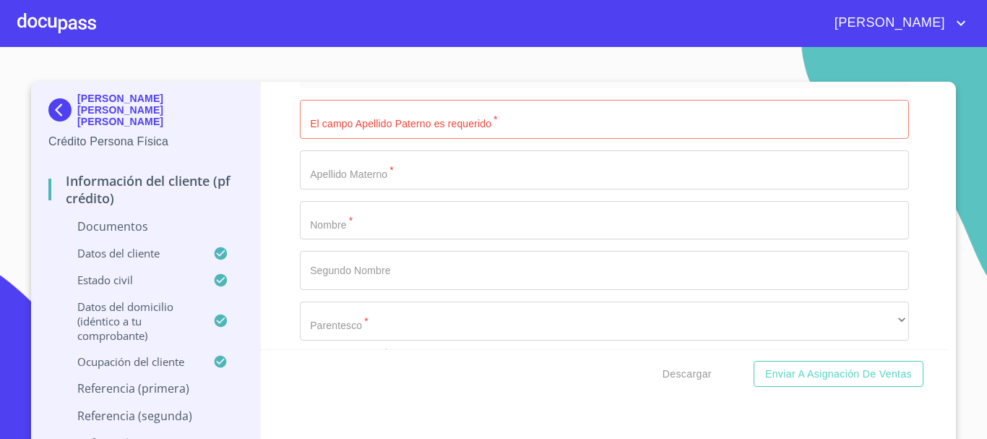
click at [359, 119] on input "Documento de identificación.   *" at bounding box center [604, 119] width 609 height 39
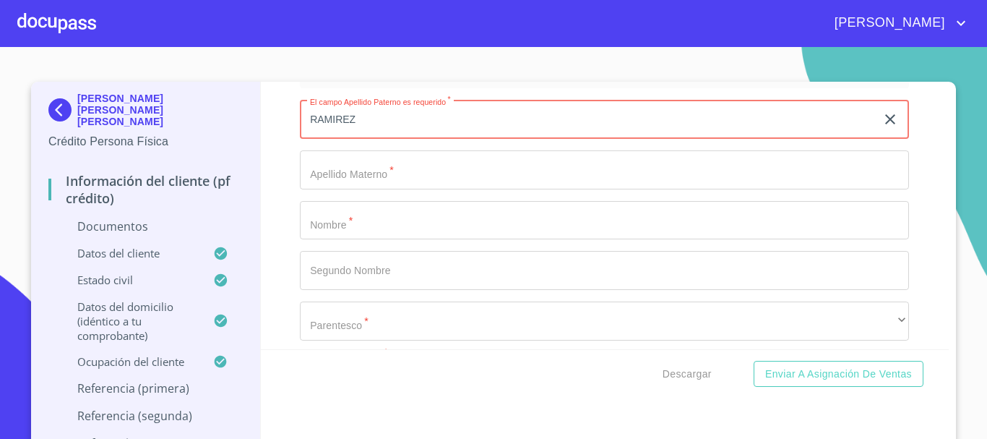
type input "RAMIREZ"
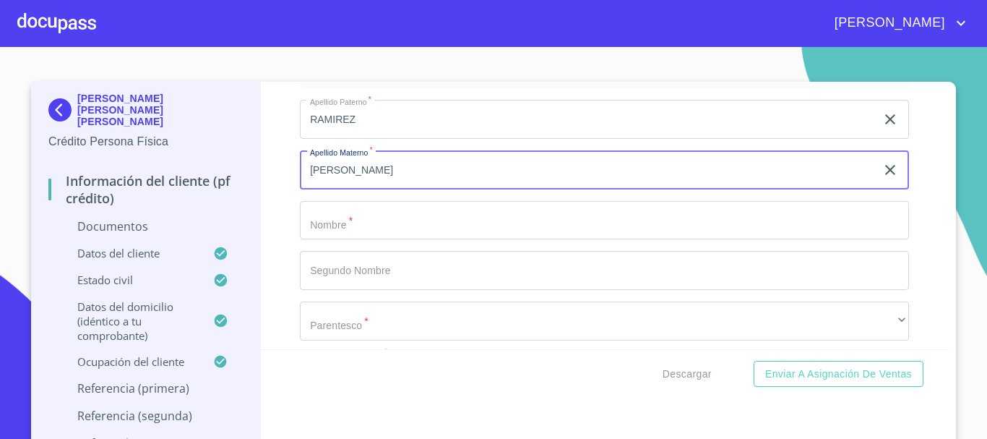
type input "[PERSON_NAME]"
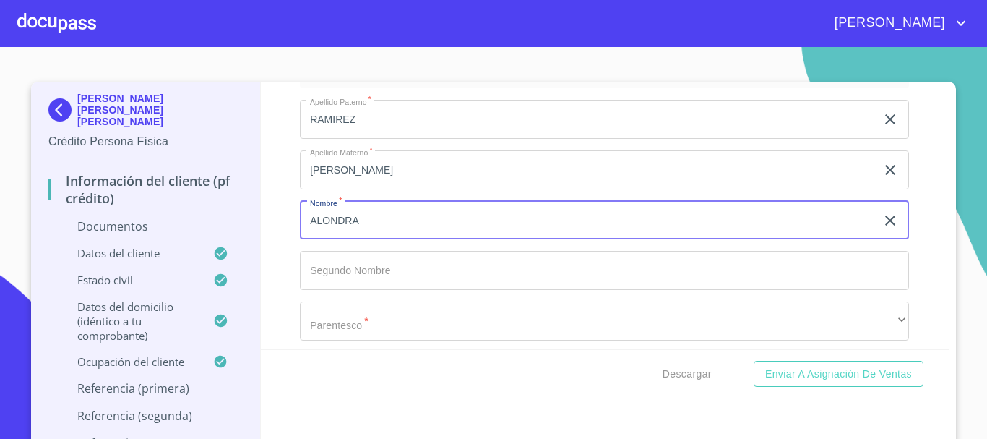
type input "ALONDRA"
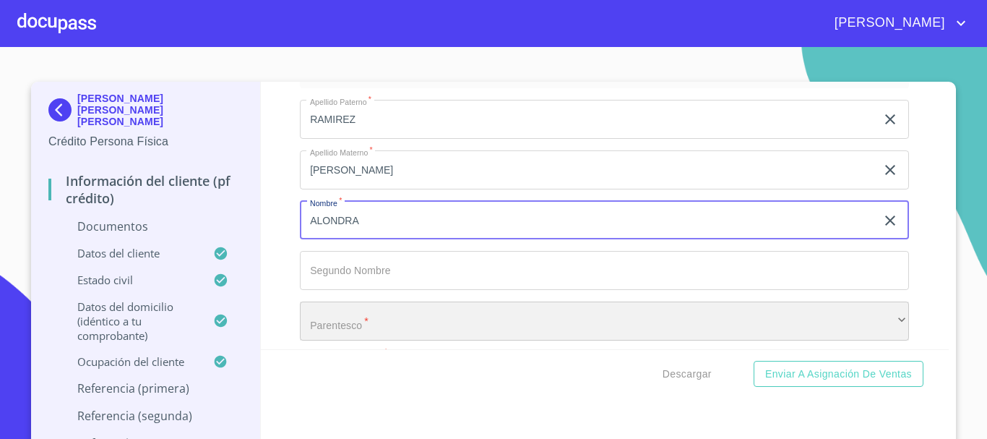
click at [361, 322] on div "​" at bounding box center [604, 320] width 609 height 39
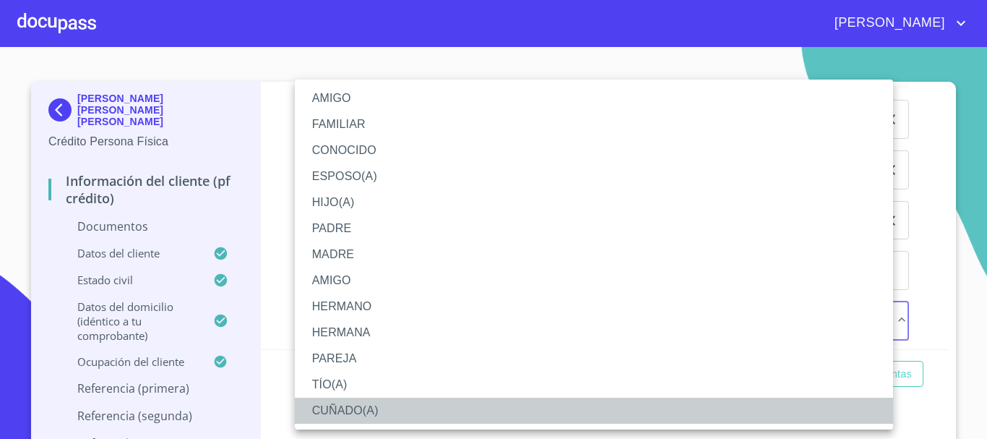
click at [352, 411] on li "CUÑADO(A)" at bounding box center [594, 411] width 598 height 26
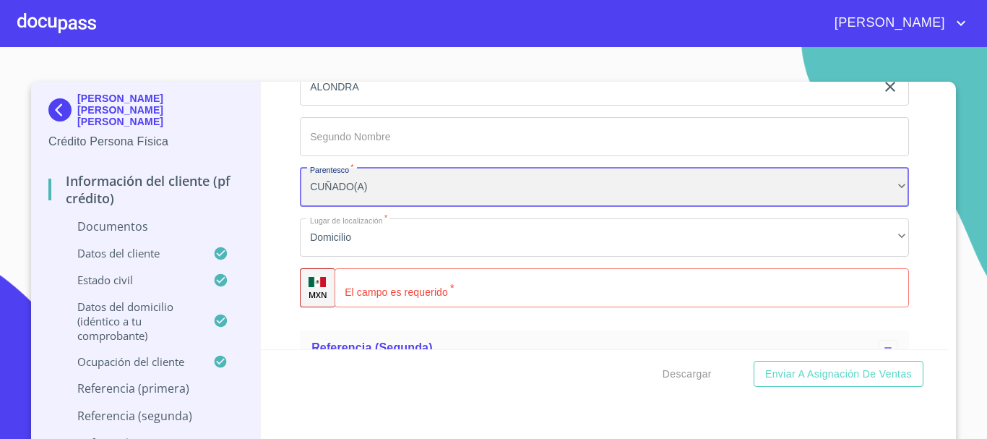
scroll to position [4886, 0]
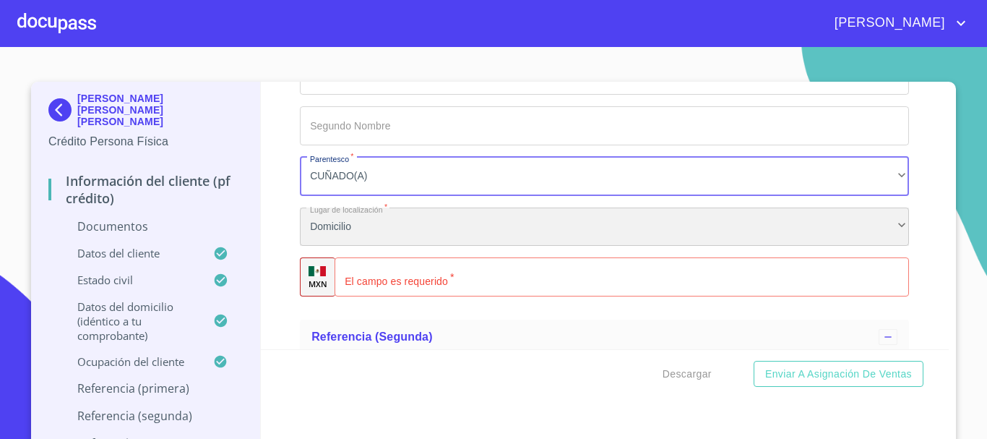
click at [355, 229] on div "Domicilio" at bounding box center [604, 226] width 609 height 39
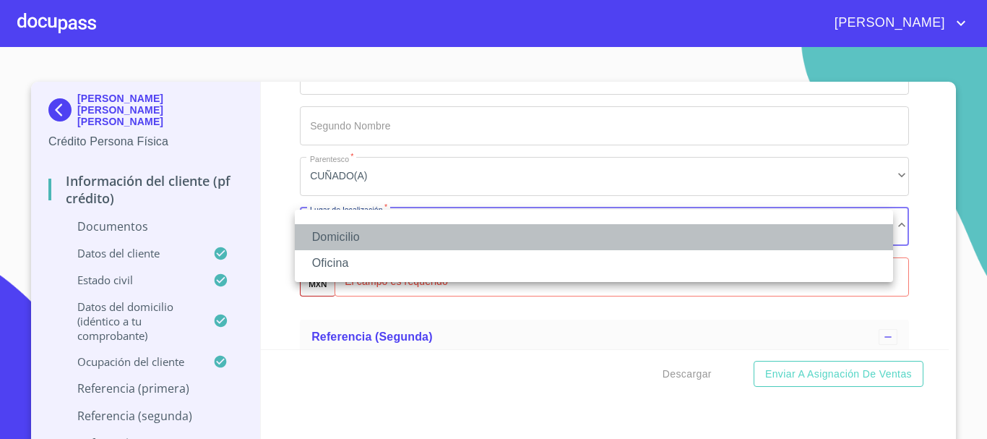
click at [356, 231] on li "Domicilio" at bounding box center [594, 237] width 598 height 26
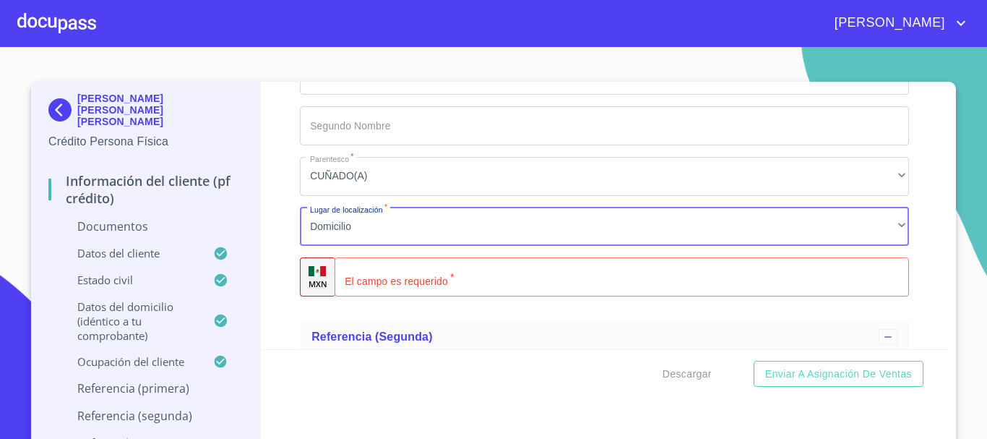
click at [392, 281] on input "Documento de identificación.   *" at bounding box center [622, 276] width 575 height 39
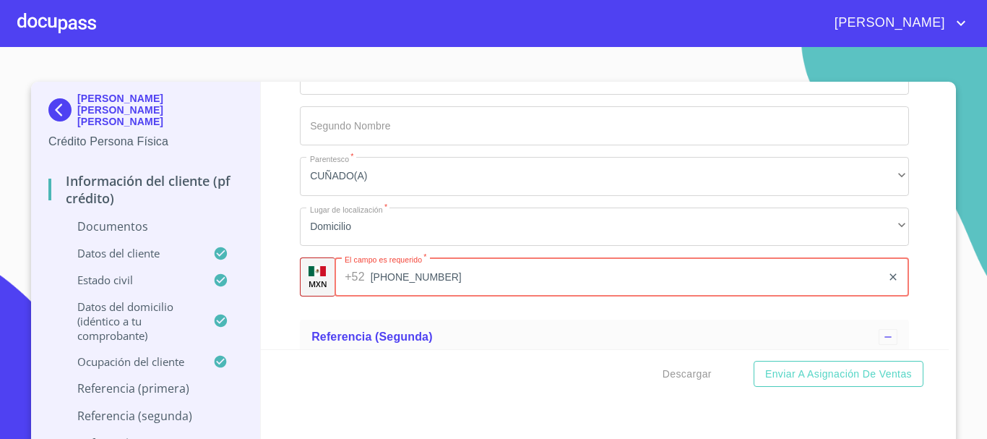
scroll to position [5031, 0]
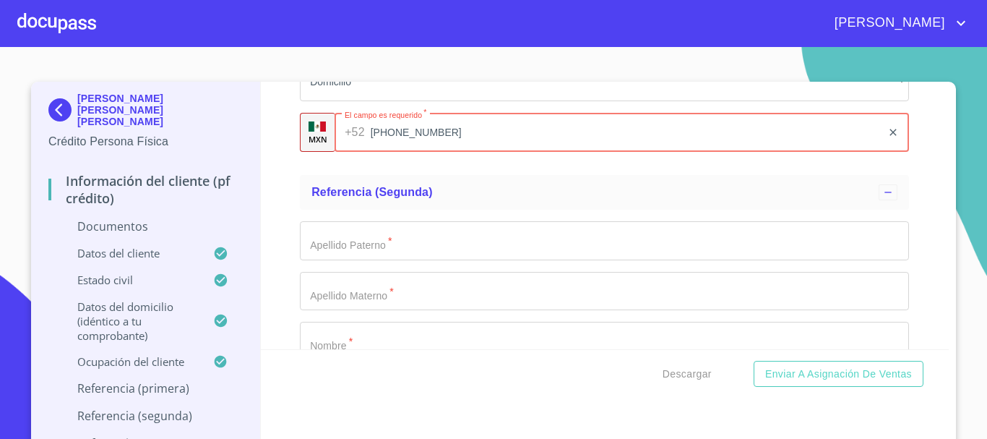
type input "(32)27791759"
click at [373, 236] on input "Documento de identificación.   *" at bounding box center [604, 240] width 609 height 39
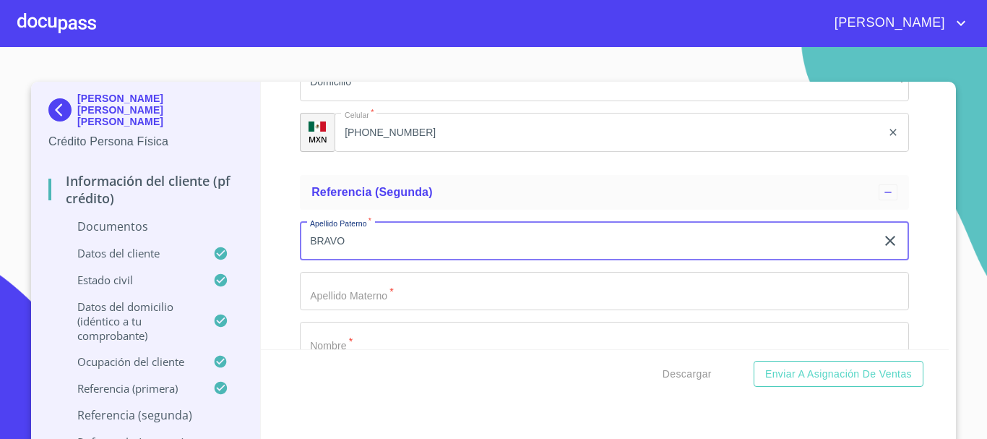
type input "BRAVO"
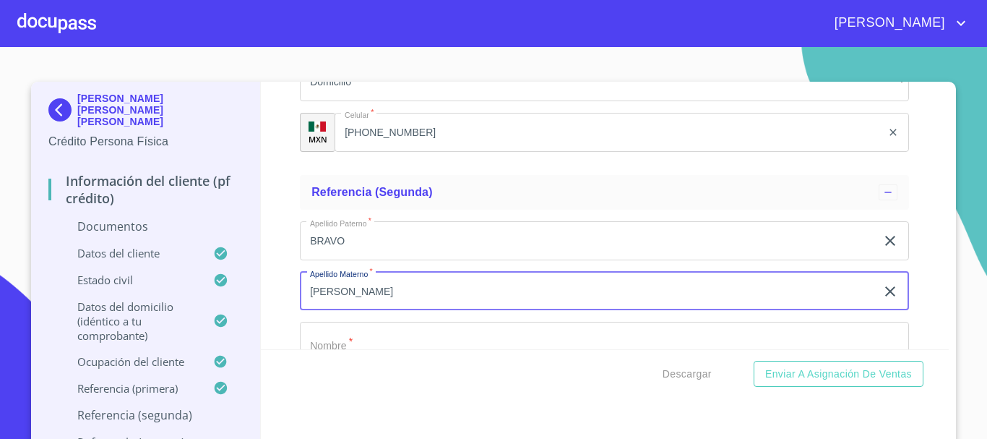
type input "OCAMPO"
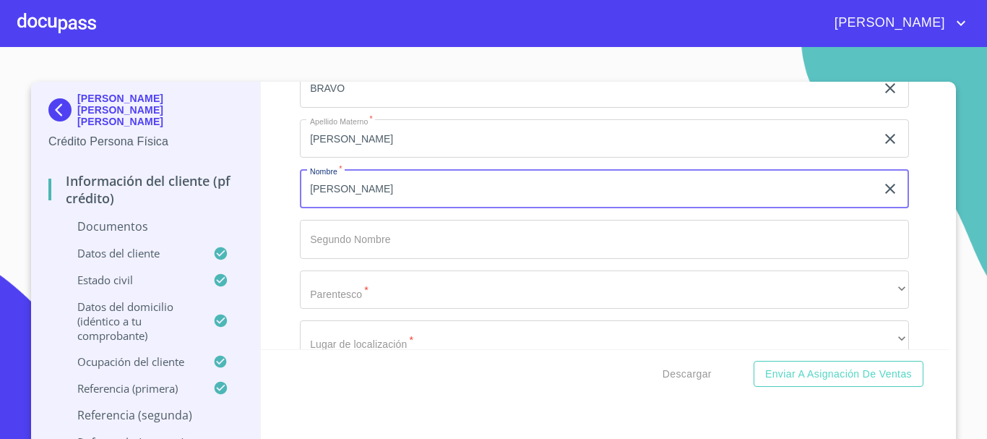
scroll to position [5187, 0]
type input "FLORENCIO"
click at [385, 239] on input "Documento de identificación.   *" at bounding box center [604, 234] width 609 height 39
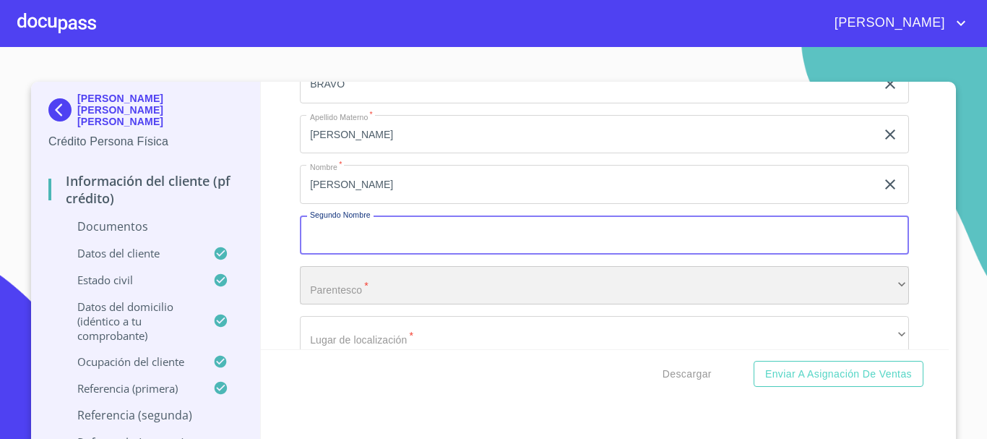
click at [391, 287] on div "​" at bounding box center [604, 285] width 609 height 39
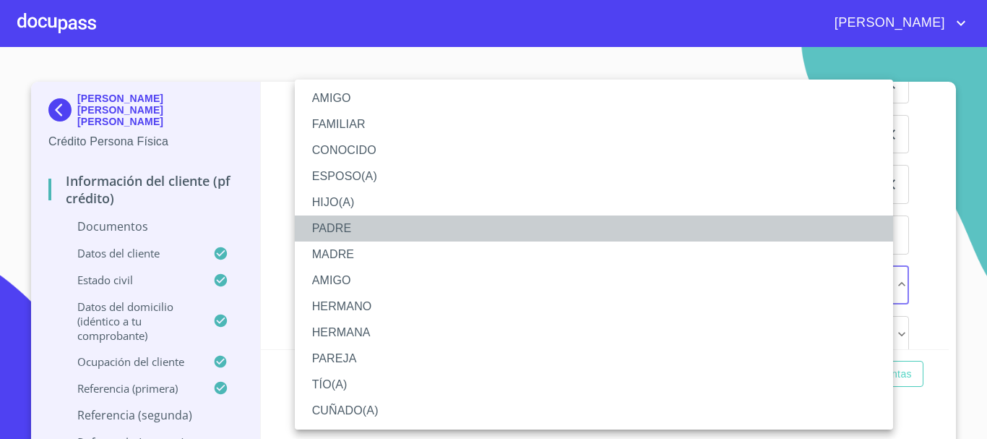
click at [348, 227] on li "PADRE" at bounding box center [594, 228] width 598 height 26
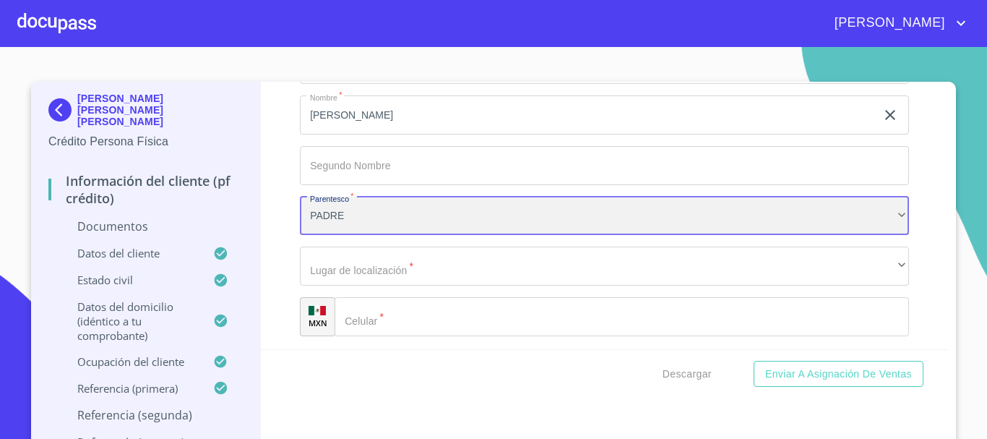
scroll to position [5332, 0]
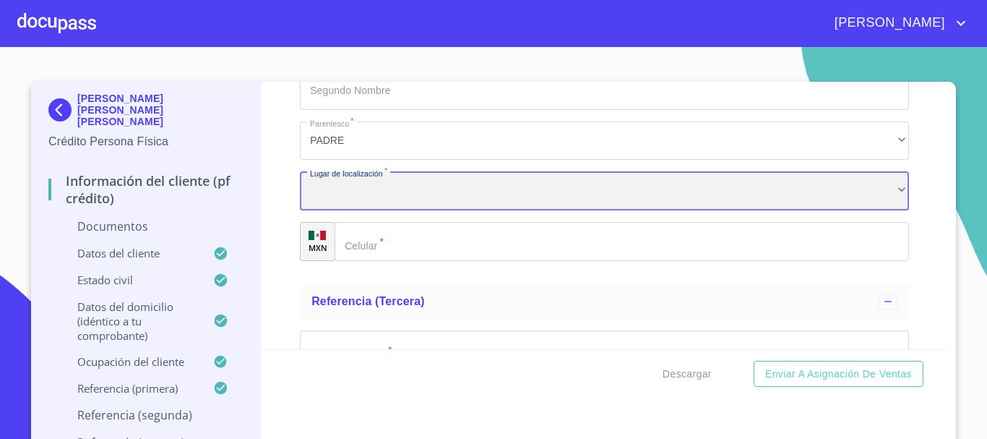
click at [366, 184] on div "​" at bounding box center [604, 190] width 609 height 39
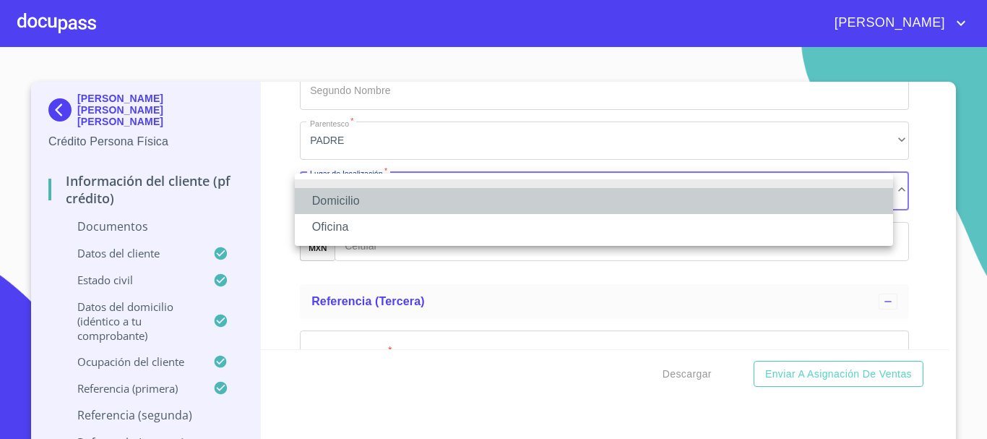
click at [358, 194] on li "Domicilio" at bounding box center [594, 201] width 598 height 26
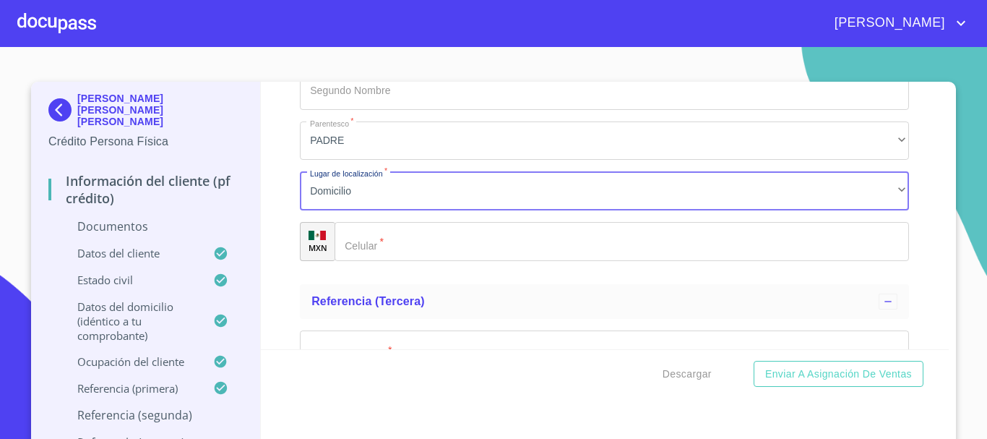
click at [409, 234] on input "Documento de identificación.   *" at bounding box center [622, 241] width 575 height 39
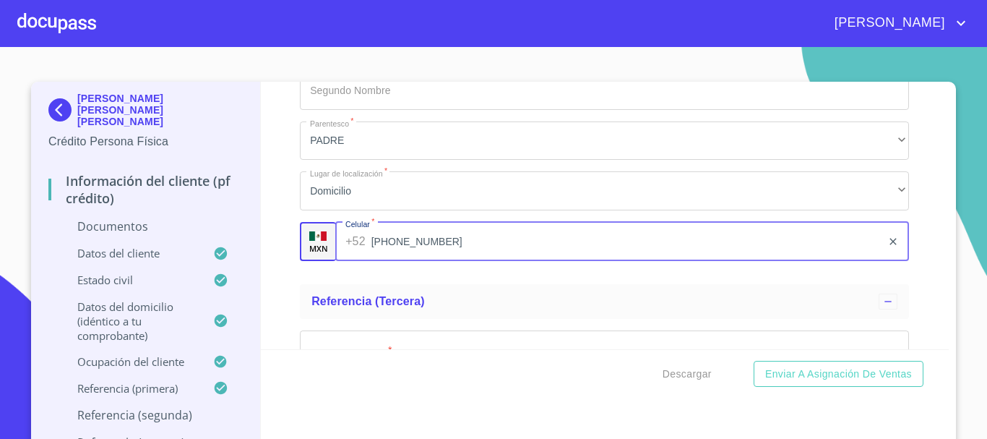
type input "(32)21113969"
click at [285, 285] on div "Información del cliente (PF crédito) Documentos Documento de identificación.   …" at bounding box center [605, 215] width 689 height 267
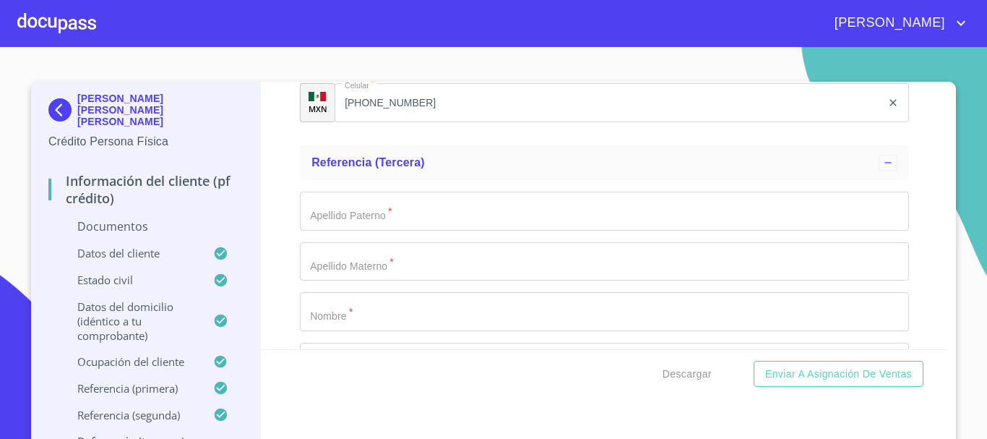
scroll to position [5476, 0]
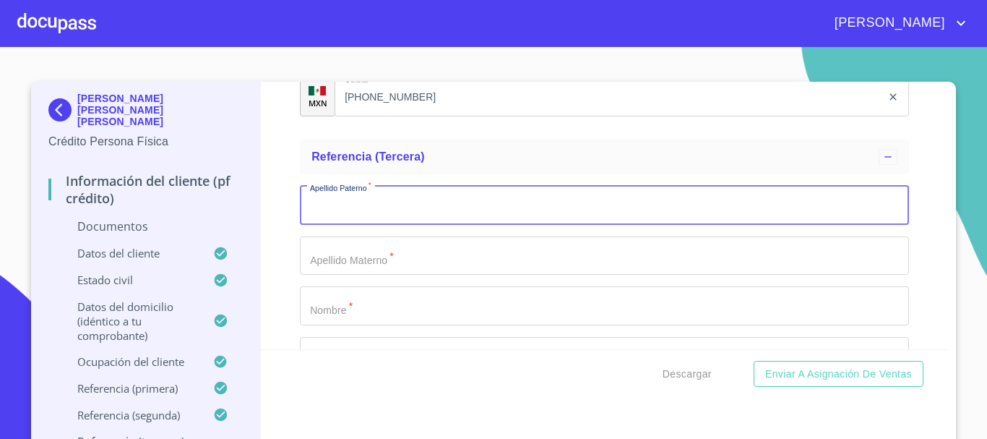
click at [396, 209] on input "Documento de identificación.   *" at bounding box center [604, 205] width 609 height 39
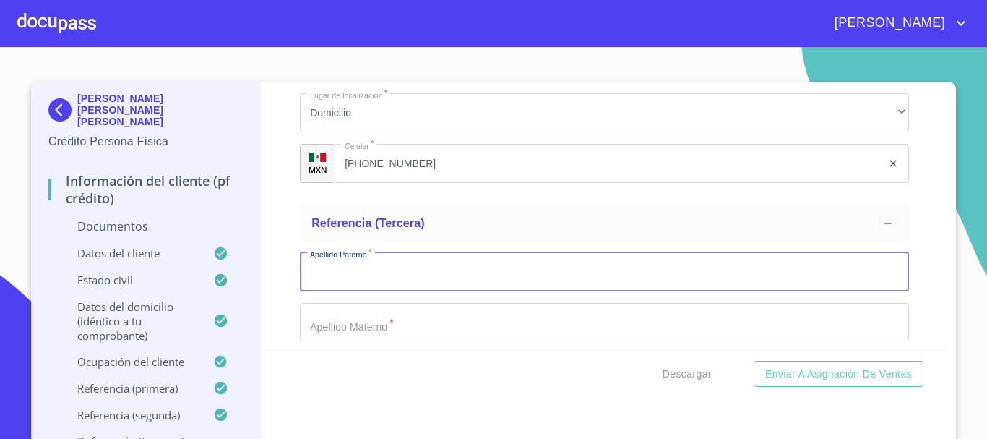
scroll to position [5549, 0]
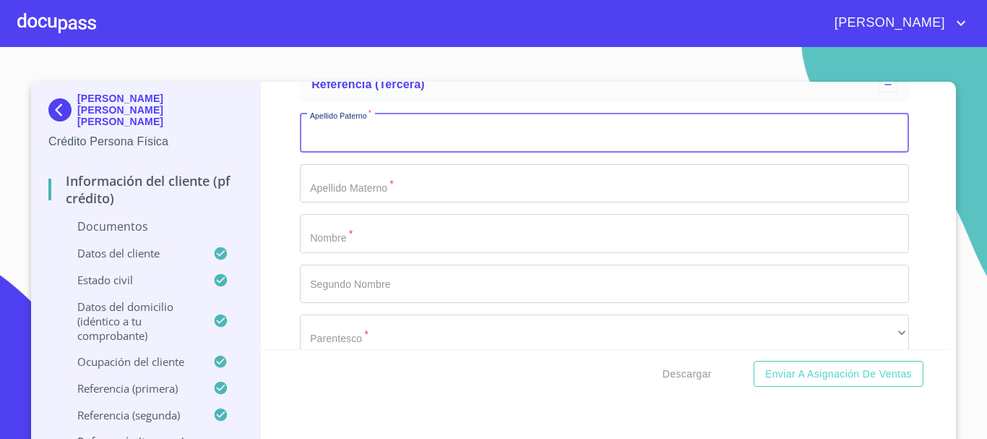
click at [270, 187] on div "Información del cliente (PF crédito) Documentos Documento de identificación.   …" at bounding box center [605, 215] width 689 height 267
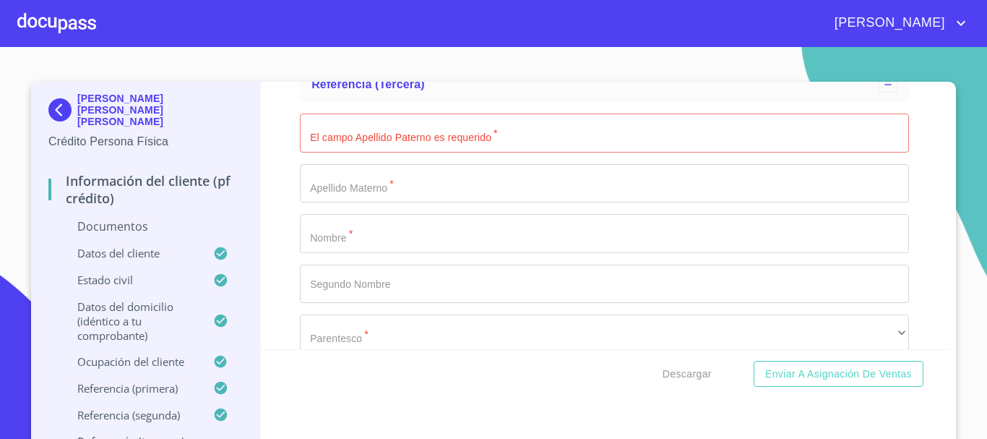
click at [301, 141] on input "Documento de identificación.   *" at bounding box center [604, 132] width 609 height 39
click at [366, 135] on input "Documento de identificación.   *" at bounding box center [604, 132] width 609 height 39
type input "ARREOLA"
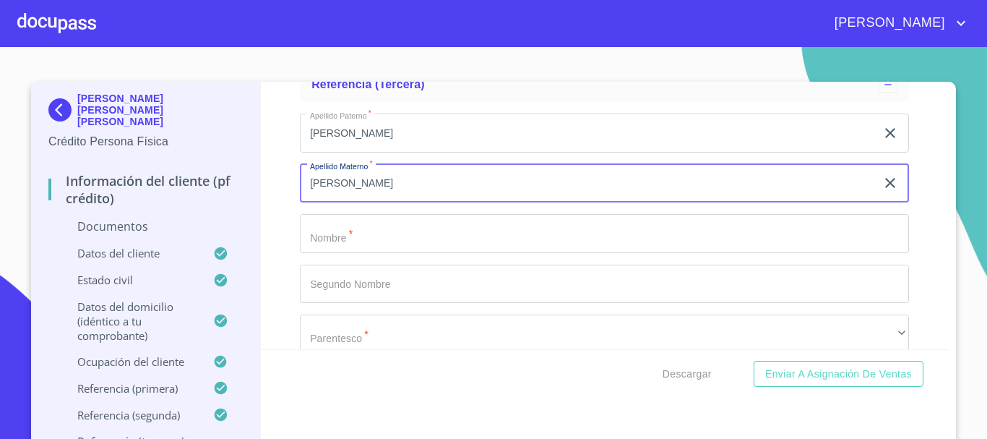
type input "RUIZ"
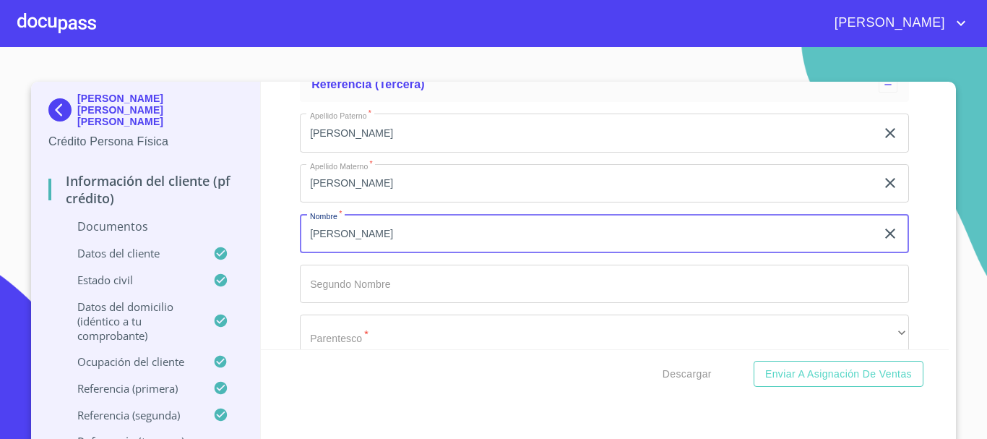
type input "AMELIA"
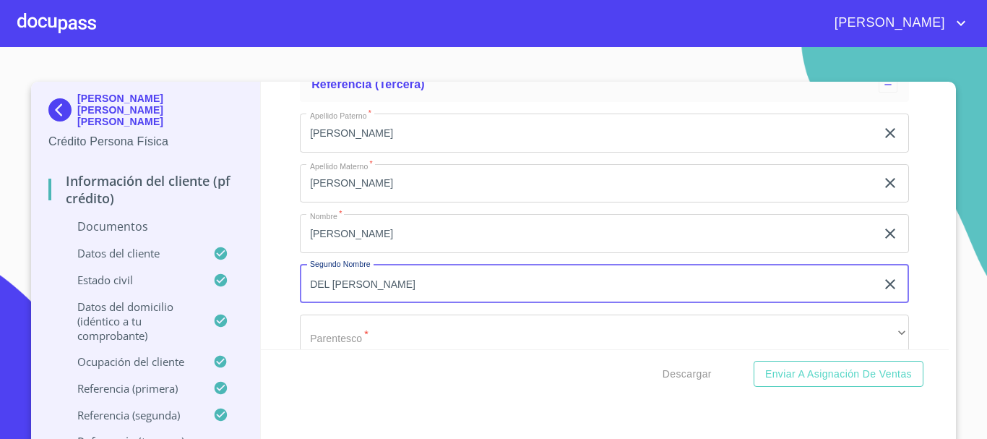
type input "DEL ROSARIO"
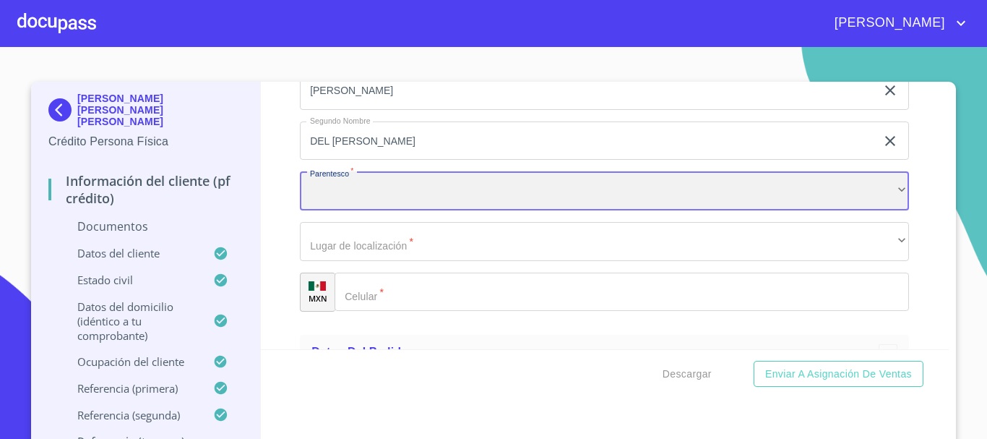
scroll to position [5698, 0]
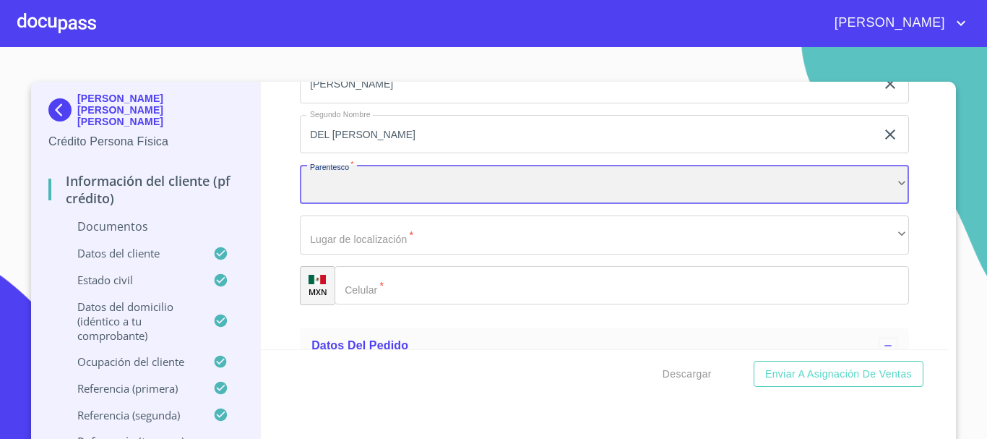
click at [378, 188] on div "​" at bounding box center [604, 184] width 609 height 39
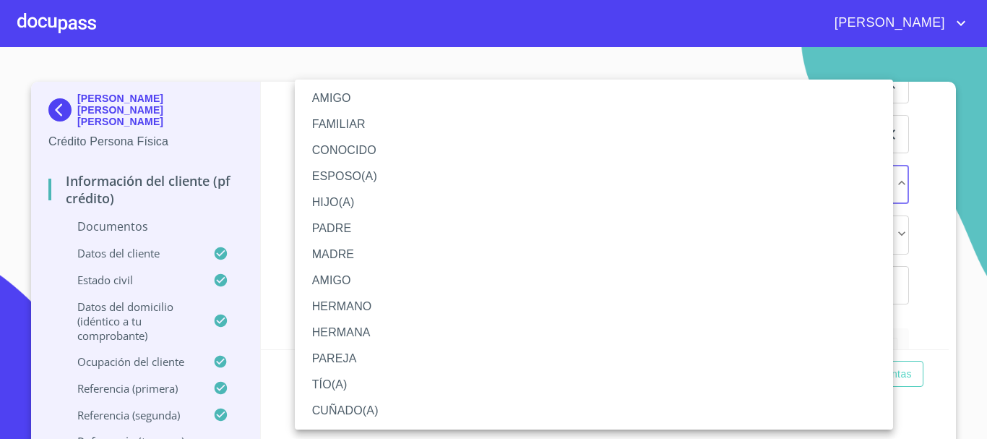
click at [358, 145] on li "CONOCIDO" at bounding box center [594, 150] width 598 height 26
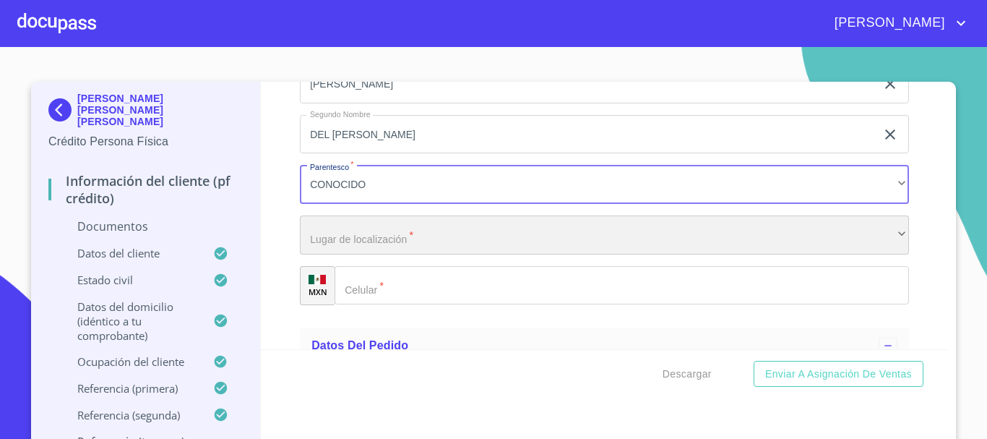
click at [366, 246] on div "​" at bounding box center [604, 234] width 609 height 39
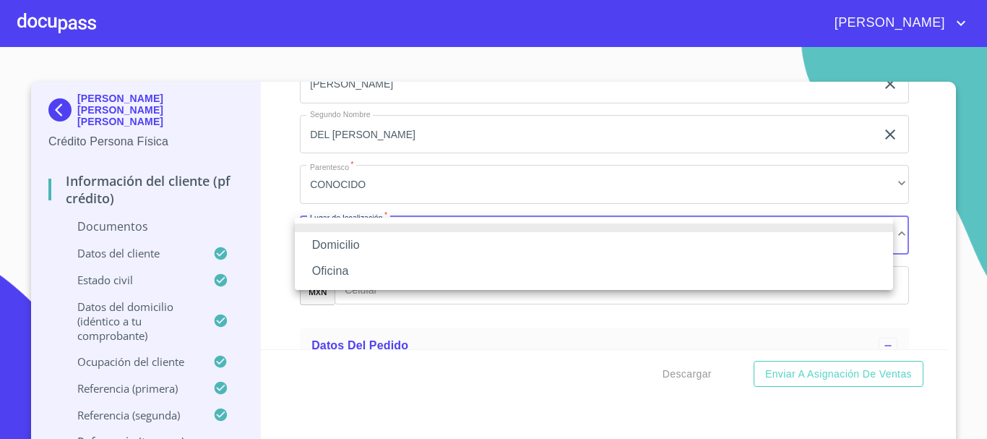
click at [364, 252] on li "Domicilio" at bounding box center [594, 245] width 598 height 26
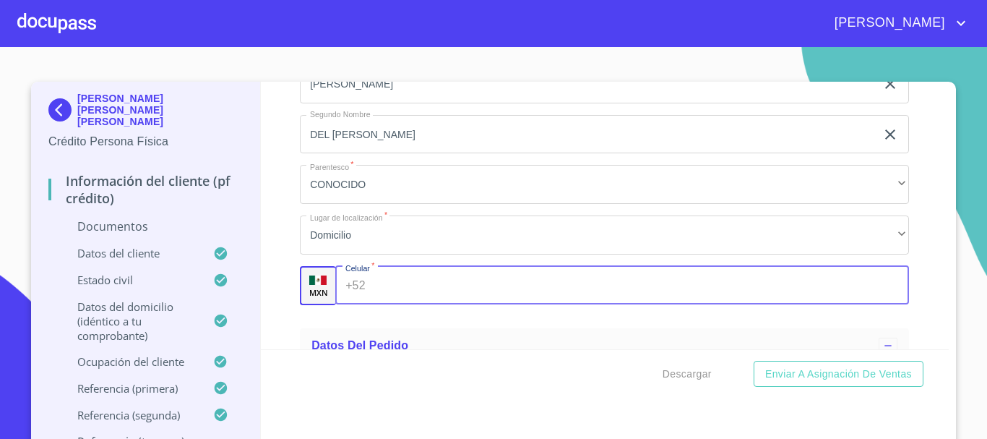
click at [396, 283] on input "Documento de identificación.   *" at bounding box center [641, 285] width 538 height 39
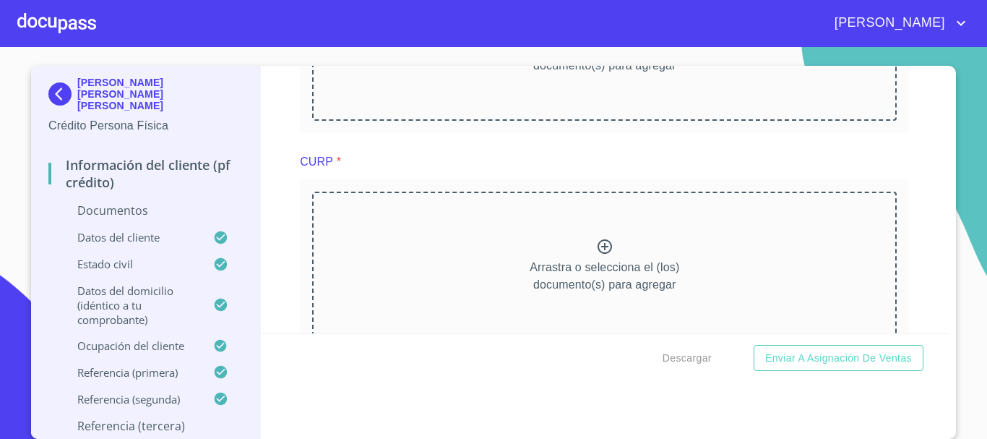
scroll to position [0, 0]
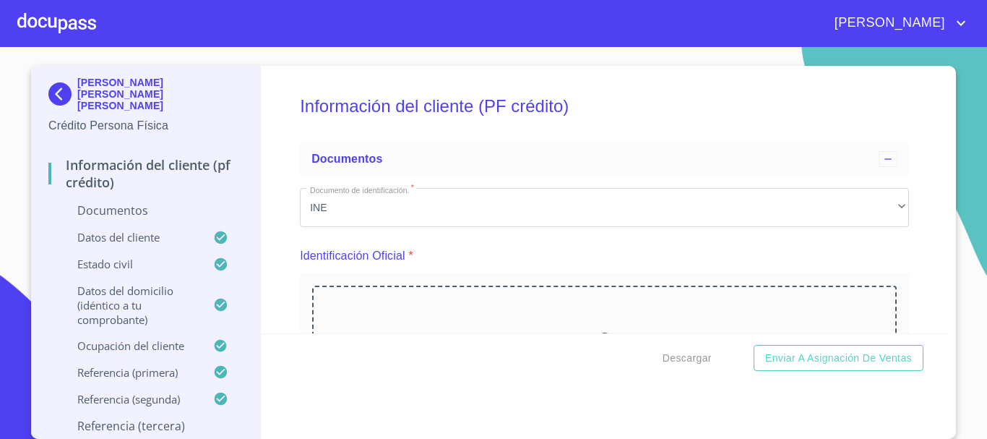
type input "(32)22706851"
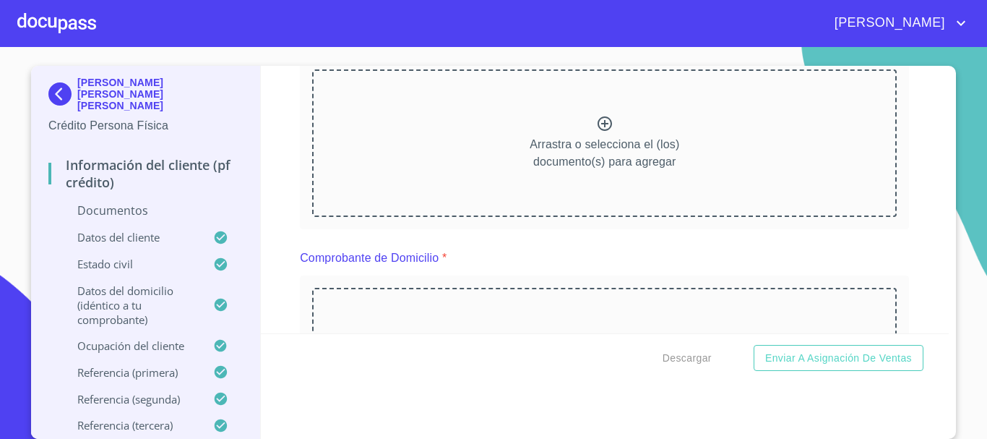
scroll to position [217, 0]
click at [501, 157] on div "Arrastra o selecciona el (los) documento(s) para agregar" at bounding box center [604, 142] width 585 height 147
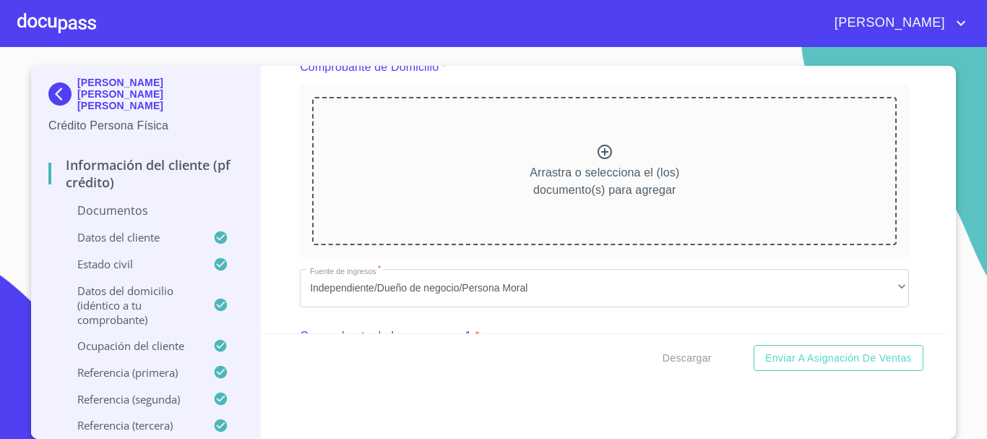
scroll to position [795, 0]
click at [560, 189] on p "Arrastra o selecciona el (los) documento(s) para agregar" at bounding box center [605, 180] width 150 height 35
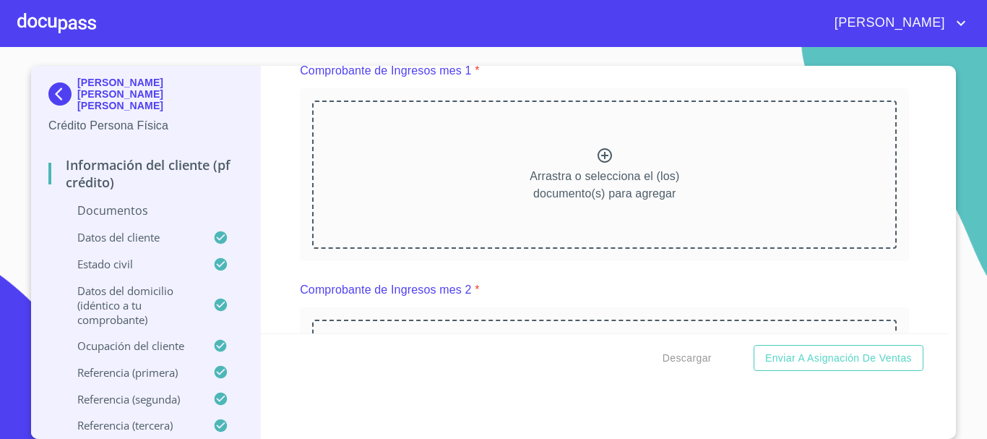
scroll to position [1373, 0]
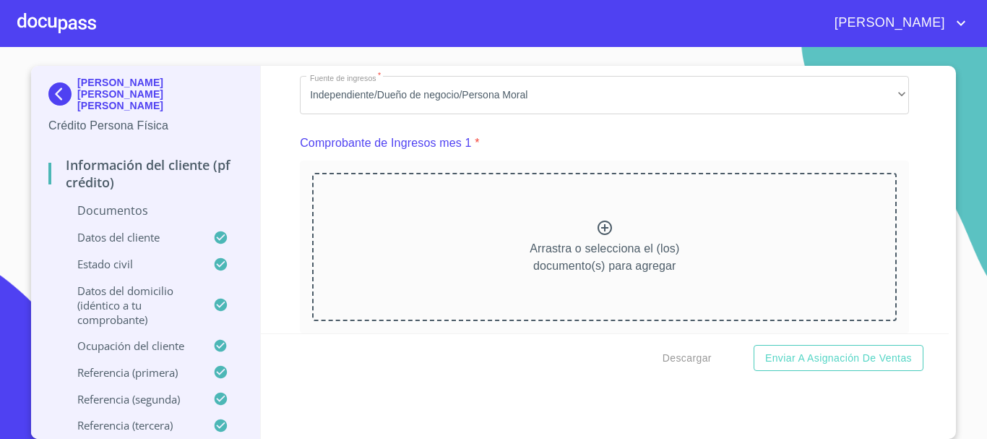
click at [577, 254] on div "Arrastra o selecciona el (los) documento(s) para agregar" at bounding box center [604, 246] width 585 height 147
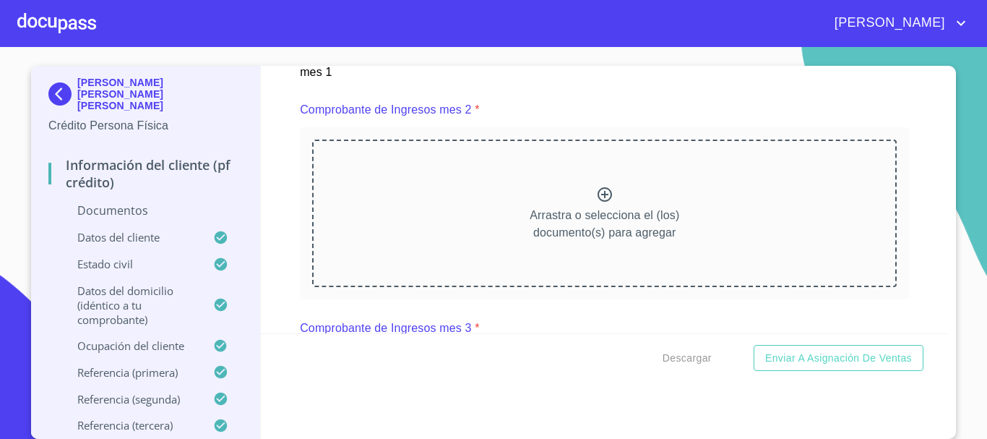
scroll to position [2024, 0]
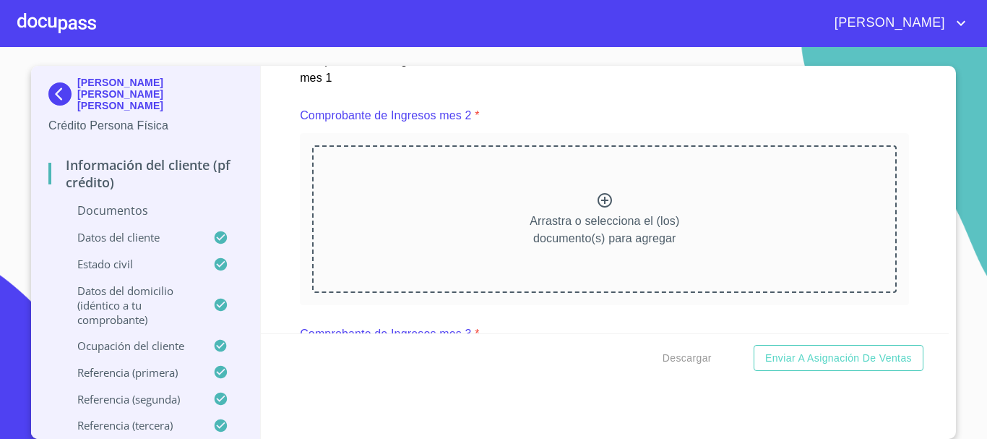
click at [577, 213] on div "Arrastra o selecciona el (los) documento(s) para agregar" at bounding box center [604, 218] width 585 height 147
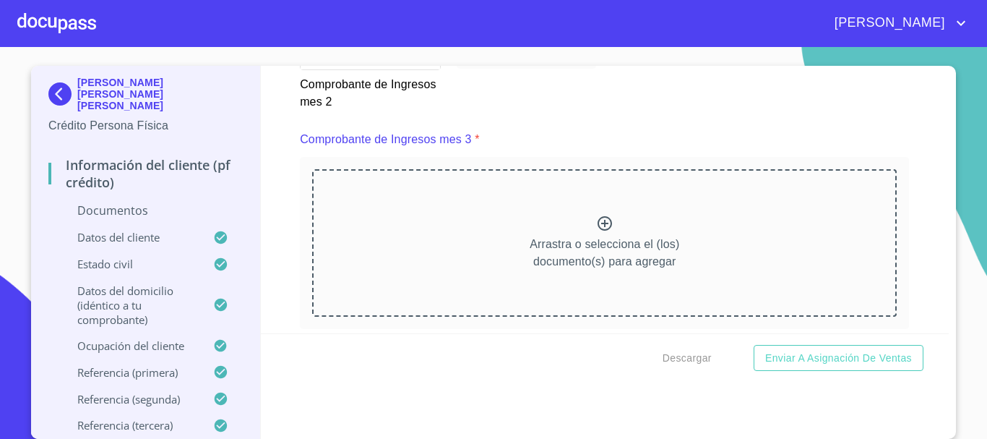
scroll to position [2602, 0]
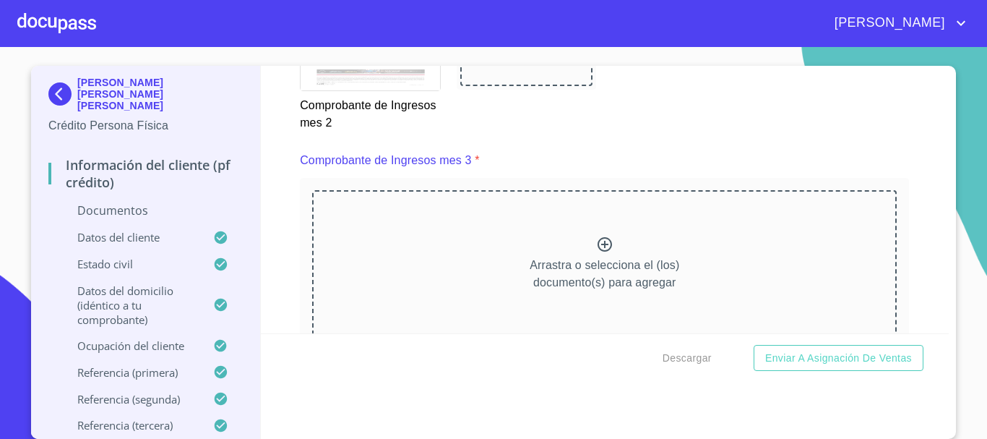
click at [575, 291] on p "Arrastra o selecciona el (los) documento(s) para agregar" at bounding box center [605, 274] width 150 height 35
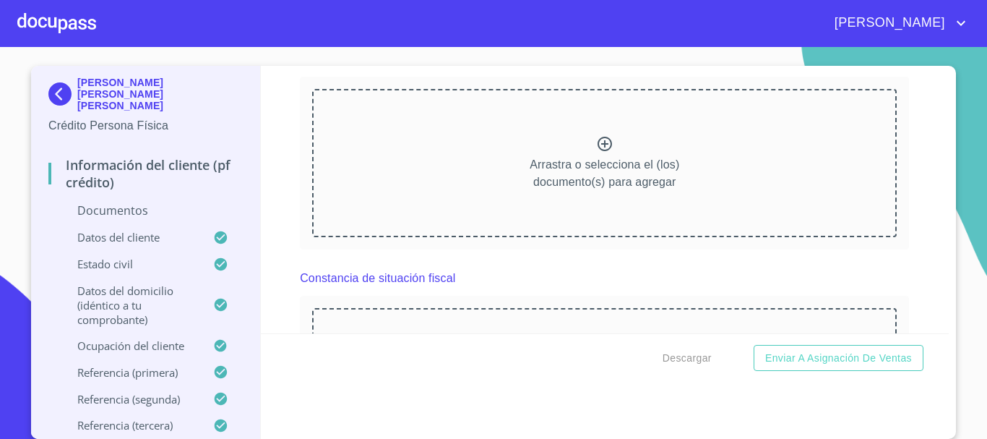
scroll to position [3325, 0]
click at [584, 236] on div "Arrastra o selecciona el (los) documento(s) para agregar" at bounding box center [604, 163] width 585 height 147
click at [567, 192] on p "Arrastra o selecciona el (los) documento(s) para agregar" at bounding box center [605, 174] width 150 height 35
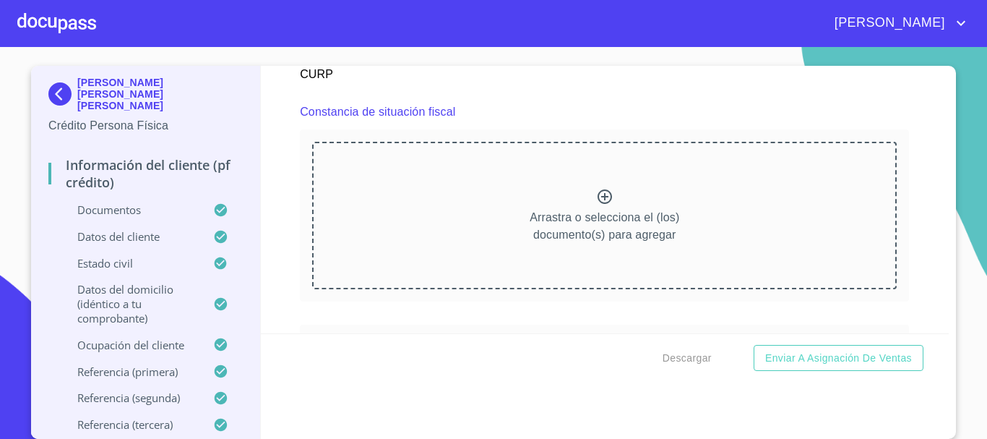
scroll to position [3903, 0]
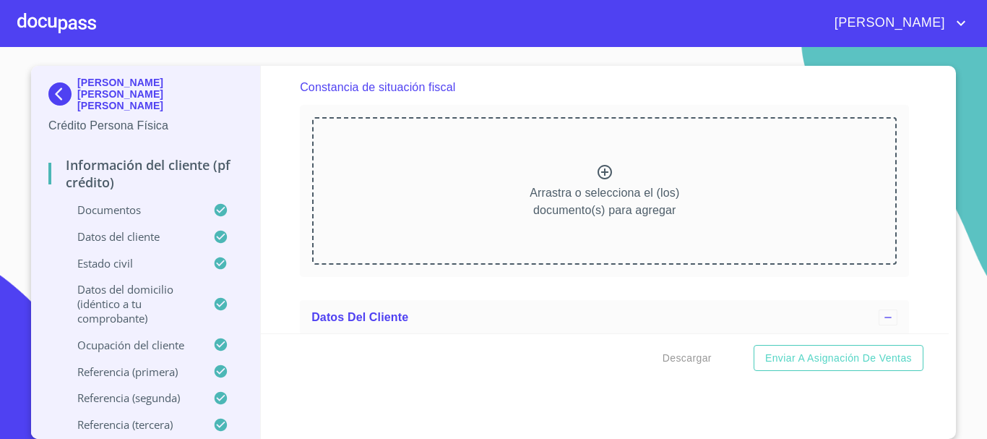
click at [637, 205] on p "Arrastra o selecciona el (los) documento(s) para agregar" at bounding box center [605, 201] width 150 height 35
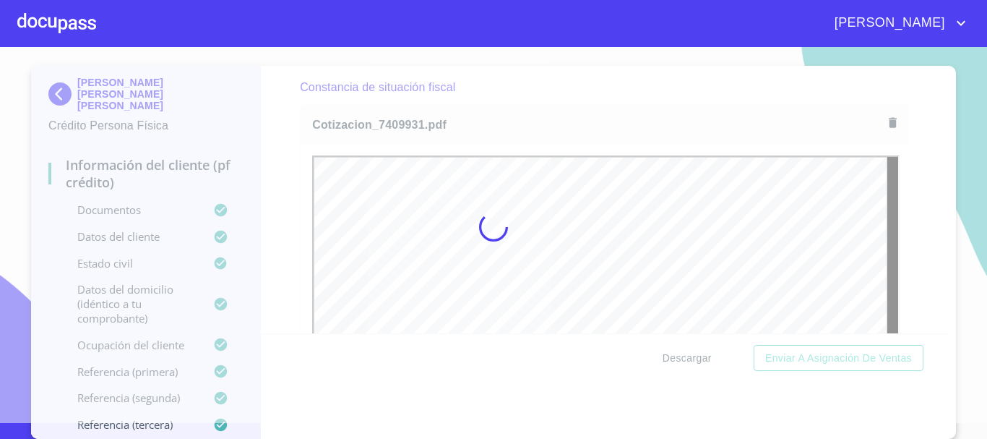
scroll to position [0, 0]
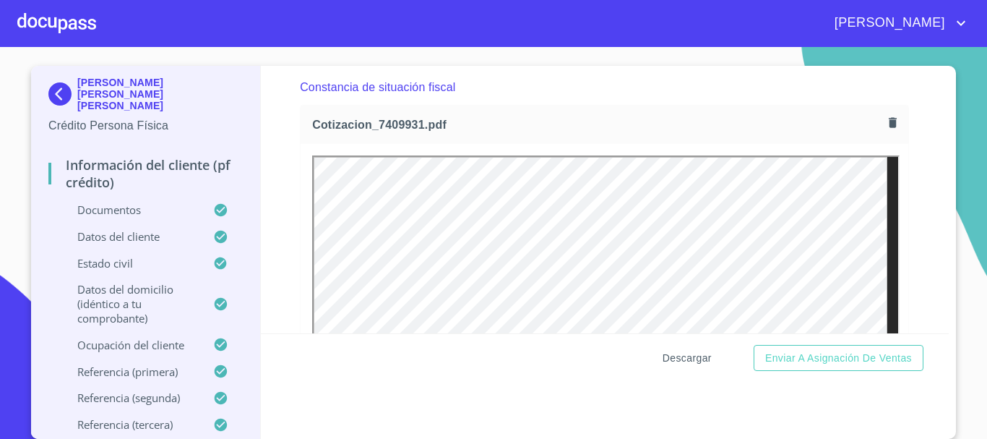
click at [684, 361] on span "Descargar" at bounding box center [687, 358] width 49 height 18
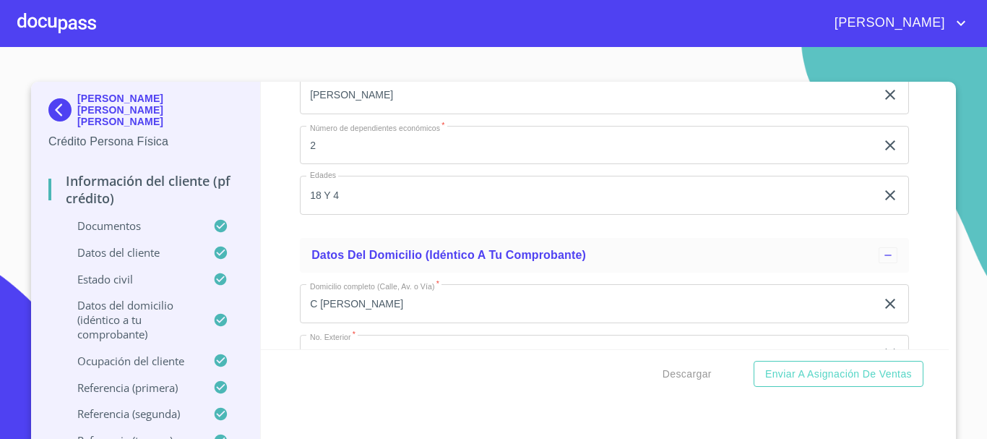
scroll to position [5565, 0]
